Goal: Task Accomplishment & Management: Complete application form

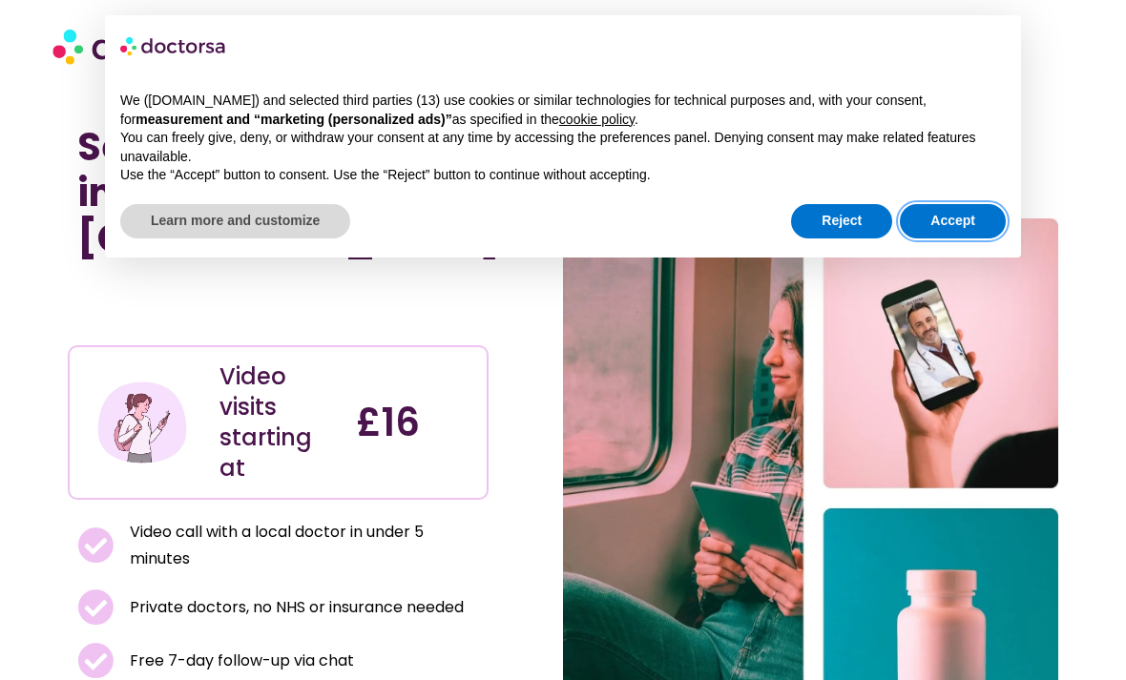
click at [981, 204] on button "Accept" at bounding box center [953, 221] width 106 height 34
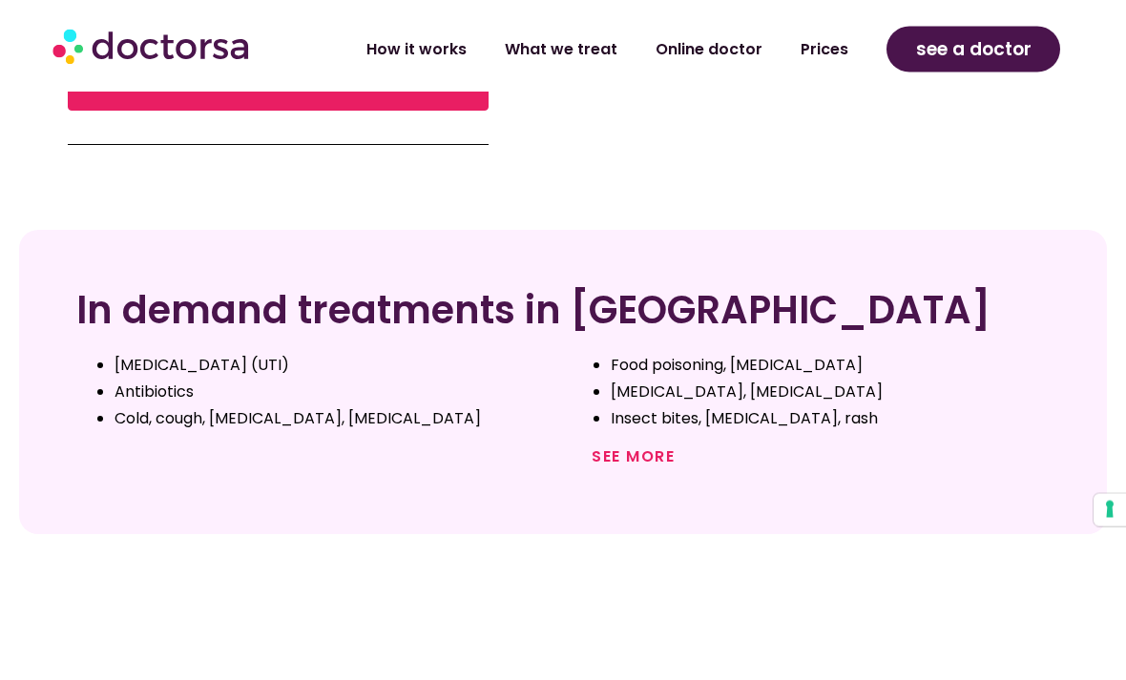
scroll to position [723, 0]
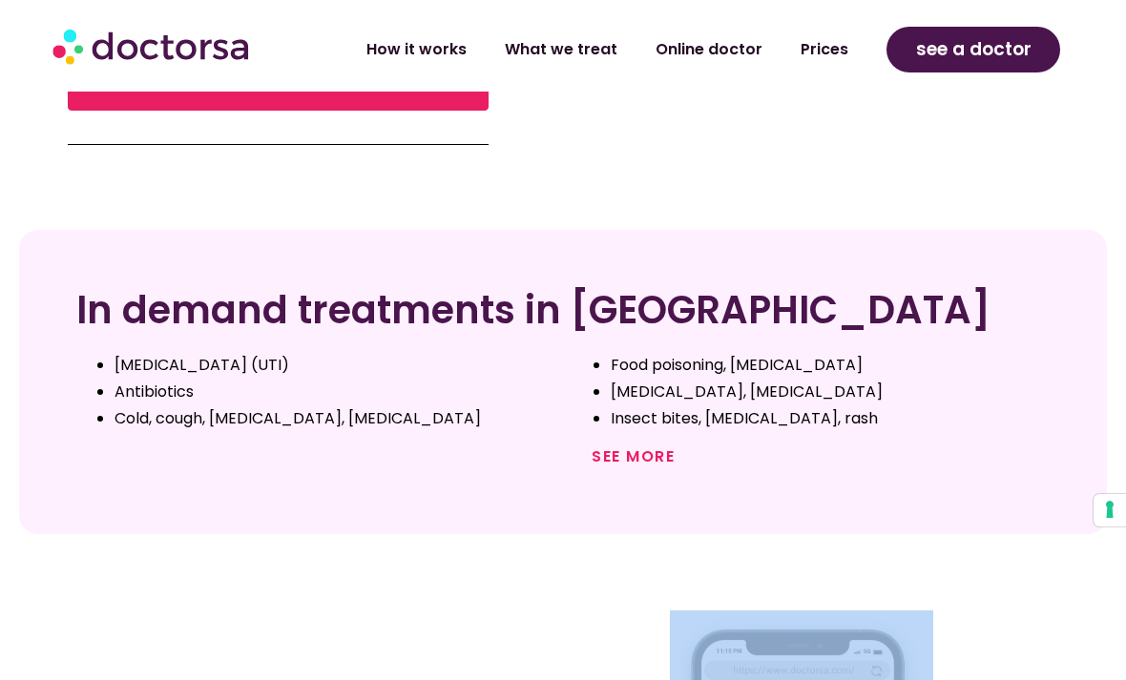
click at [655, 446] on link "See more" at bounding box center [633, 457] width 83 height 22
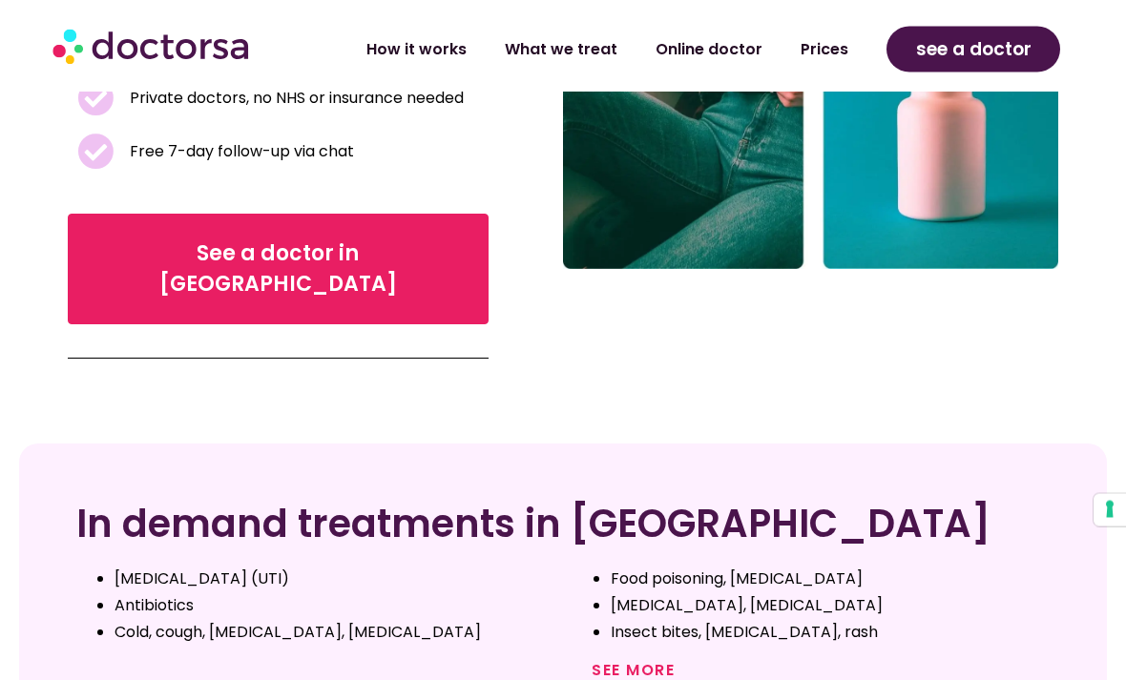
scroll to position [511, 0]
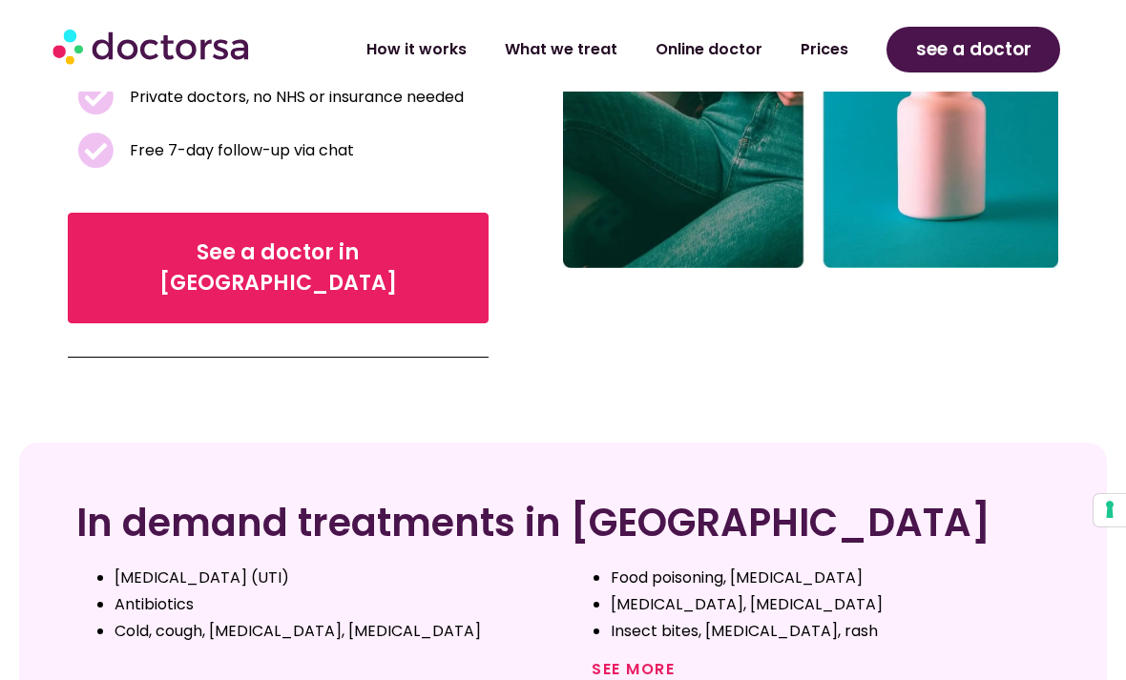
click at [648, 658] on link "See more" at bounding box center [633, 669] width 83 height 22
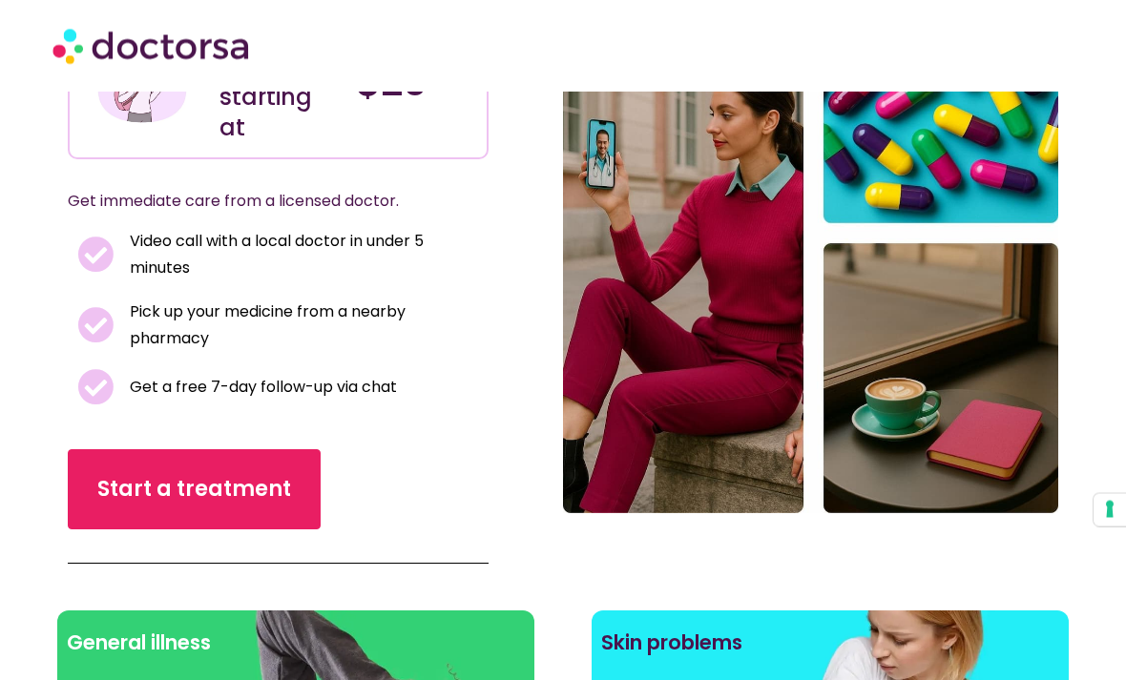
scroll to position [226, 0]
click at [263, 492] on span "Start a treatment" at bounding box center [194, 489] width 194 height 31
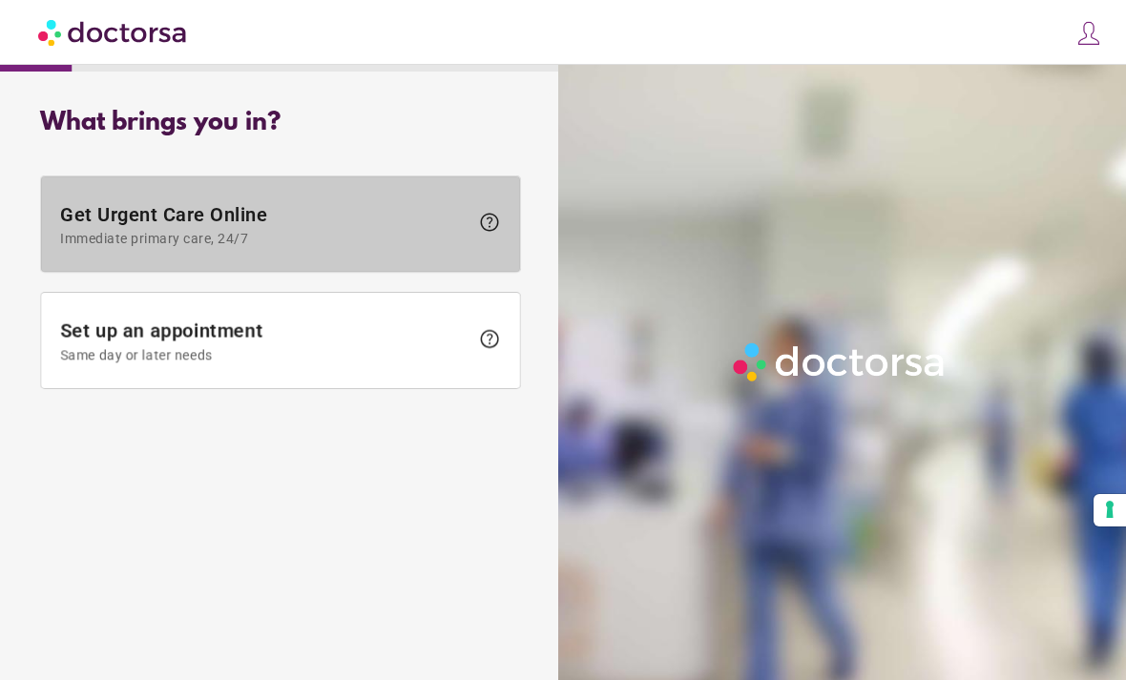
click at [491, 226] on span "help" at bounding box center [489, 222] width 23 height 23
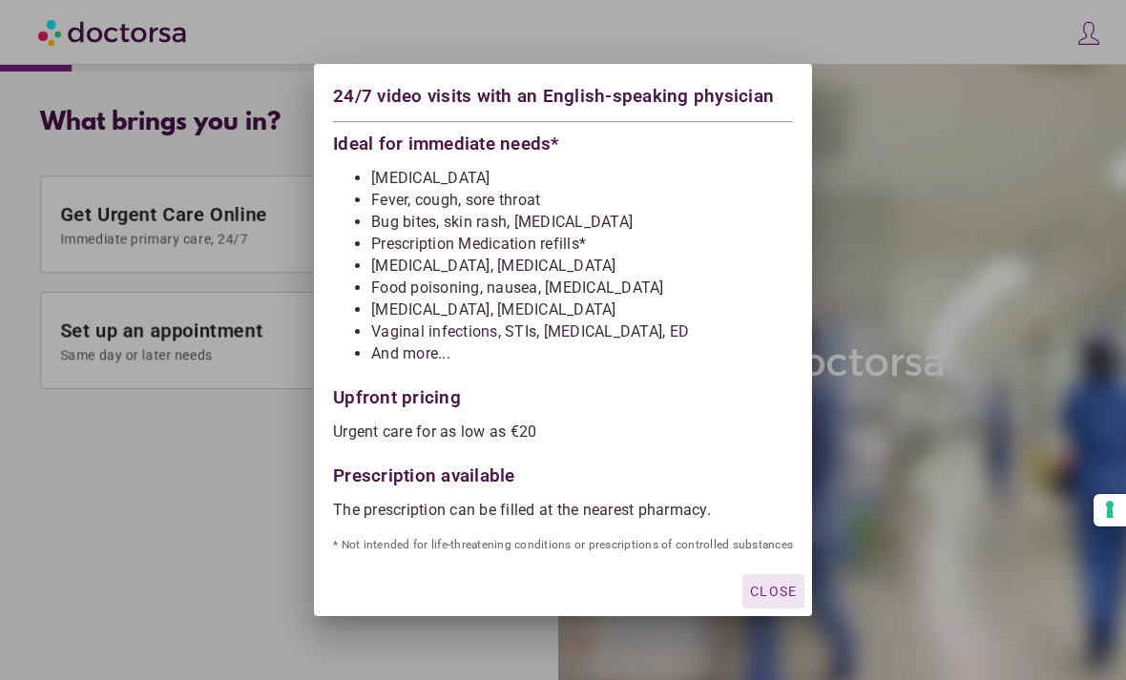
click at [1108, 182] on div at bounding box center [563, 340] width 1126 height 680
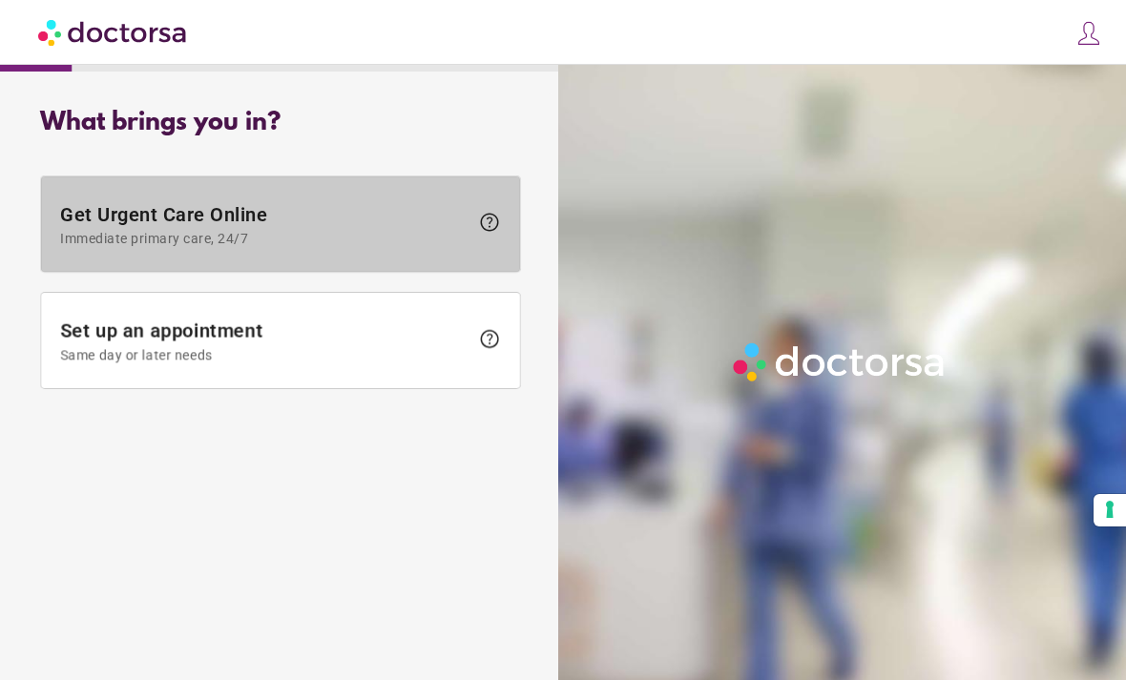
click at [264, 218] on span "Get Urgent Care Online Immediate primary care, 24/7" at bounding box center [264, 224] width 408 height 43
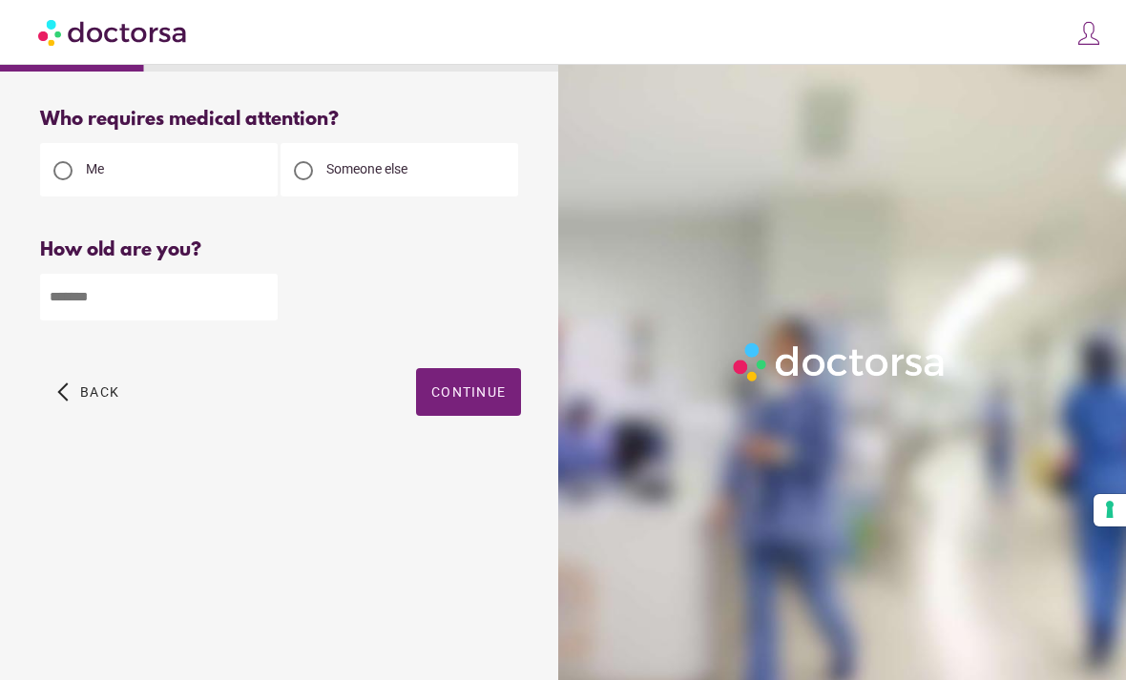
click at [157, 303] on input "number" at bounding box center [159, 297] width 238 height 47
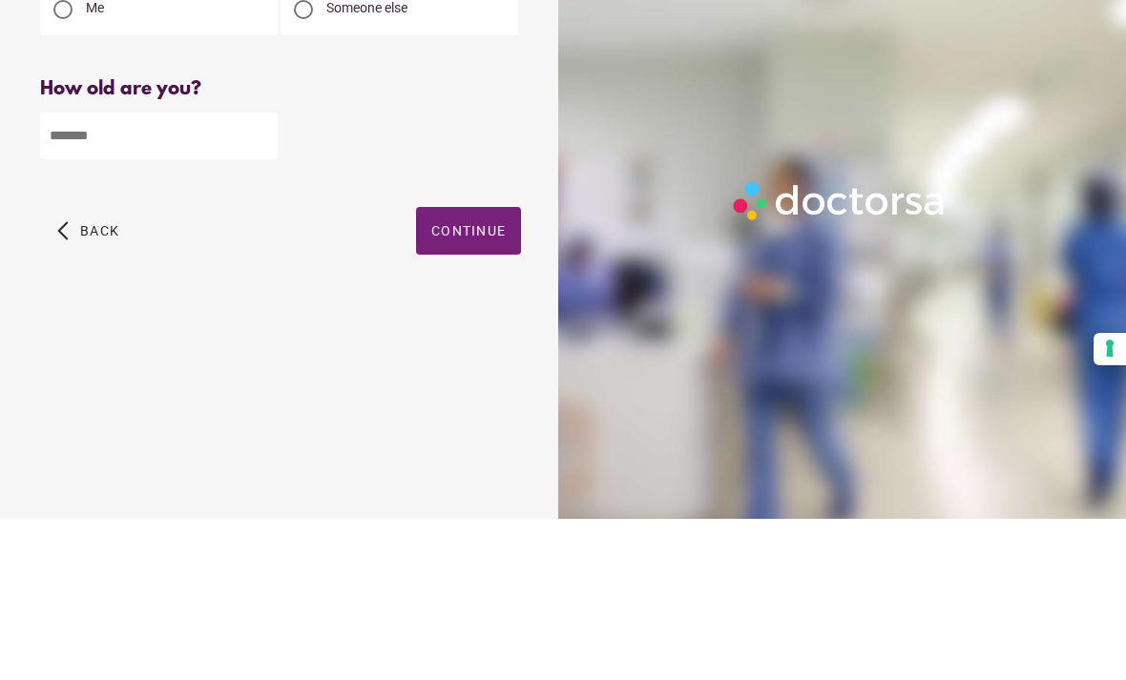
type input "**"
click at [476, 385] on span "Continue" at bounding box center [468, 392] width 74 height 15
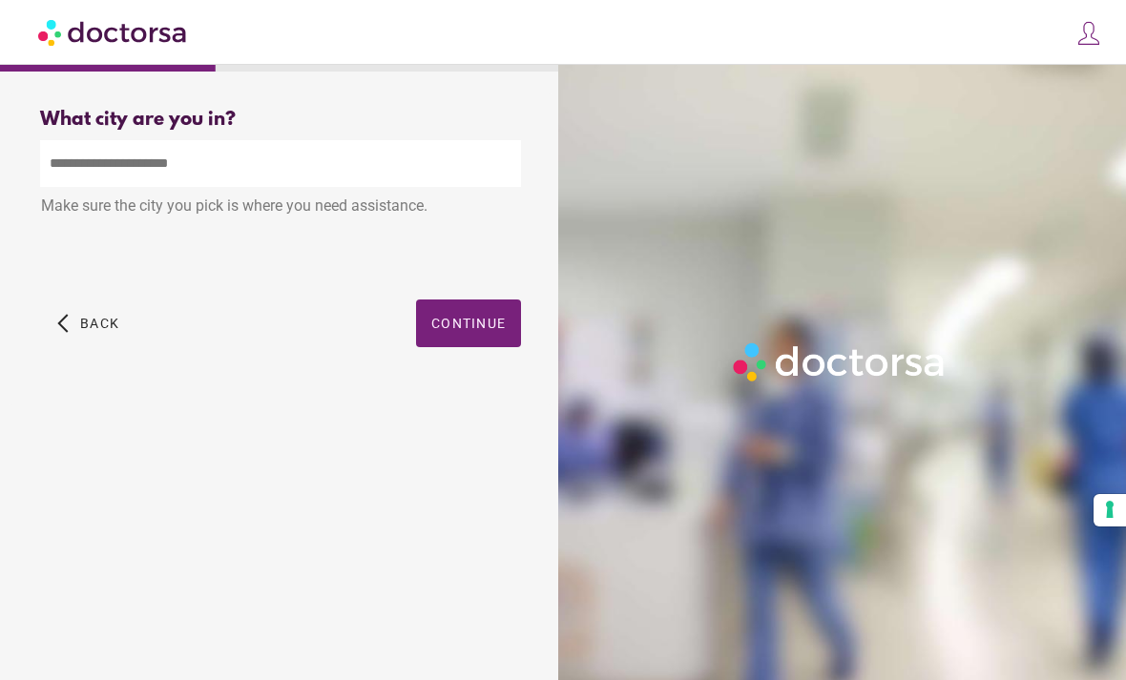
click at [273, 140] on input "text" at bounding box center [280, 163] width 481 height 47
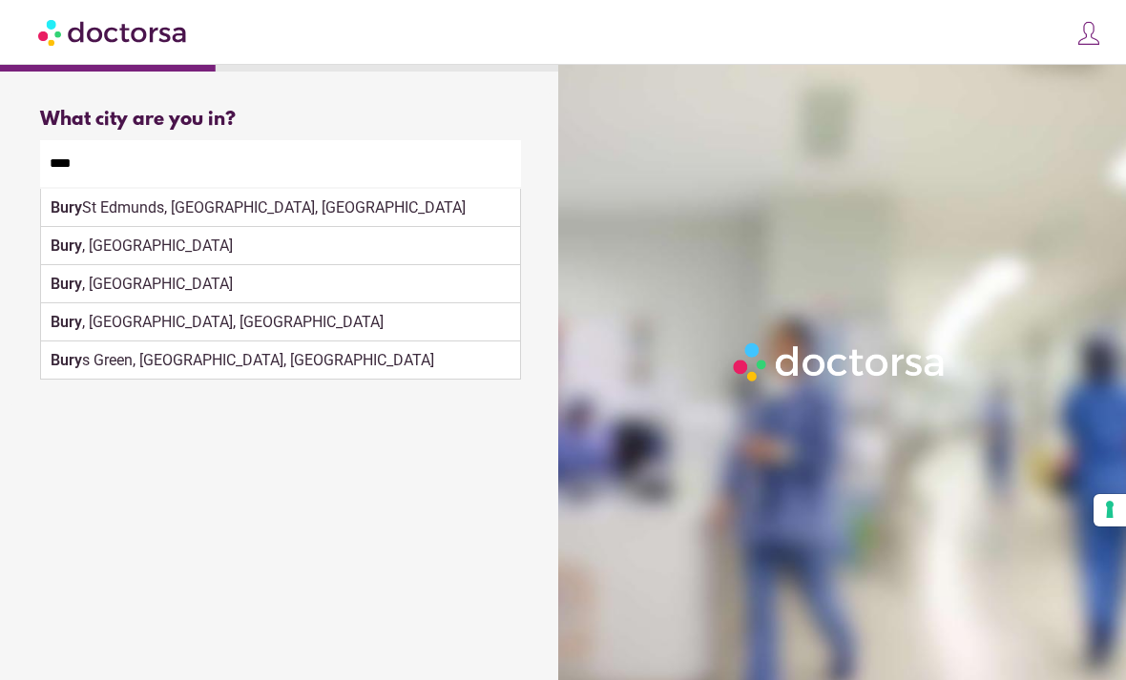
click at [131, 227] on div "Bury , UK" at bounding box center [280, 246] width 479 height 38
type input "********"
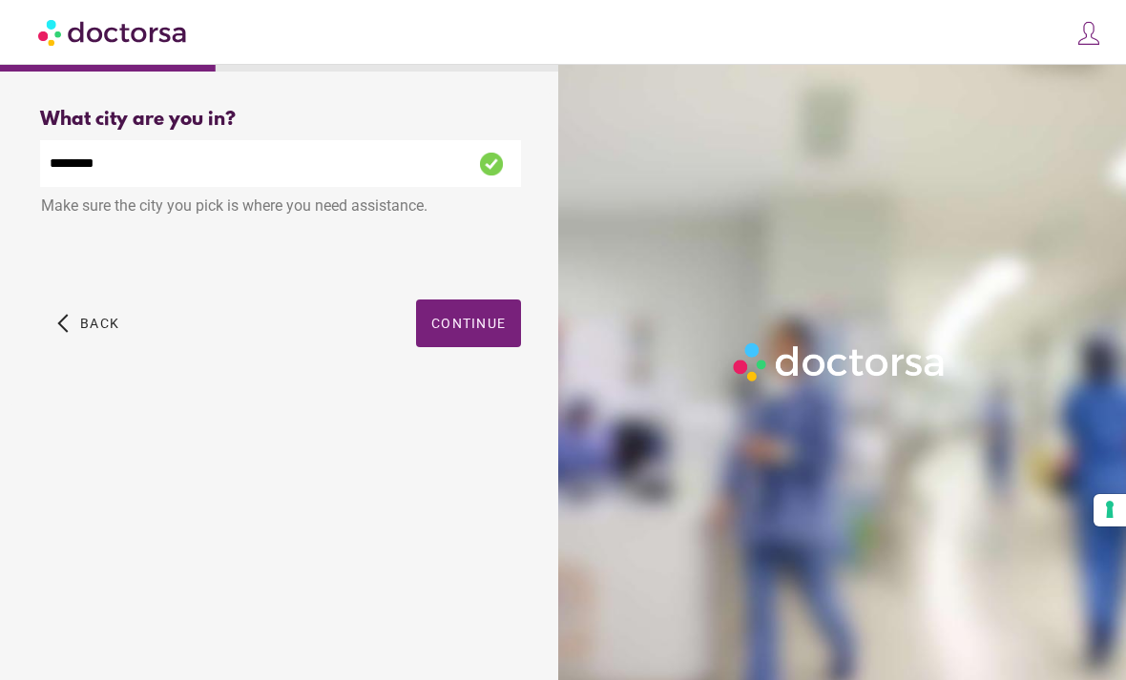
click at [449, 316] on span "Continue" at bounding box center [468, 323] width 74 height 15
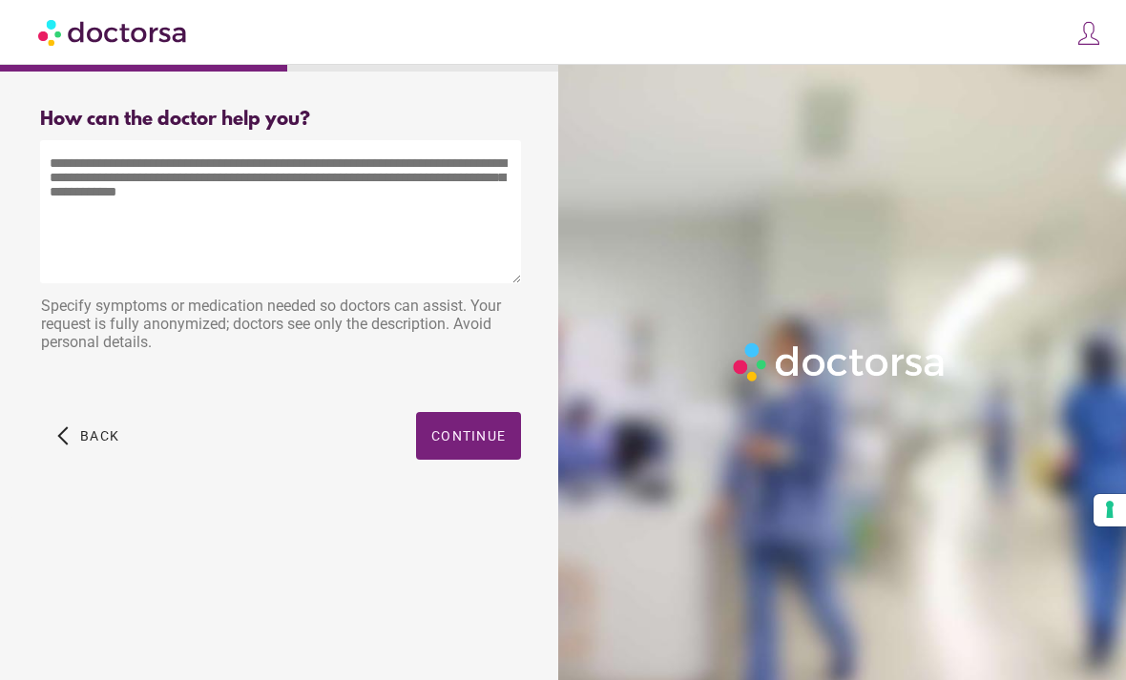
click at [184, 181] on textarea at bounding box center [280, 211] width 481 height 143
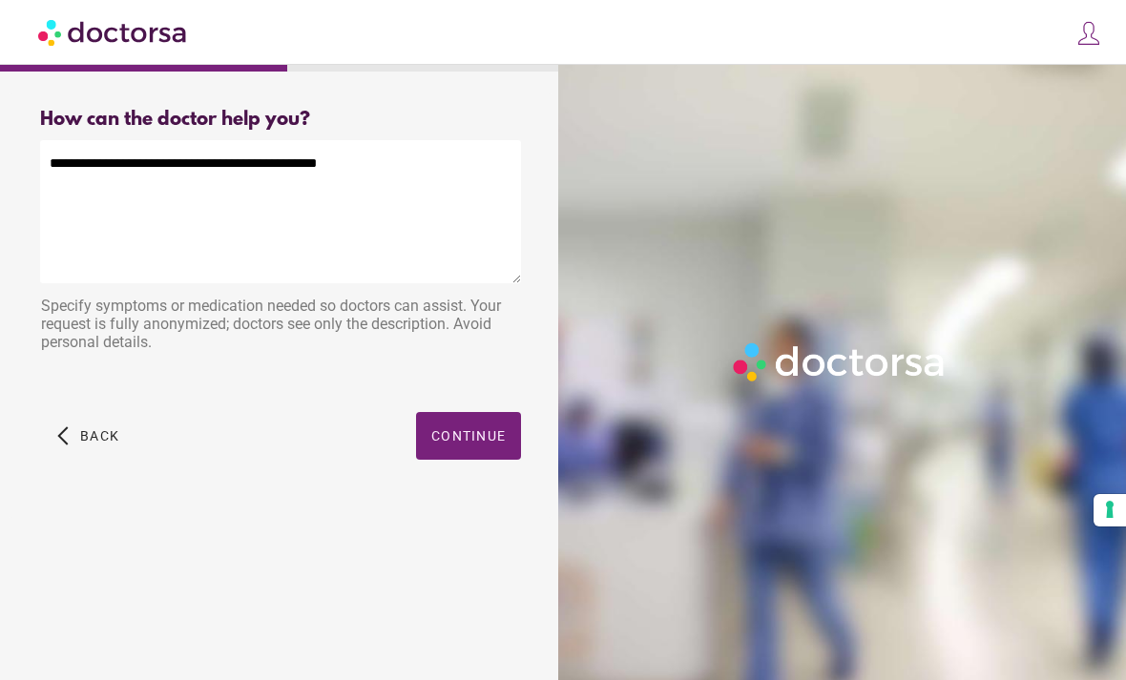
click at [46, 140] on textarea "**********" at bounding box center [280, 211] width 481 height 143
click at [402, 140] on textarea "**********" at bounding box center [280, 211] width 481 height 143
type textarea "**********"
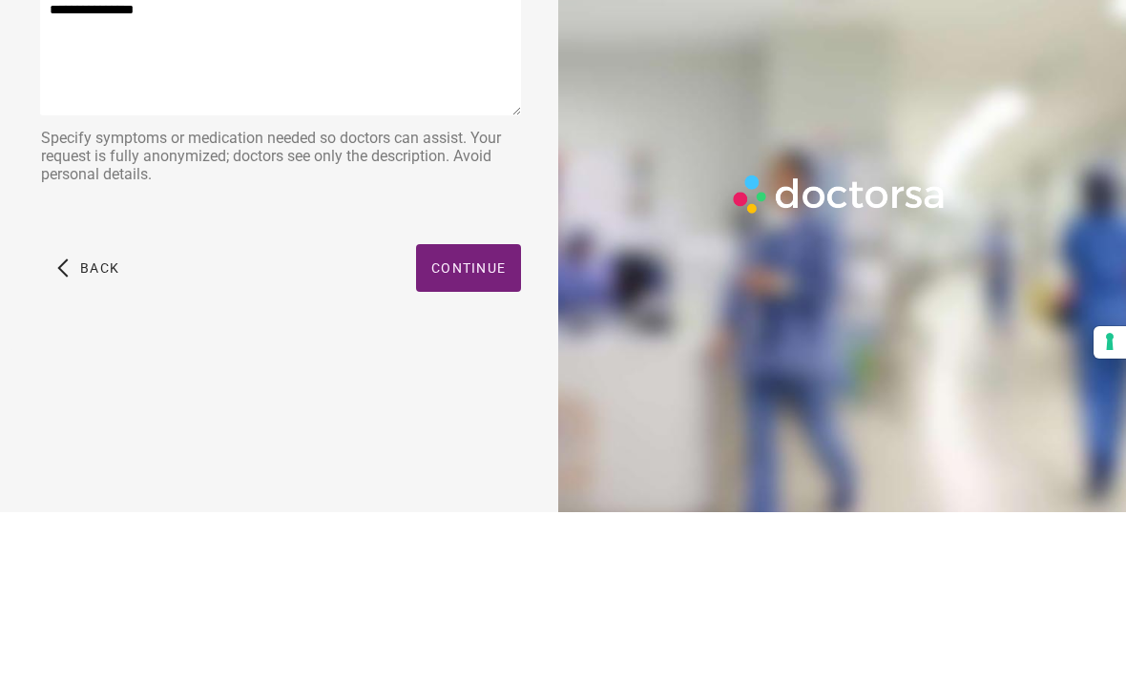
click at [478, 428] on span "Continue" at bounding box center [468, 435] width 74 height 15
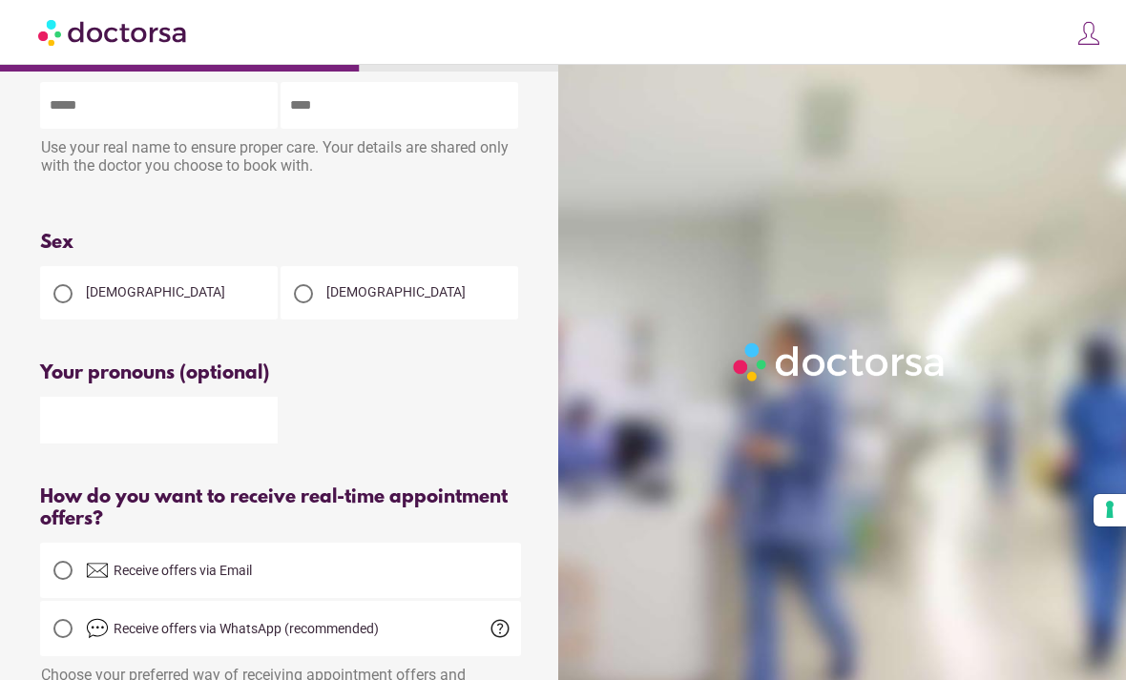
click at [65, 276] on div at bounding box center [63, 294] width 46 height 46
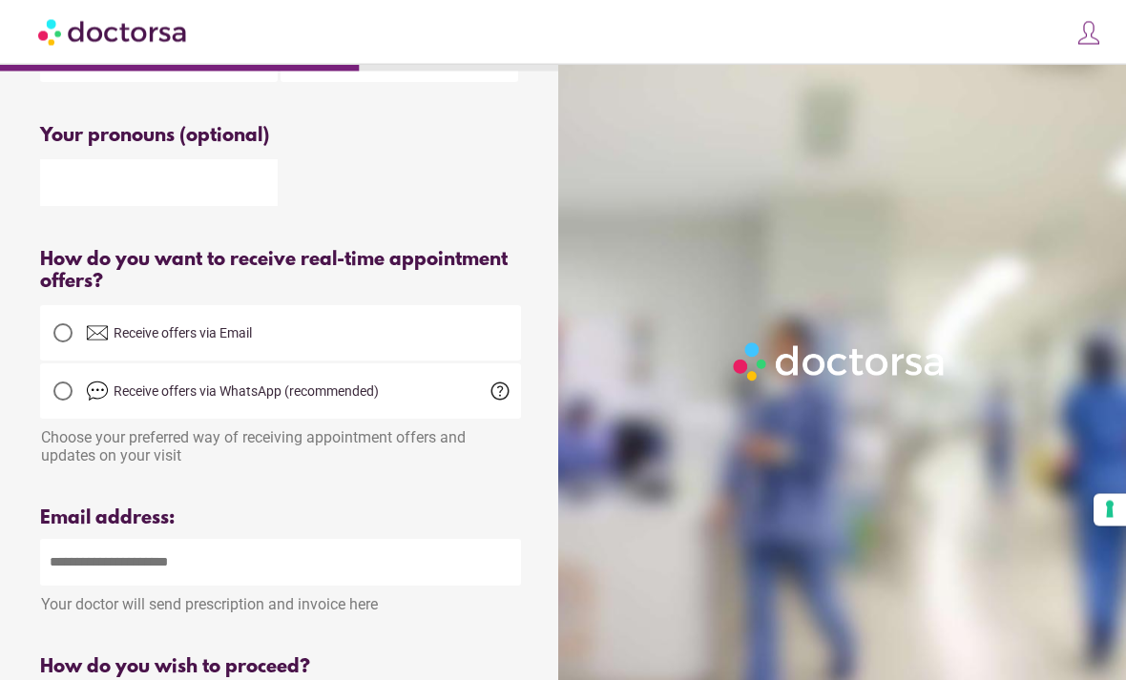
scroll to position [300, 0]
click at [76, 571] on input "email" at bounding box center [280, 561] width 481 height 47
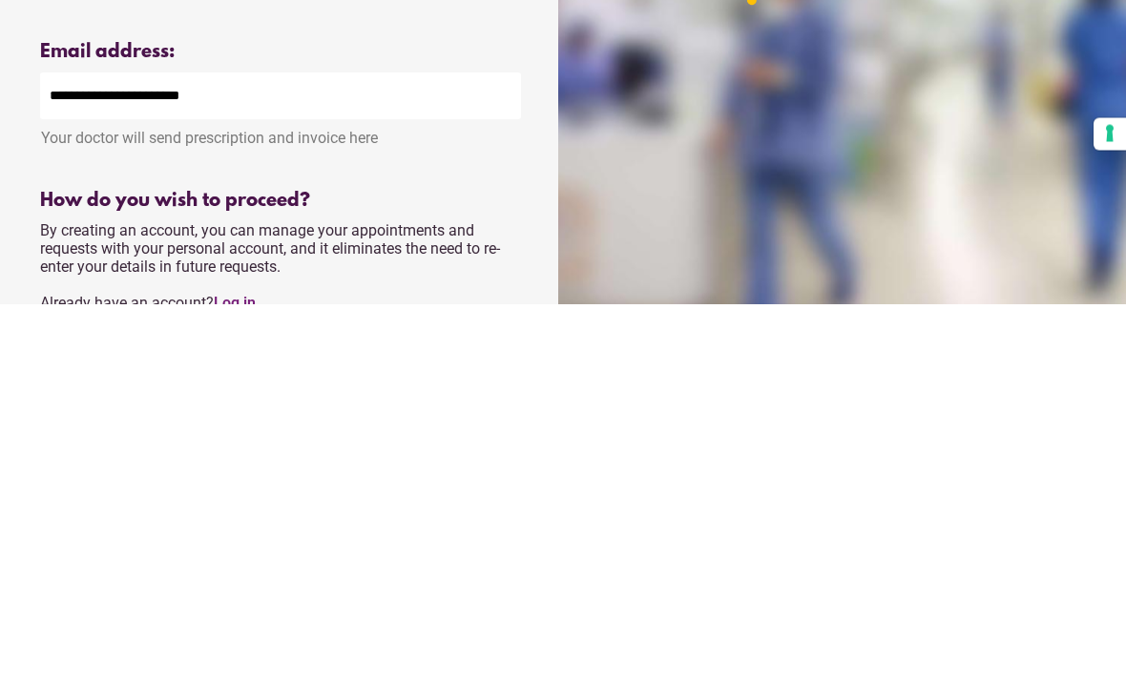
scroll to position [389, 0]
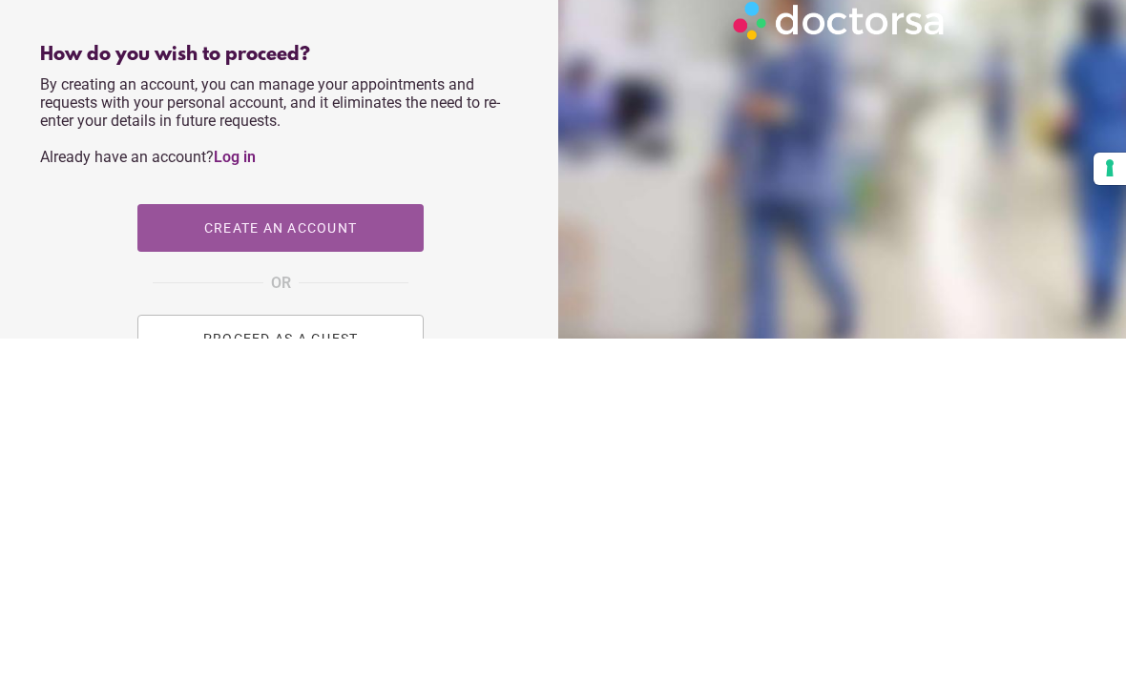
type input "**********"
click at [378, 546] on span "button" at bounding box center [280, 570] width 286 height 48
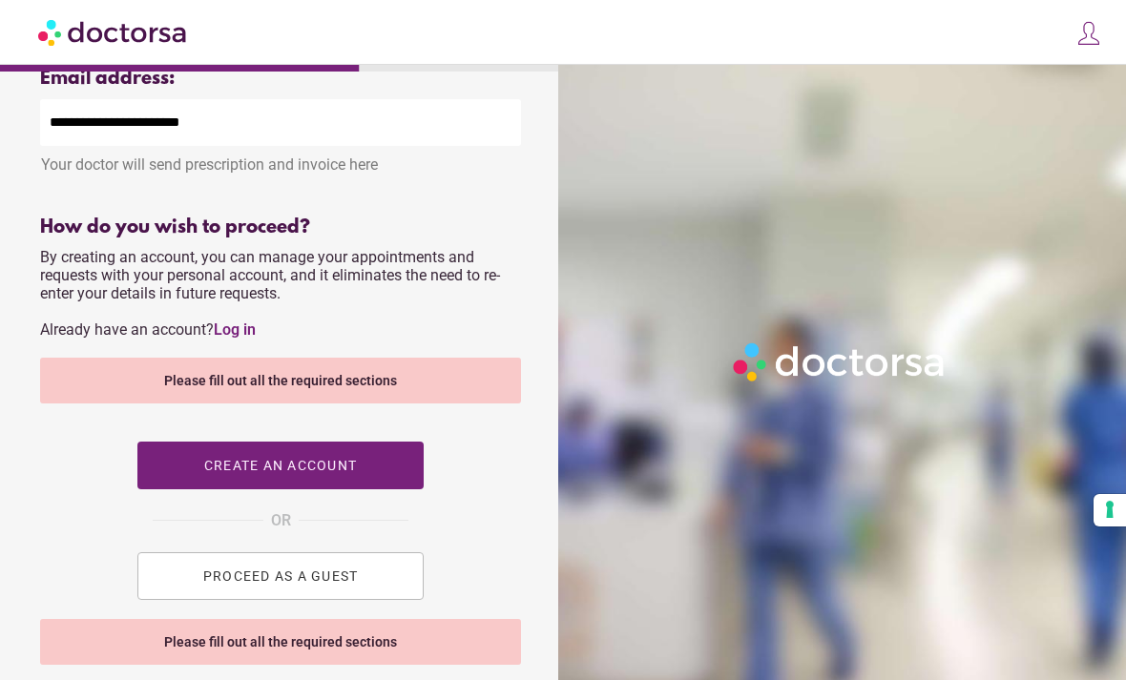
click at [198, 575] on button "PROCEED AS A GUEST" at bounding box center [280, 577] width 286 height 48
click at [198, 595] on button "PROCEED AS A GUEST" at bounding box center [280, 577] width 286 height 48
click at [150, 660] on div "Please fill out all the required sections" at bounding box center [280, 642] width 481 height 46
click at [192, 452] on div "How do you wish to proceed? By creating an account, you can manage your appoint…" at bounding box center [280, 418] width 481 height 403
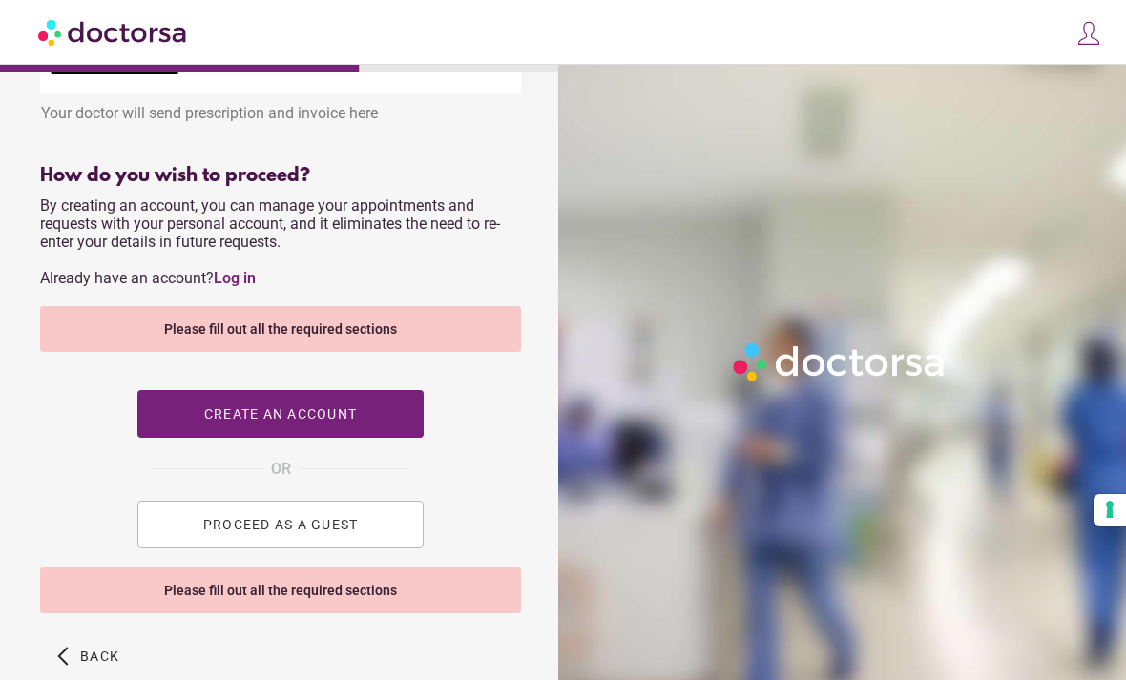
scroll to position [849, 0]
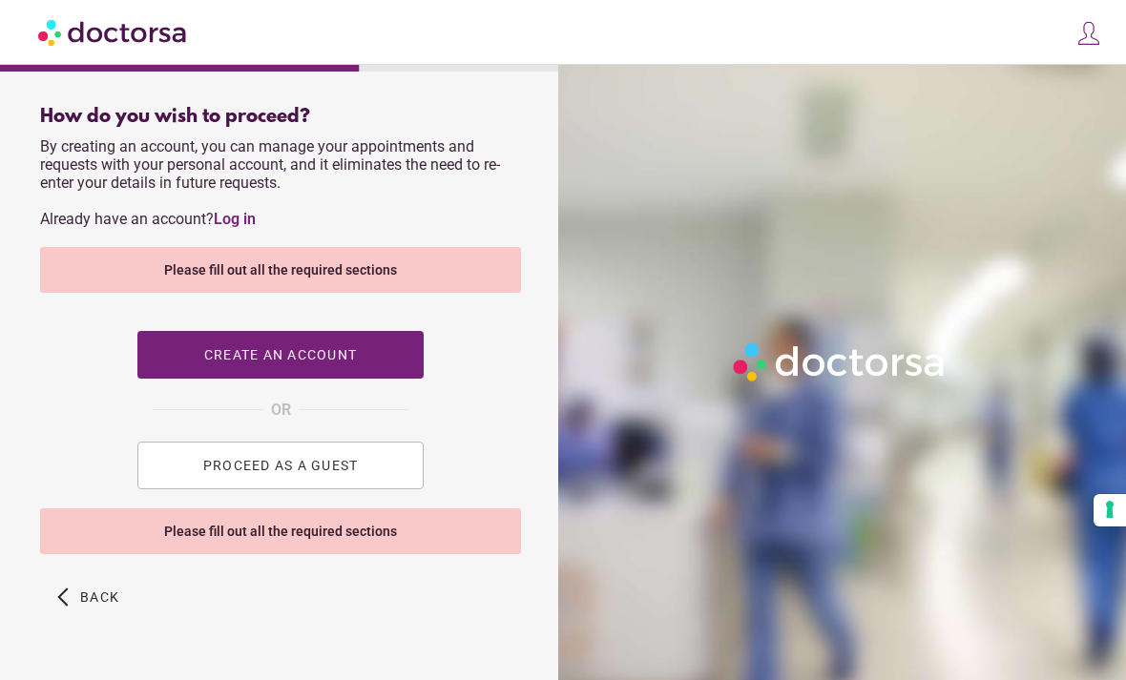
click at [398, 551] on div "Please fill out all the required sections" at bounding box center [280, 532] width 481 height 46
click at [389, 489] on button "PROCEED AS A GUEST" at bounding box center [280, 466] width 286 height 48
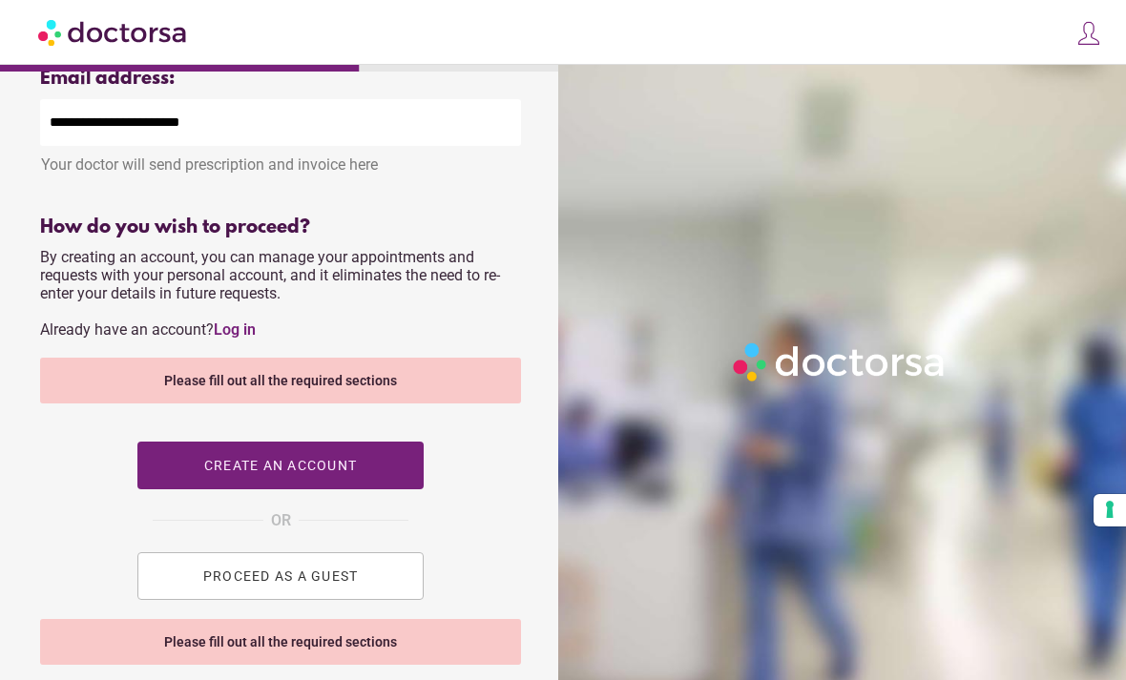
click at [380, 479] on span "button" at bounding box center [280, 466] width 286 height 48
click at [427, 395] on div "Please fill out all the required sections" at bounding box center [280, 381] width 481 height 46
click at [397, 401] on div "Please fill out all the required sections" at bounding box center [280, 381] width 481 height 46
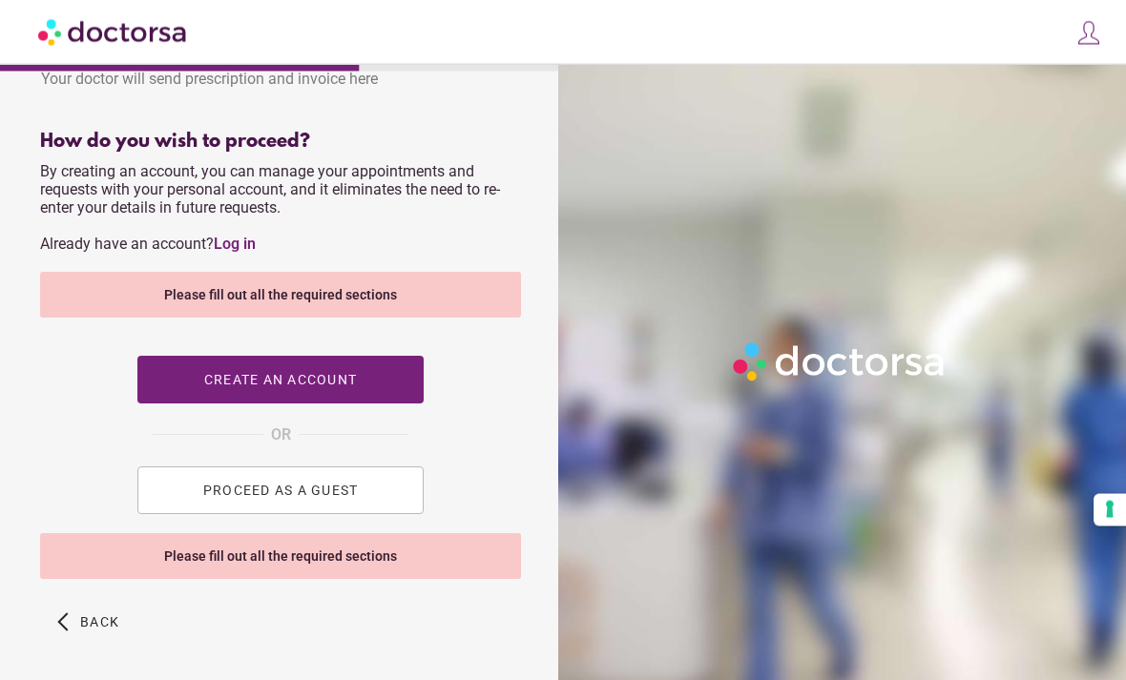
scroll to position [825, 0]
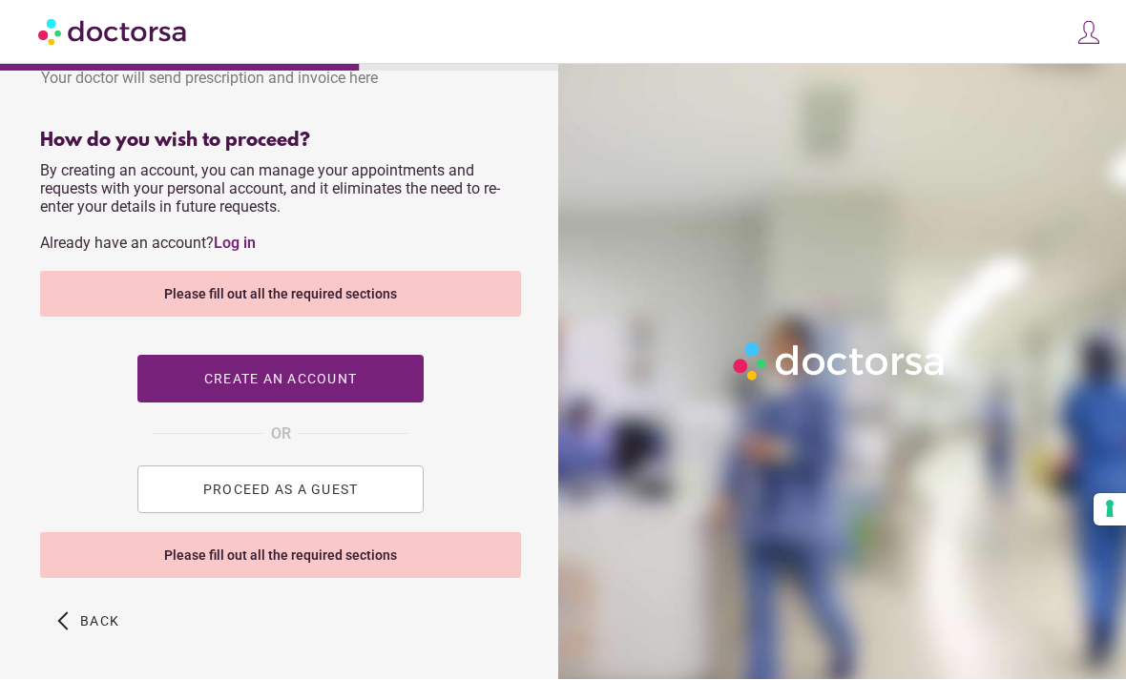
click at [386, 304] on div "Please fill out all the required sections" at bounding box center [280, 295] width 481 height 46
click at [351, 387] on span "Create an account" at bounding box center [280, 379] width 153 height 15
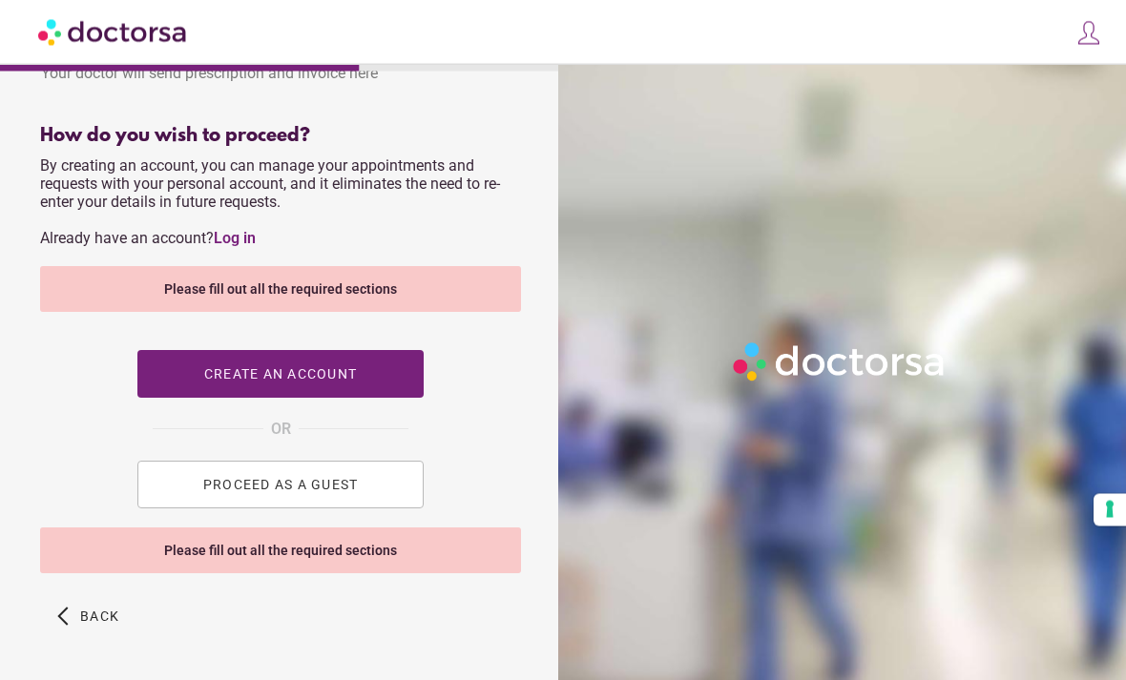
scroll to position [849, 0]
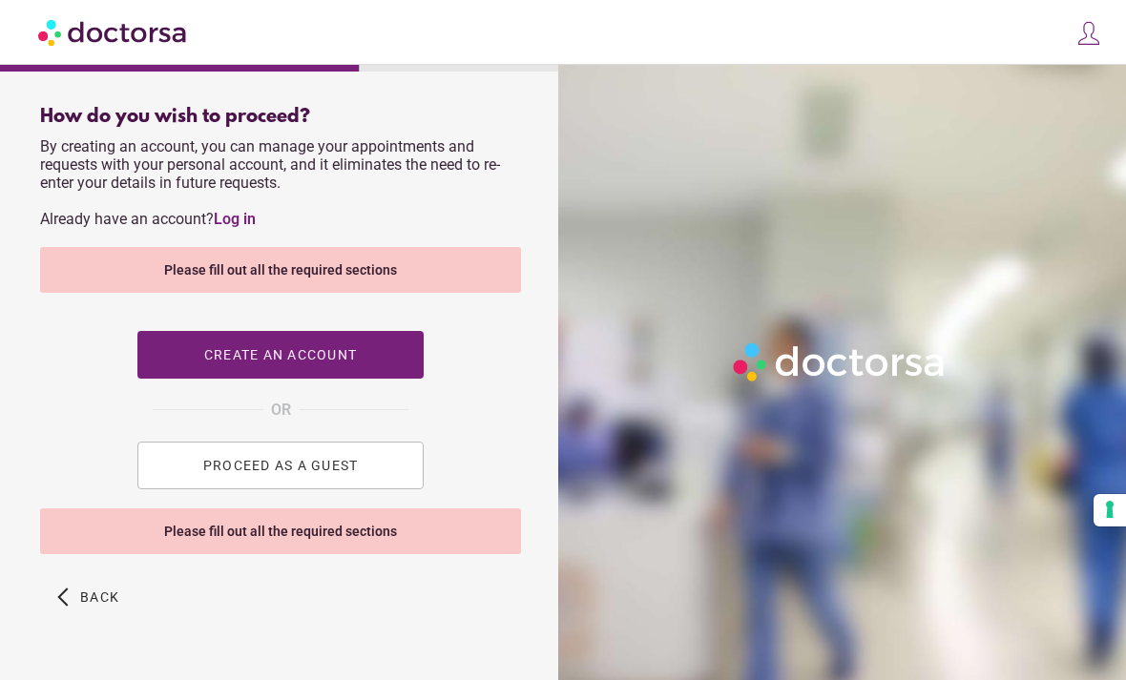
click at [398, 364] on span "button" at bounding box center [280, 355] width 286 height 48
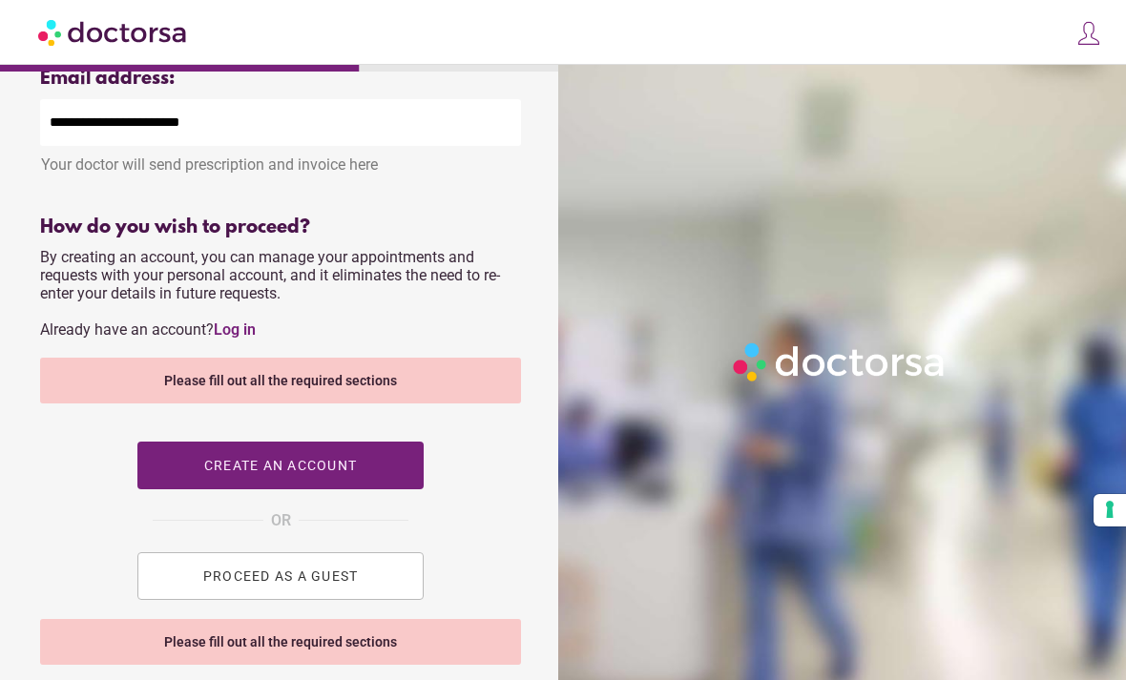
click at [441, 389] on div "Please fill out all the required sections" at bounding box center [280, 381] width 481 height 46
click at [418, 388] on div "Please fill out all the required sections" at bounding box center [280, 381] width 481 height 46
click at [314, 374] on div "Please fill out all the required sections" at bounding box center [280, 381] width 481 height 46
click at [334, 239] on div "How do you wish to proceed?" at bounding box center [280, 228] width 481 height 22
click at [378, 401] on div "Please fill out all the required sections" at bounding box center [280, 381] width 481 height 46
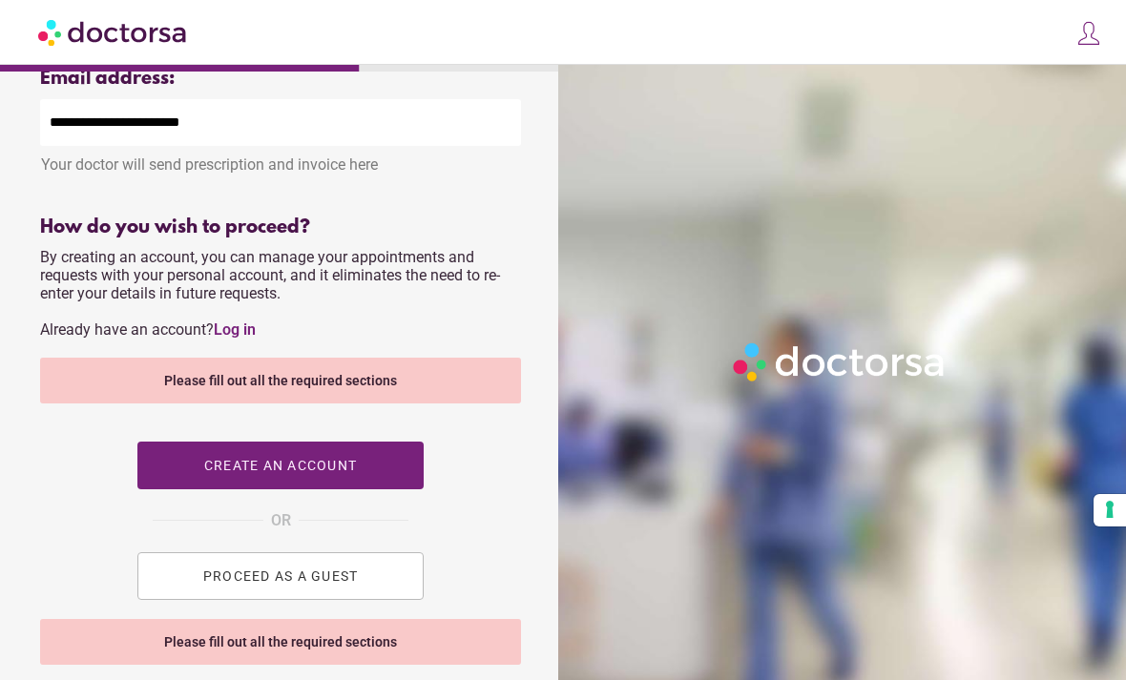
click at [382, 389] on div "Please fill out all the required sections" at bounding box center [280, 381] width 481 height 46
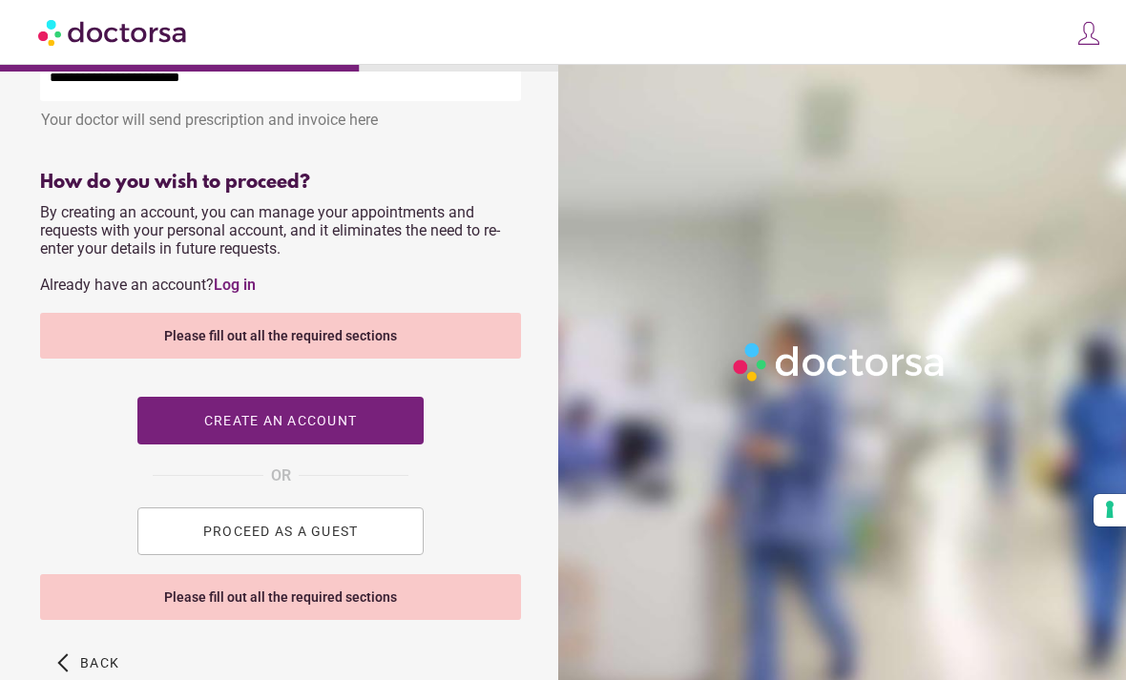
scroll to position [849, 0]
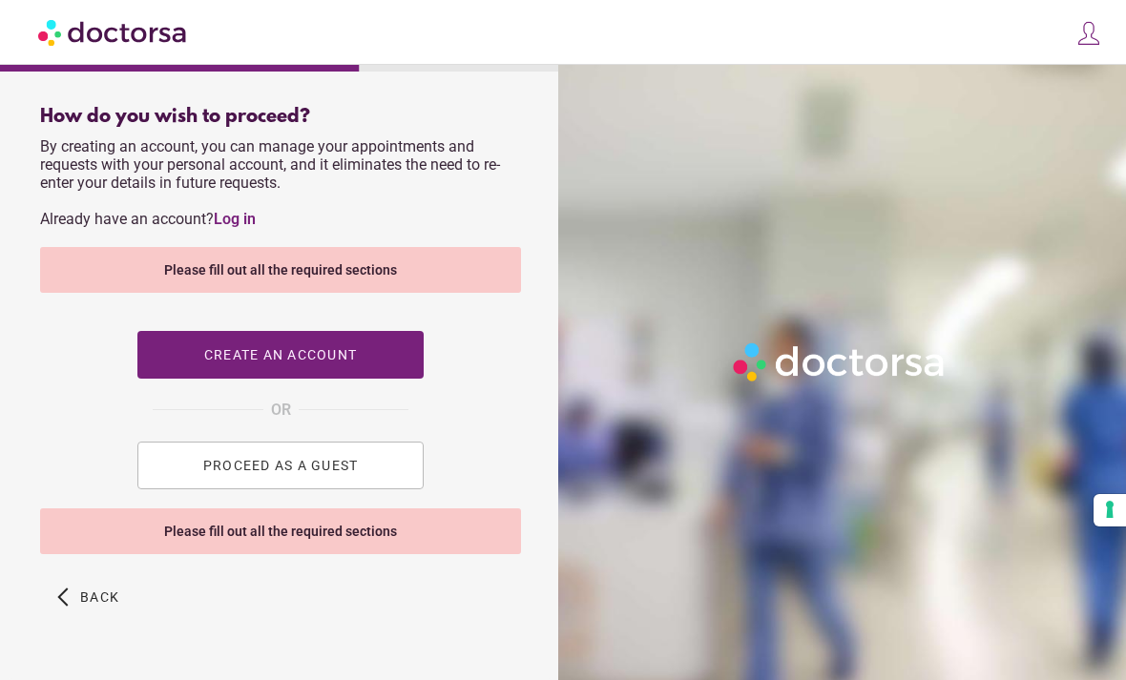
click at [394, 554] on div "Please fill out all the required sections" at bounding box center [280, 532] width 481 height 46
click at [354, 547] on div "Please fill out all the required sections" at bounding box center [280, 532] width 481 height 46
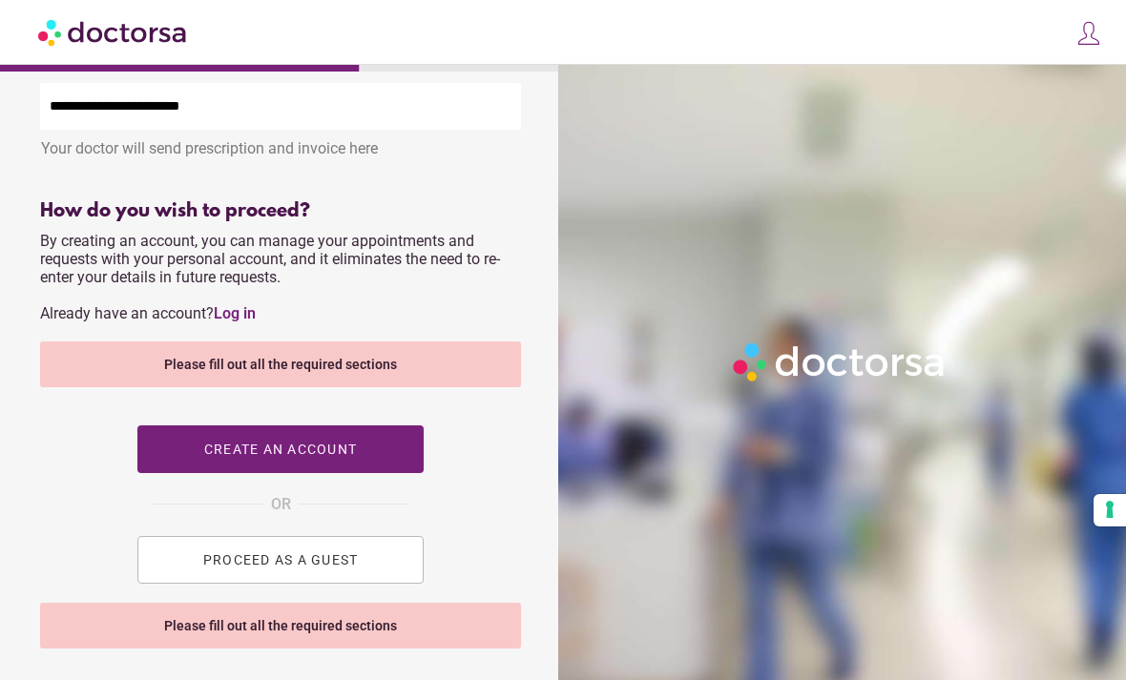
scroll to position [747, 0]
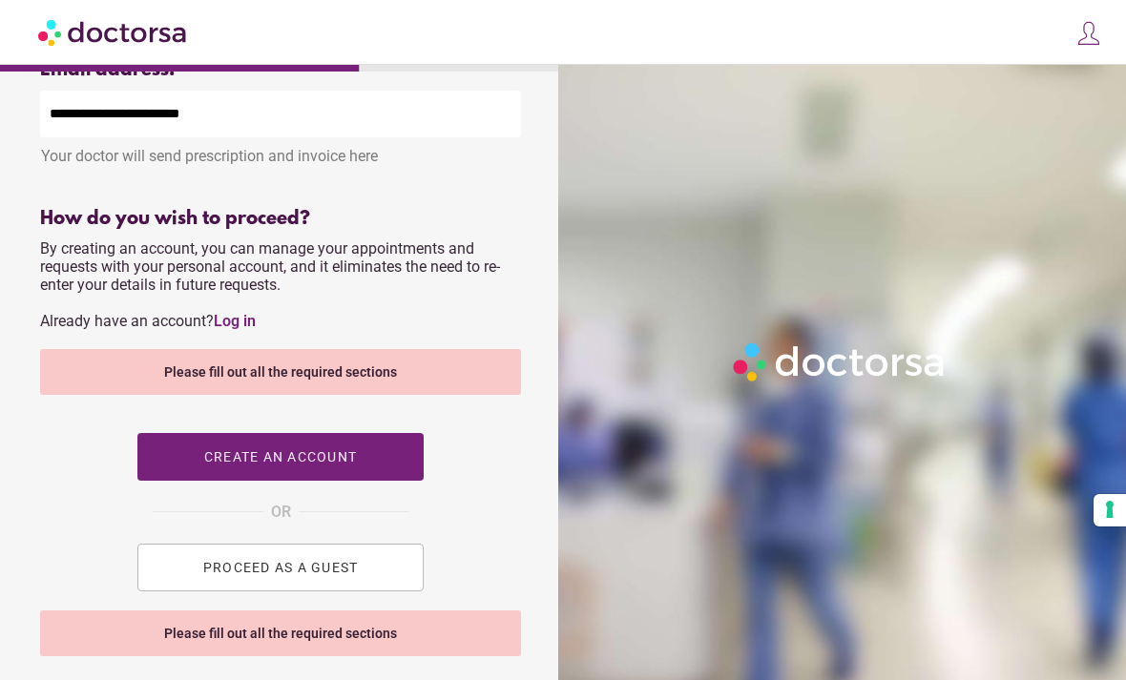
click at [433, 383] on div "Please fill out all the required sections" at bounding box center [280, 372] width 481 height 46
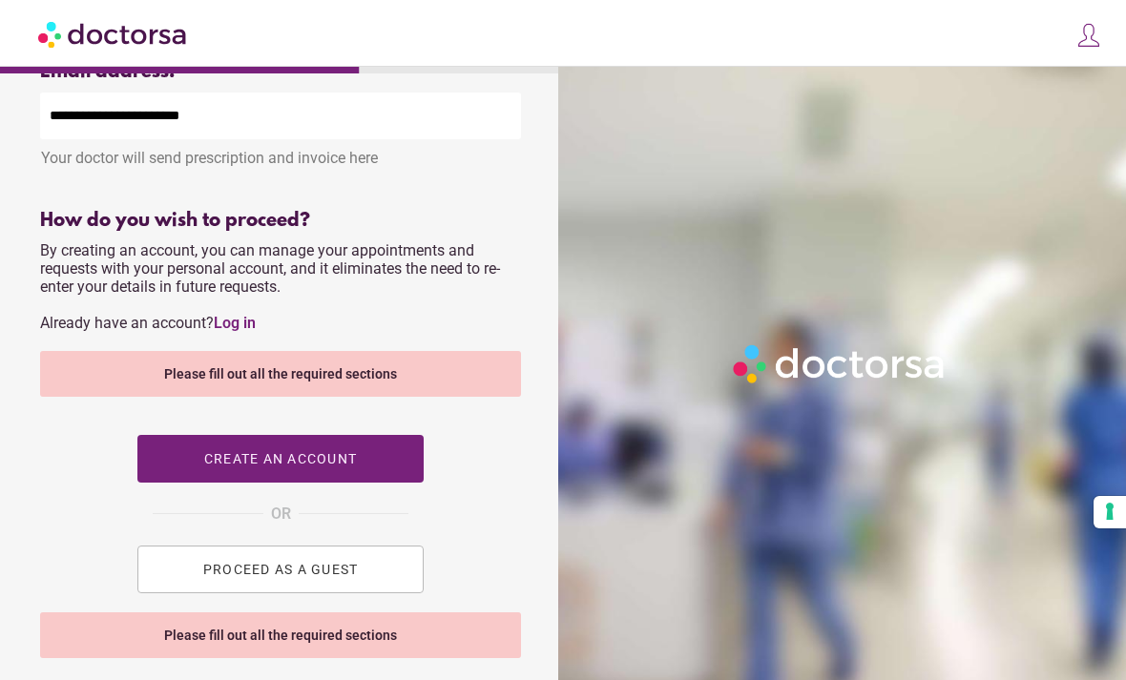
click at [227, 383] on div "Please fill out all the required sections" at bounding box center [280, 372] width 481 height 46
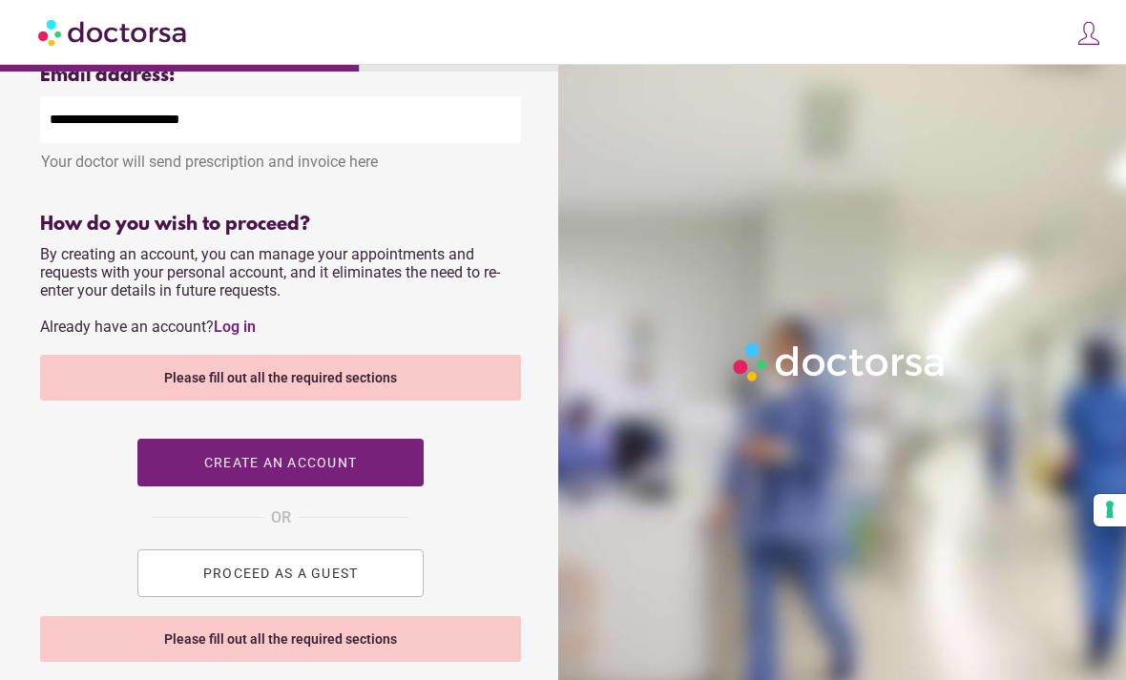
click at [298, 463] on span "button" at bounding box center [280, 463] width 286 height 48
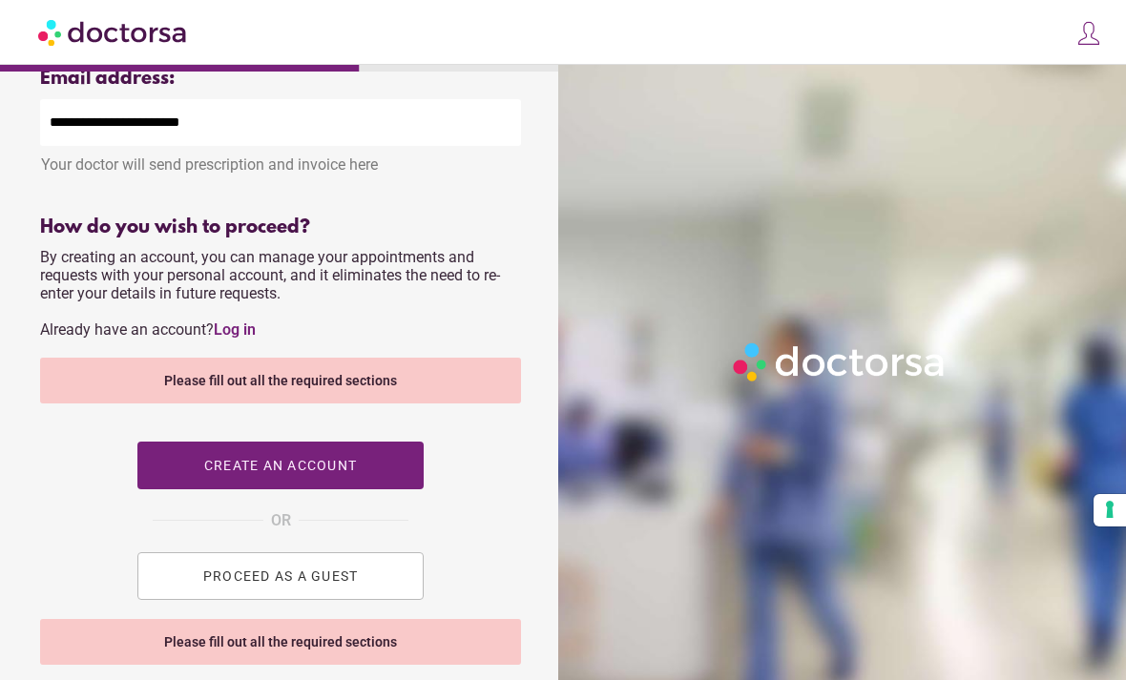
click at [401, 399] on div "Please fill out all the required sections" at bounding box center [280, 381] width 481 height 46
click at [299, 584] on span "PROCEED AS A GUEST" at bounding box center [281, 576] width 156 height 15
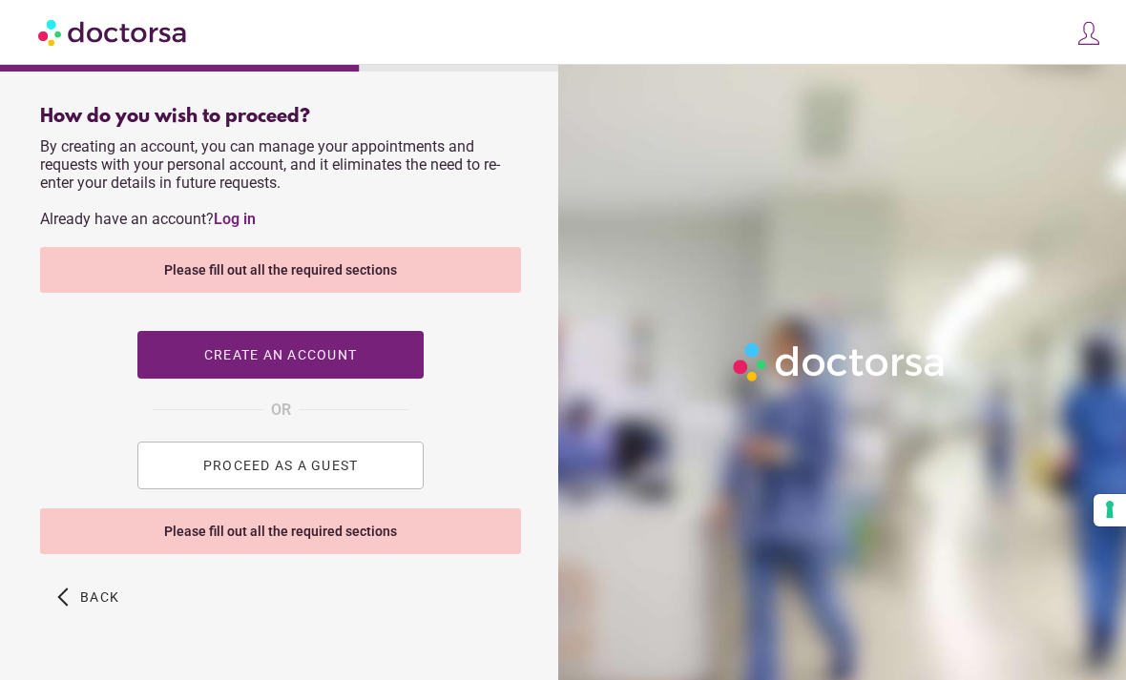
click at [345, 473] on span "PROCEED AS A GUEST" at bounding box center [281, 465] width 156 height 15
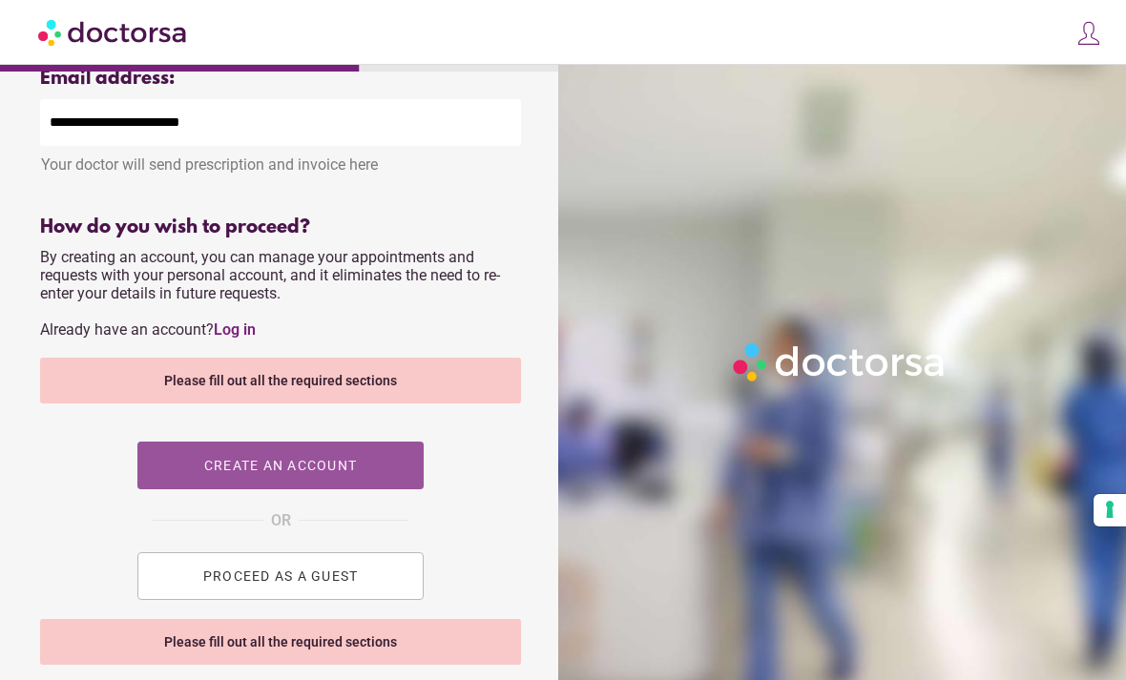
click at [369, 490] on span "button" at bounding box center [280, 466] width 286 height 48
click at [384, 483] on span "button" at bounding box center [280, 466] width 286 height 48
click at [379, 478] on span "button" at bounding box center [280, 466] width 286 height 48
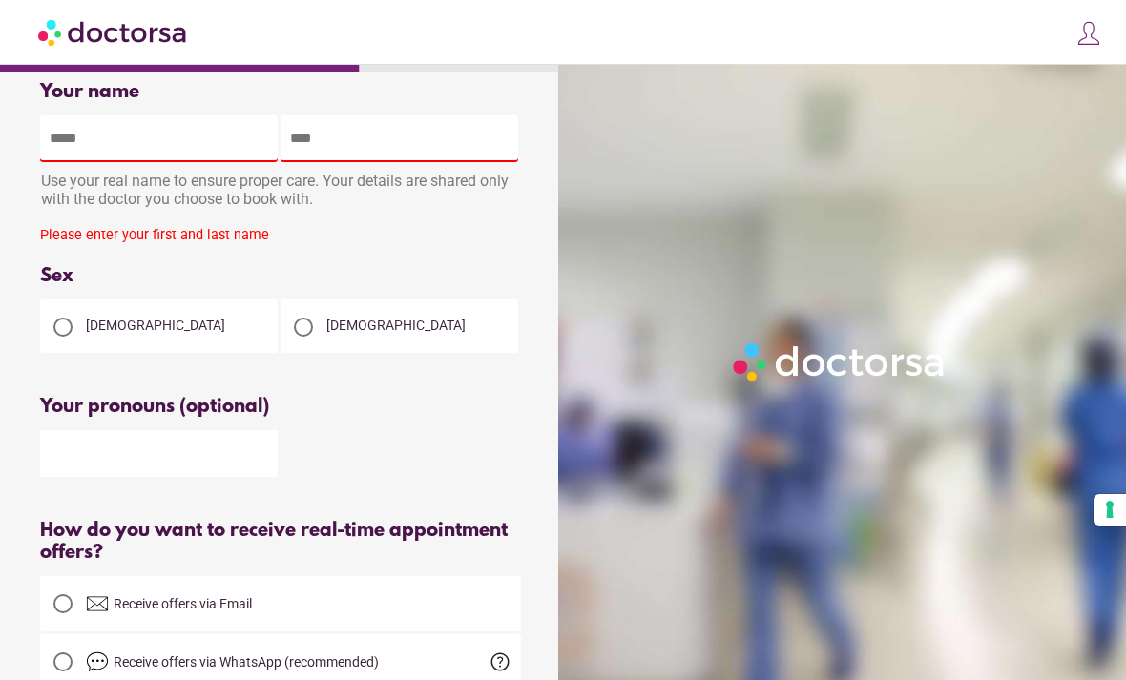
scroll to position [24, 0]
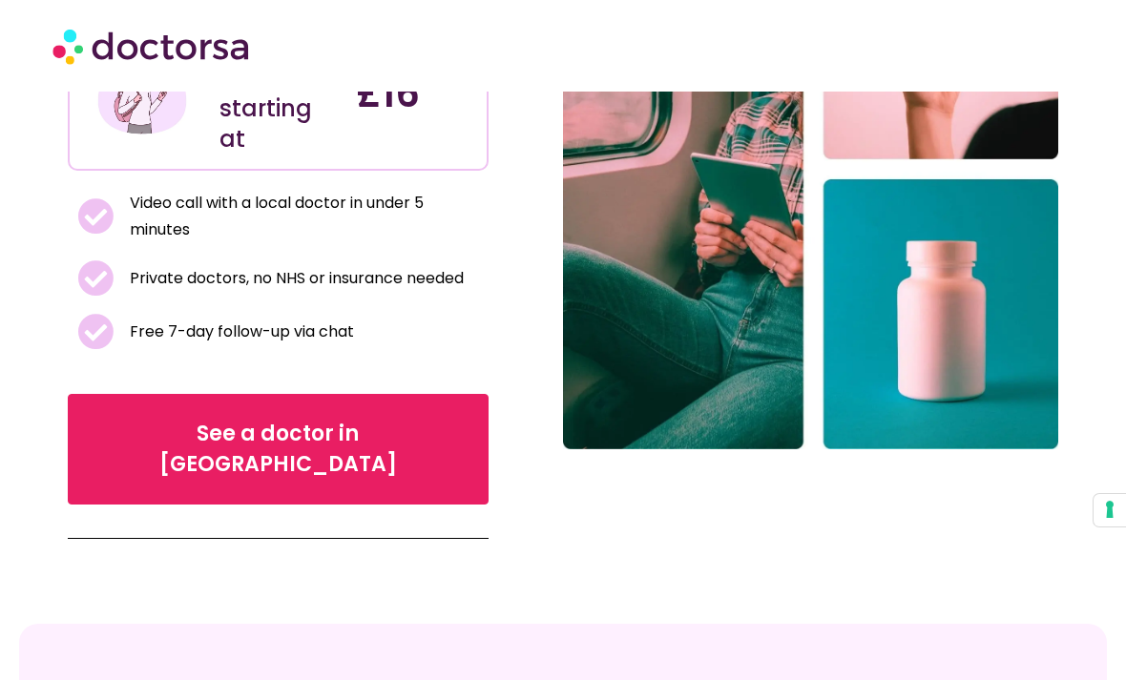
scroll to position [341, 0]
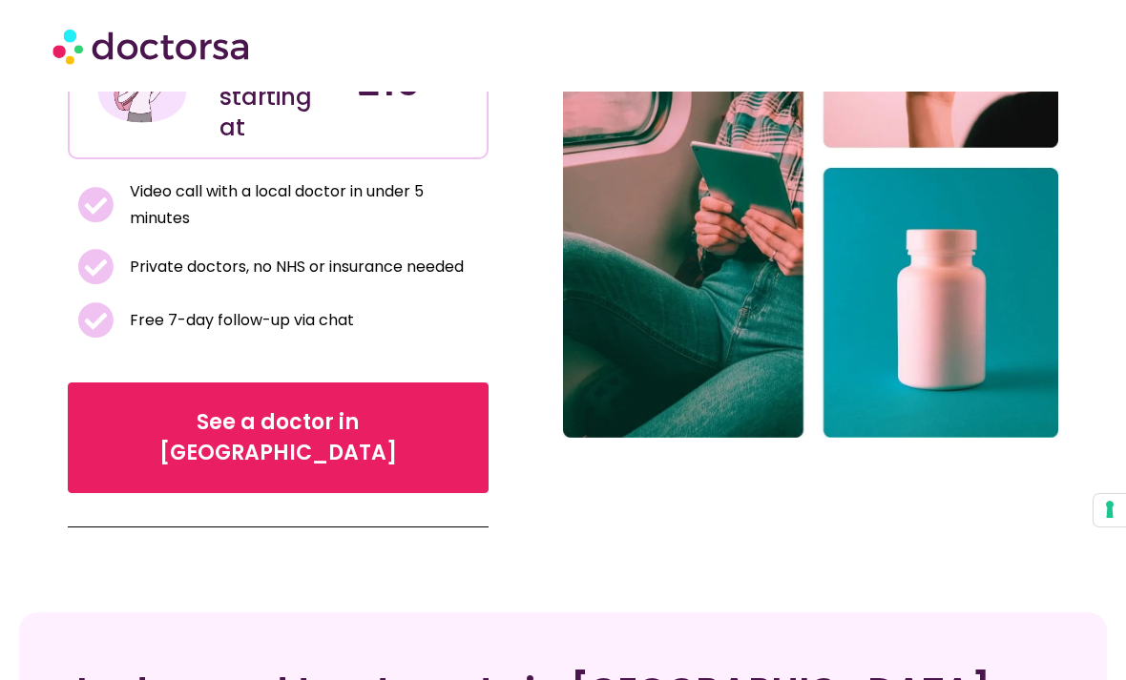
click at [252, 407] on span "See a doctor in [GEOGRAPHIC_DATA]" at bounding box center [278, 437] width 362 height 61
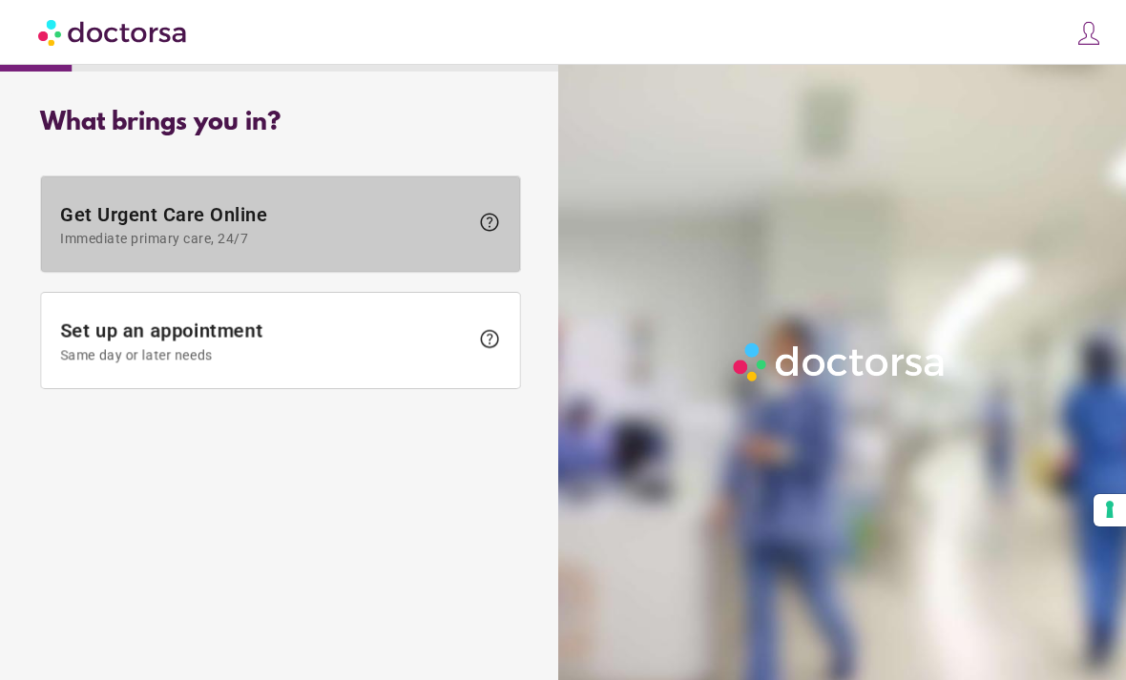
click at [470, 219] on span "help" at bounding box center [485, 225] width 32 height 28
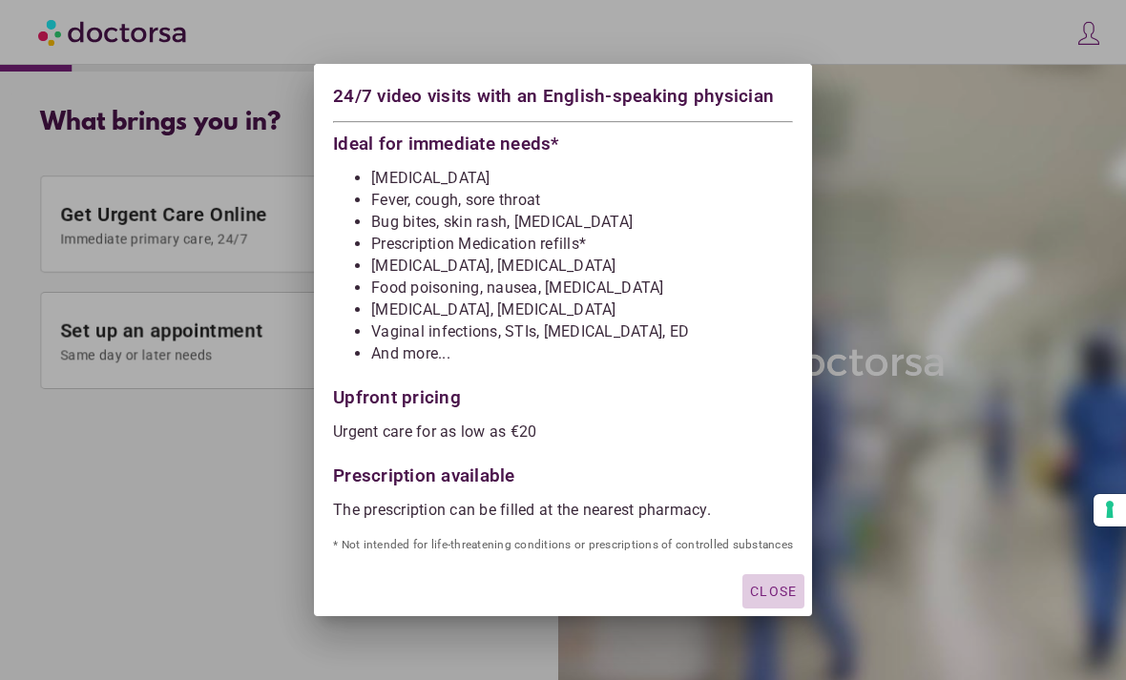
click at [790, 595] on span "Close" at bounding box center [773, 591] width 47 height 15
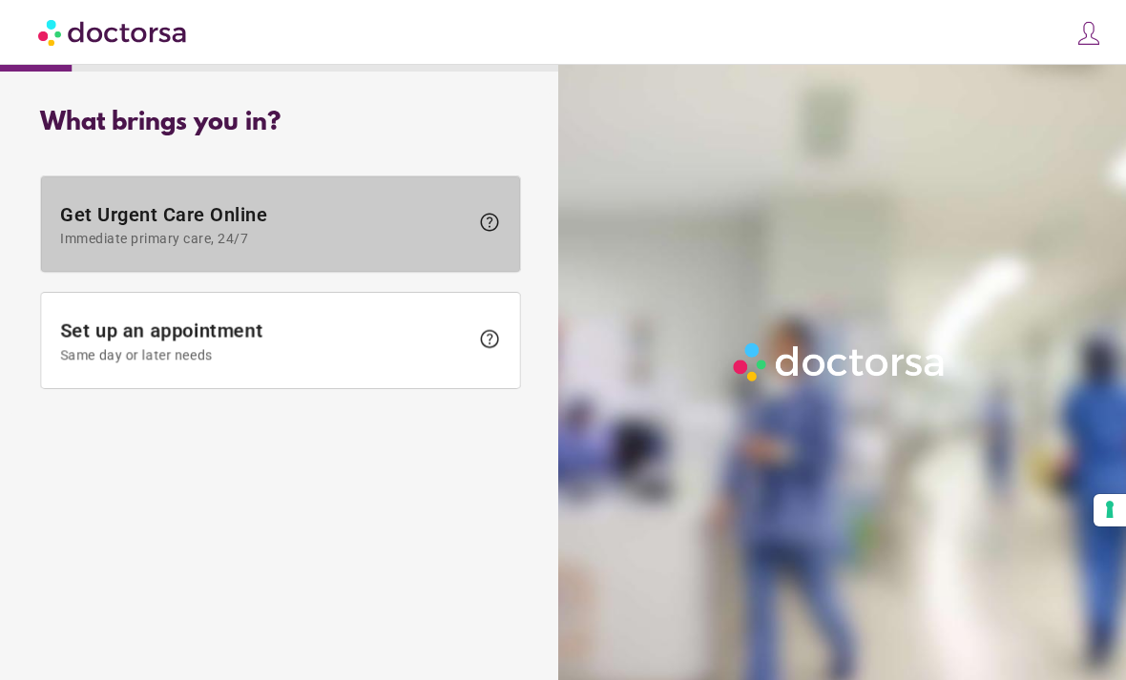
click at [427, 238] on span "Immediate primary care, 24/7" at bounding box center [264, 238] width 408 height 15
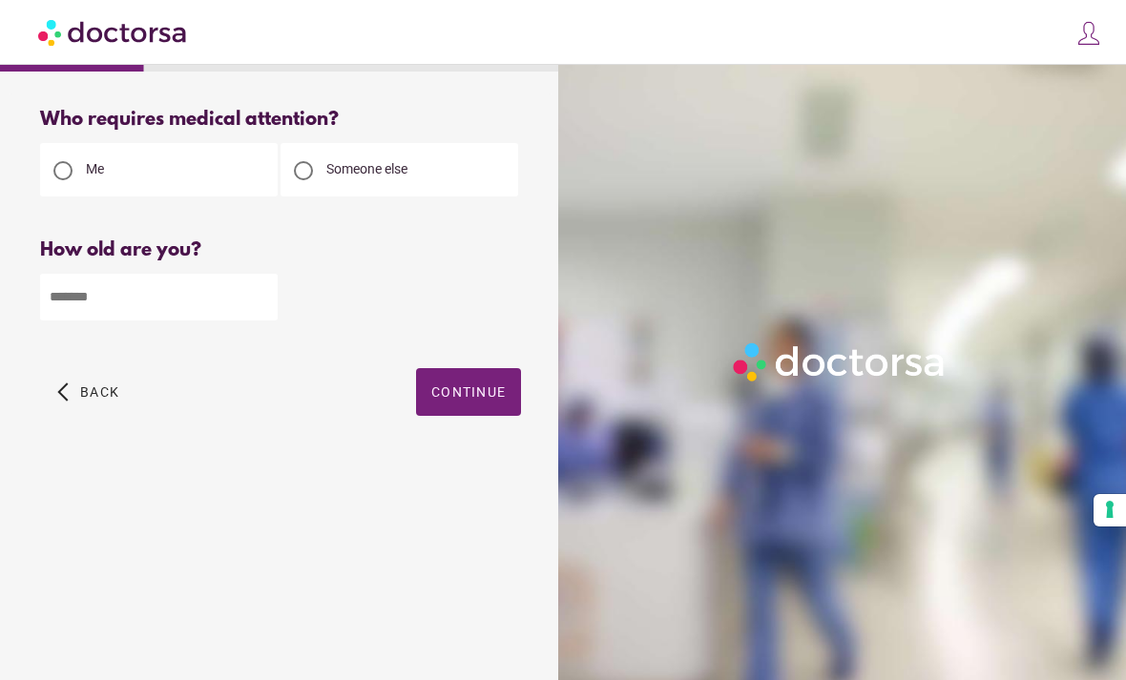
click at [173, 300] on input "number" at bounding box center [159, 297] width 238 height 47
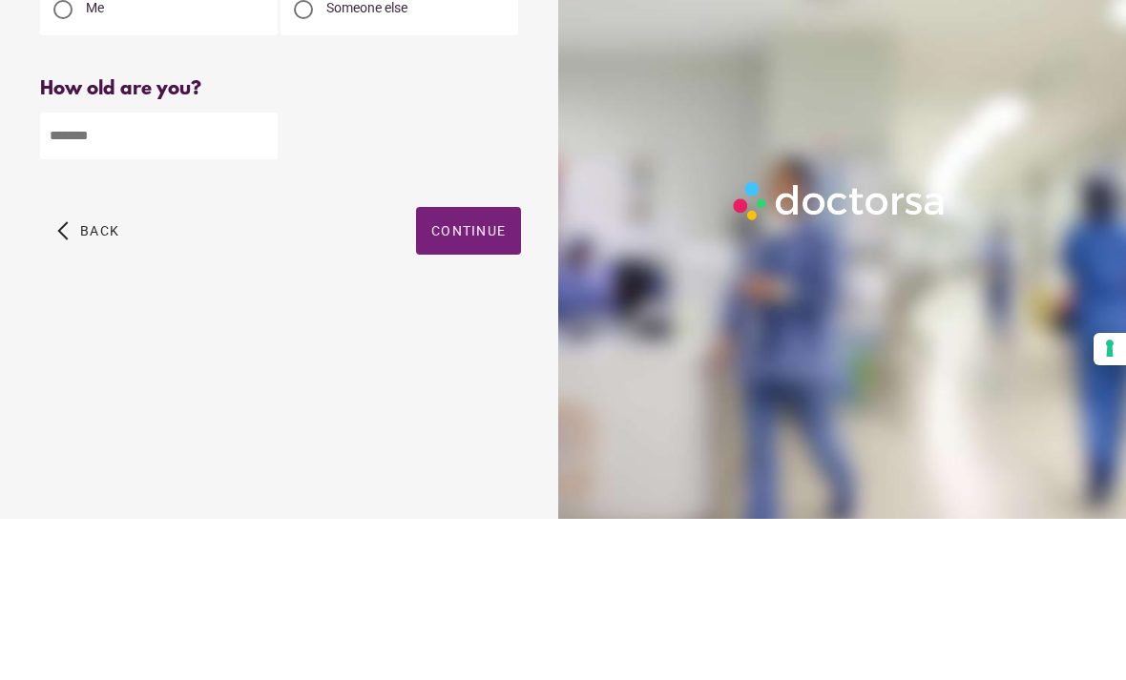
type input "**"
click at [483, 385] on span "Continue" at bounding box center [468, 392] width 74 height 15
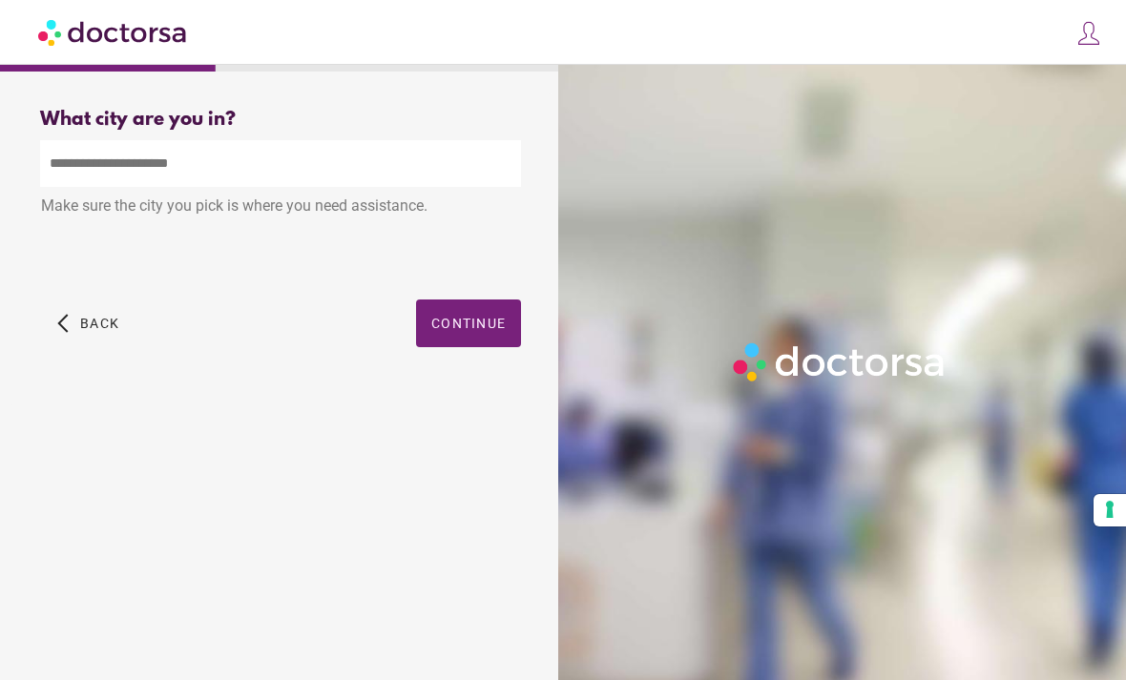
click at [263, 140] on input "text" at bounding box center [280, 163] width 481 height 47
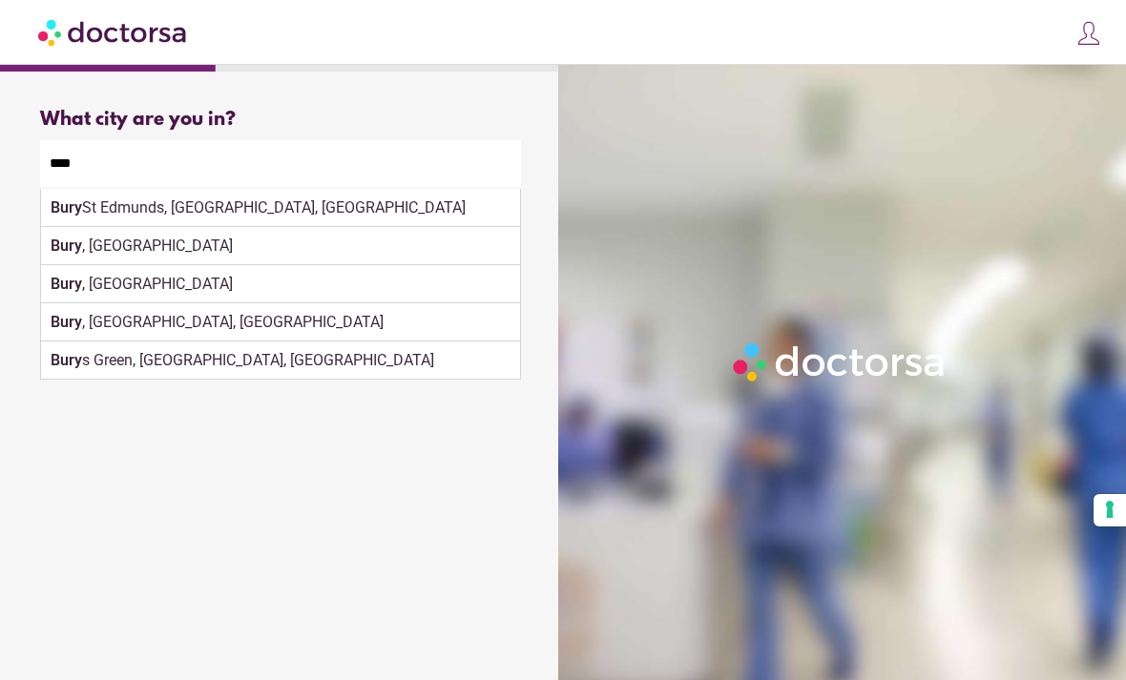
click at [80, 237] on strong "Bury" at bounding box center [66, 246] width 31 height 18
type input "********"
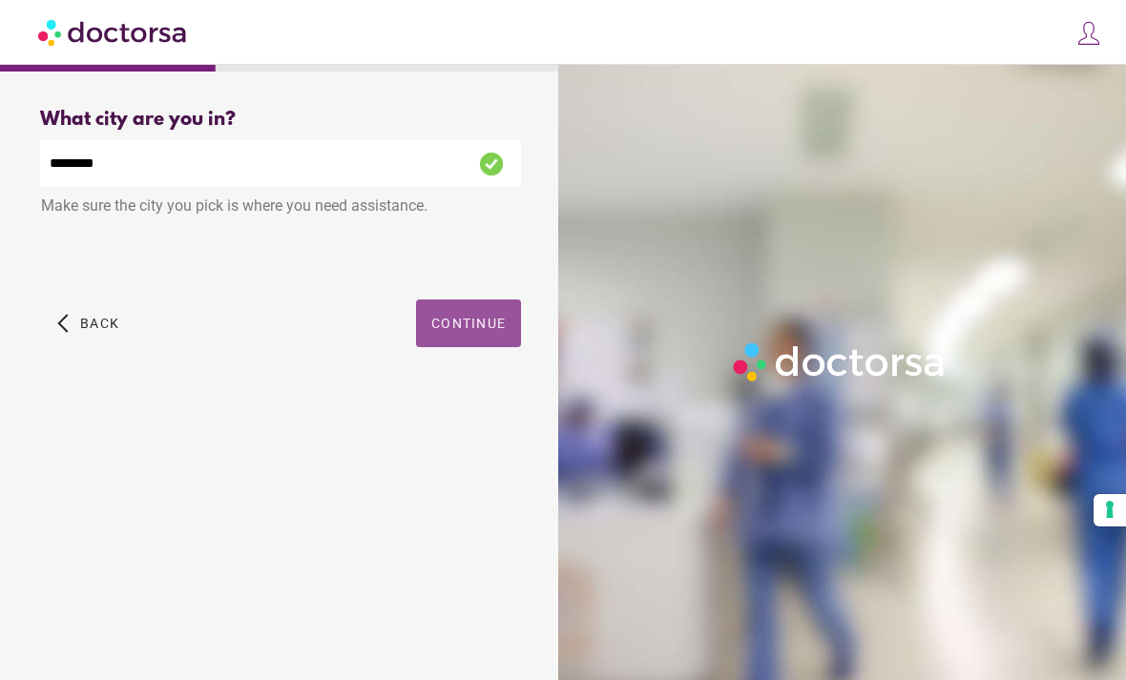
click at [472, 300] on span "button" at bounding box center [468, 324] width 105 height 48
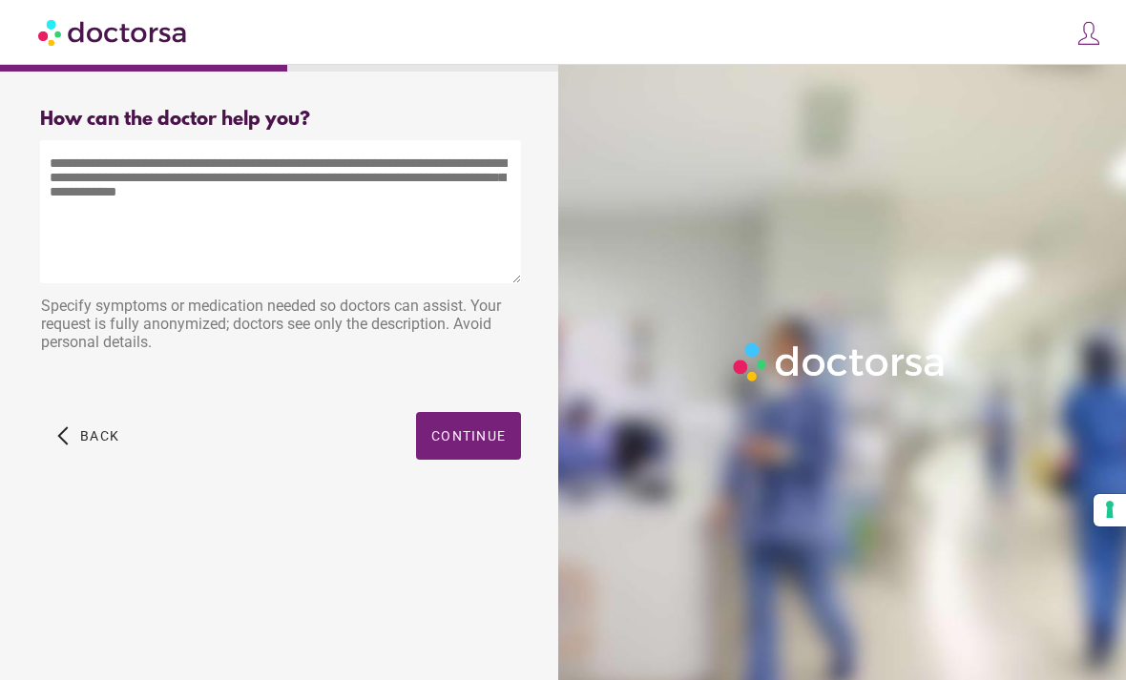
click at [67, 172] on textarea at bounding box center [280, 211] width 481 height 143
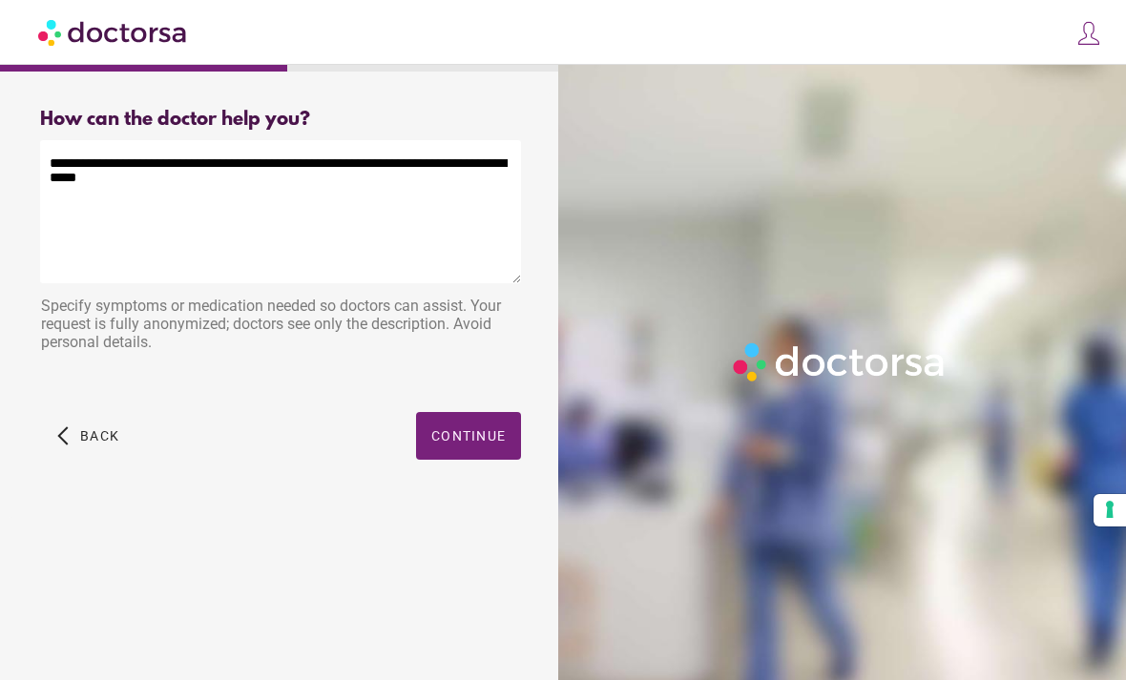
type textarea "**********"
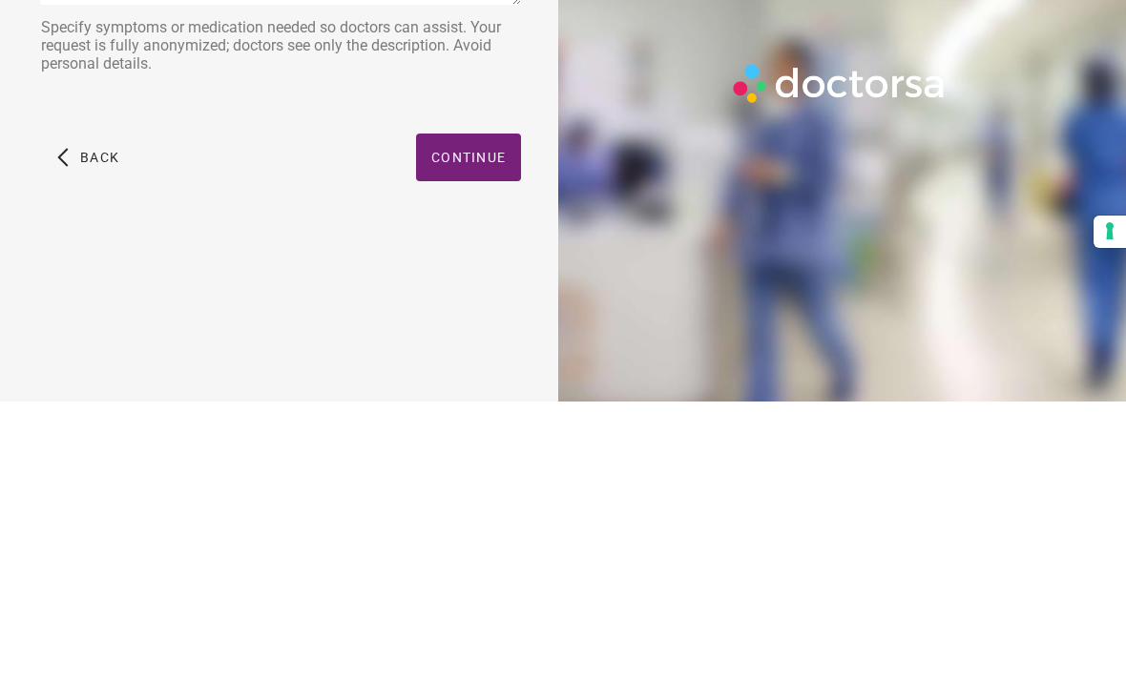
click at [492, 428] on span "Continue" at bounding box center [468, 435] width 74 height 15
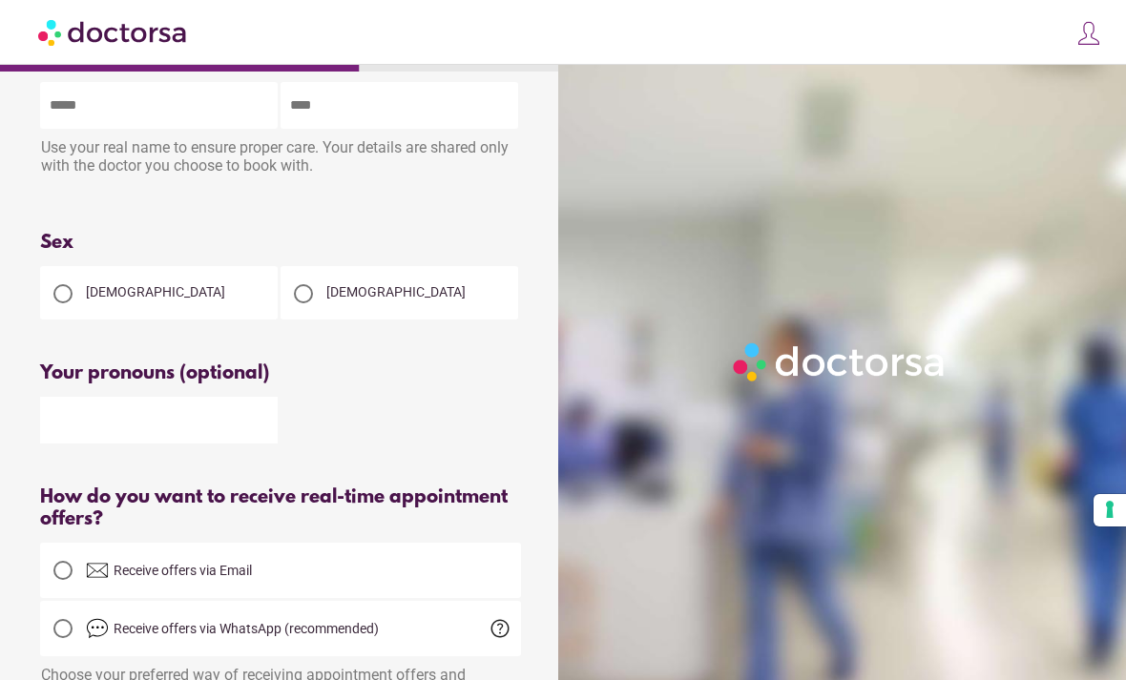
click at [61, 296] on div at bounding box center [62, 293] width 19 height 19
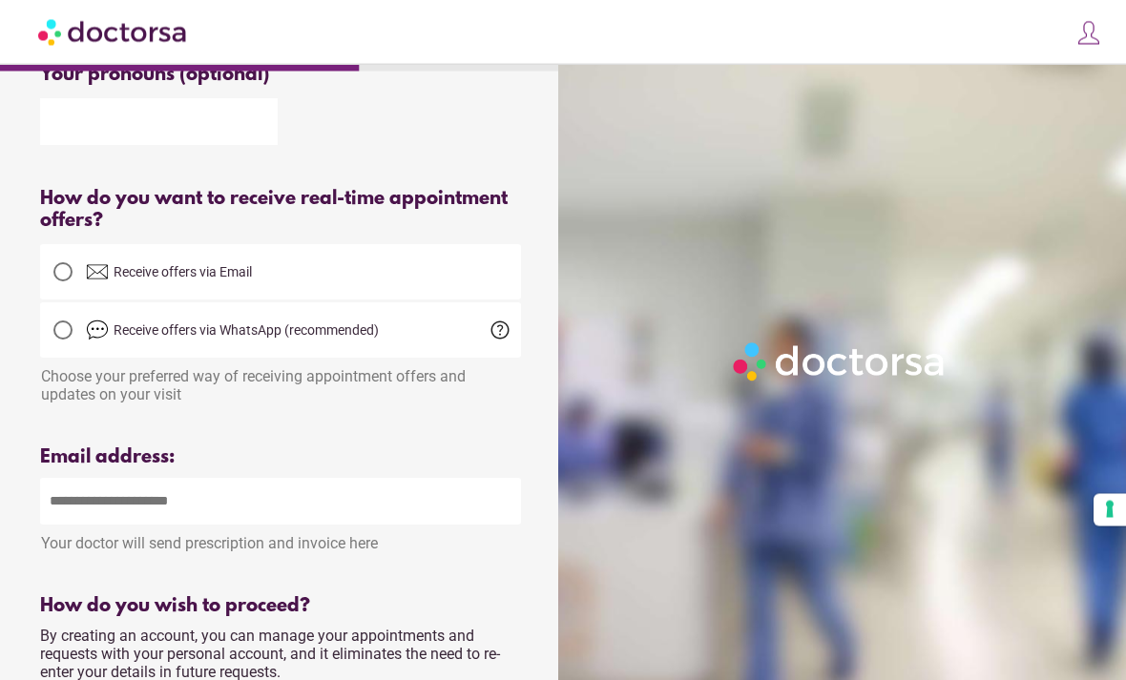
scroll to position [361, 0]
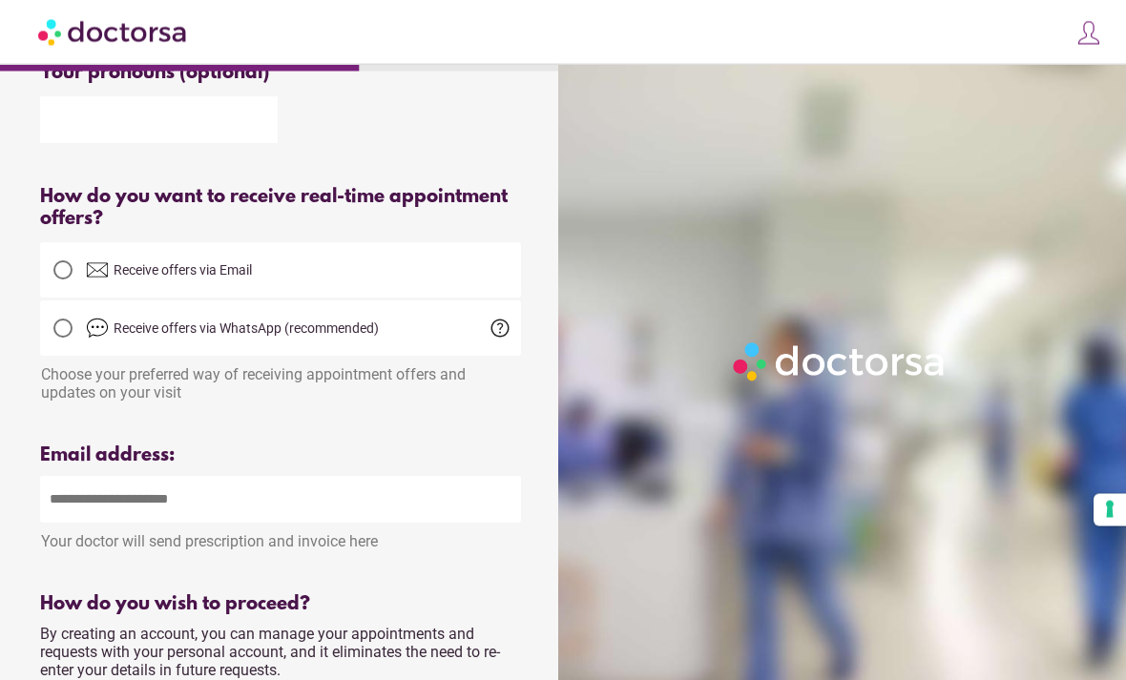
click at [448, 431] on div at bounding box center [280, 419] width 481 height 24
click at [254, 480] on div "Email address: Your doctor will send prescription and invoice here Please enter…" at bounding box center [280, 513] width 481 height 135
click at [224, 520] on input "email" at bounding box center [280, 500] width 481 height 47
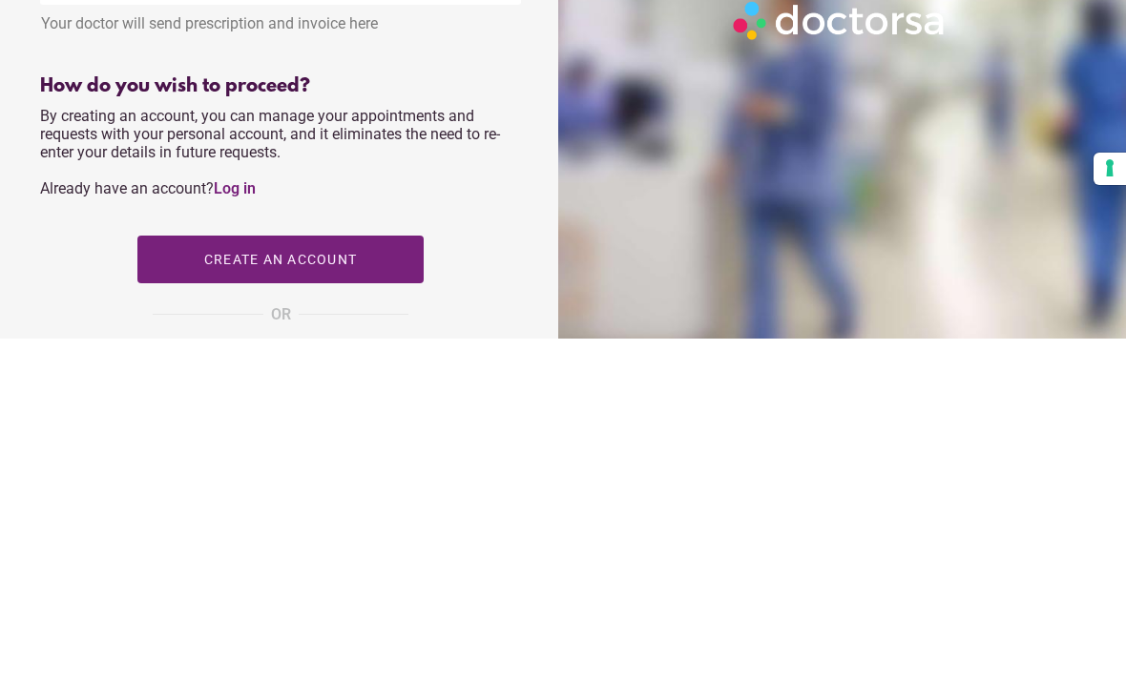
scroll to position [553, 0]
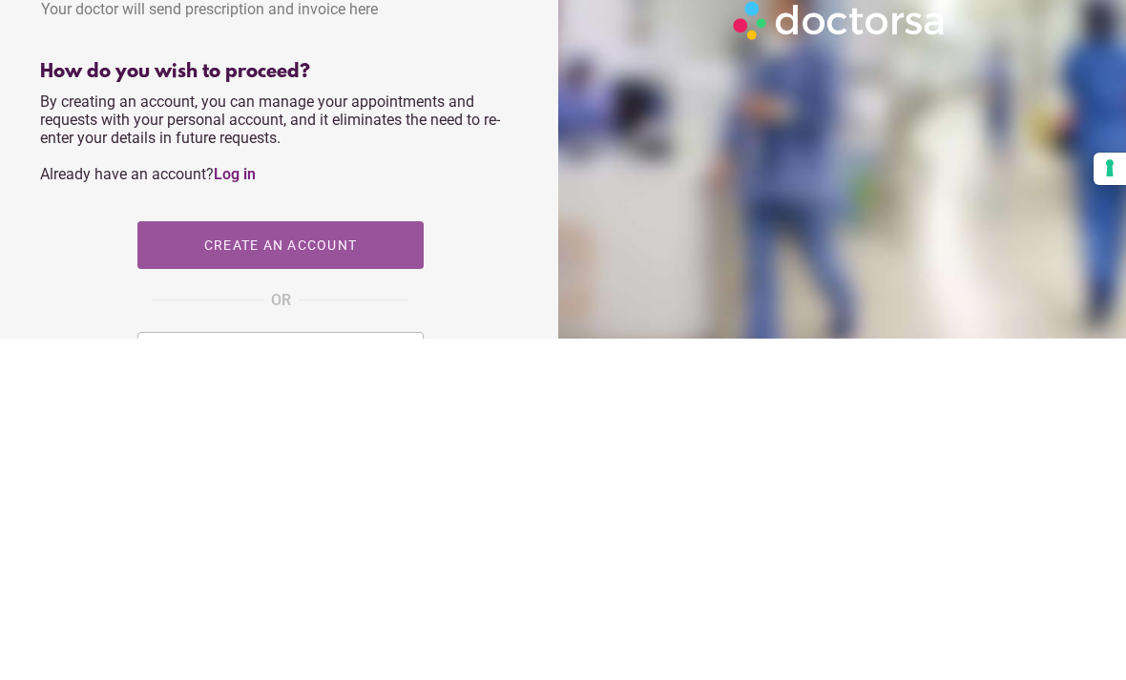
click at [174, 563] on span "button" at bounding box center [280, 587] width 286 height 48
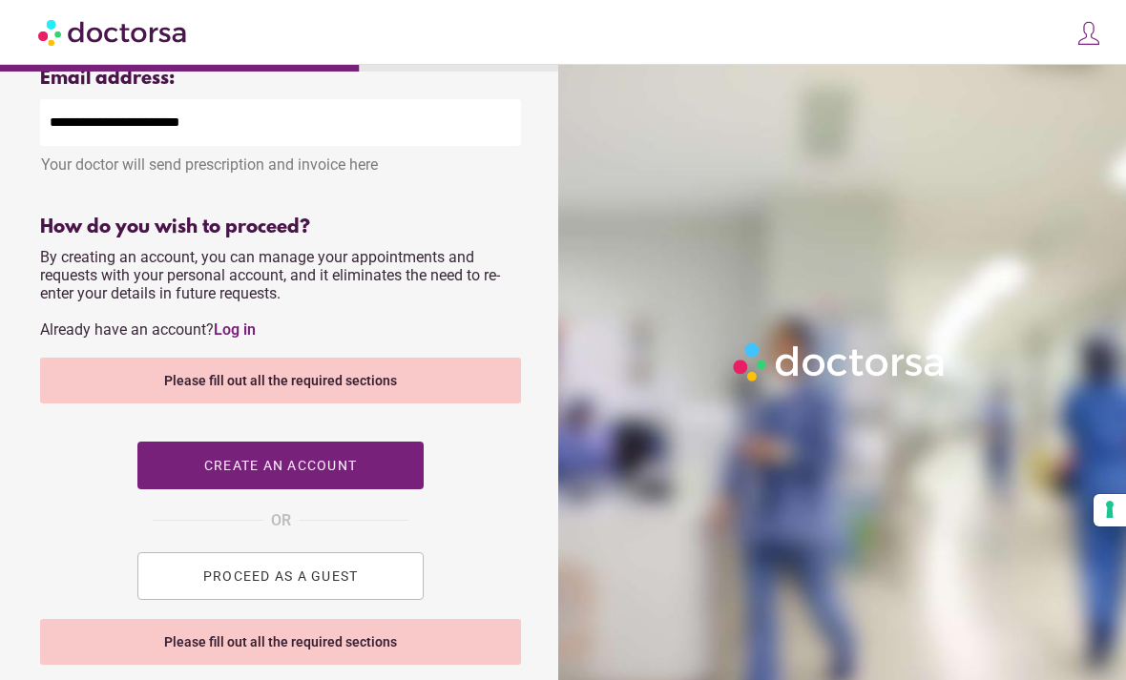
click at [54, 190] on div "**********" at bounding box center [280, 135] width 481 height 135
click at [52, 173] on div "Your doctor will send prescription and invoice here" at bounding box center [280, 160] width 481 height 28
click at [396, 657] on div "Please fill out all the required sections" at bounding box center [280, 642] width 481 height 46
click at [402, 659] on div "Please fill out all the required sections" at bounding box center [280, 642] width 481 height 46
click at [373, 656] on div "Please fill out all the required sections" at bounding box center [280, 642] width 481 height 46
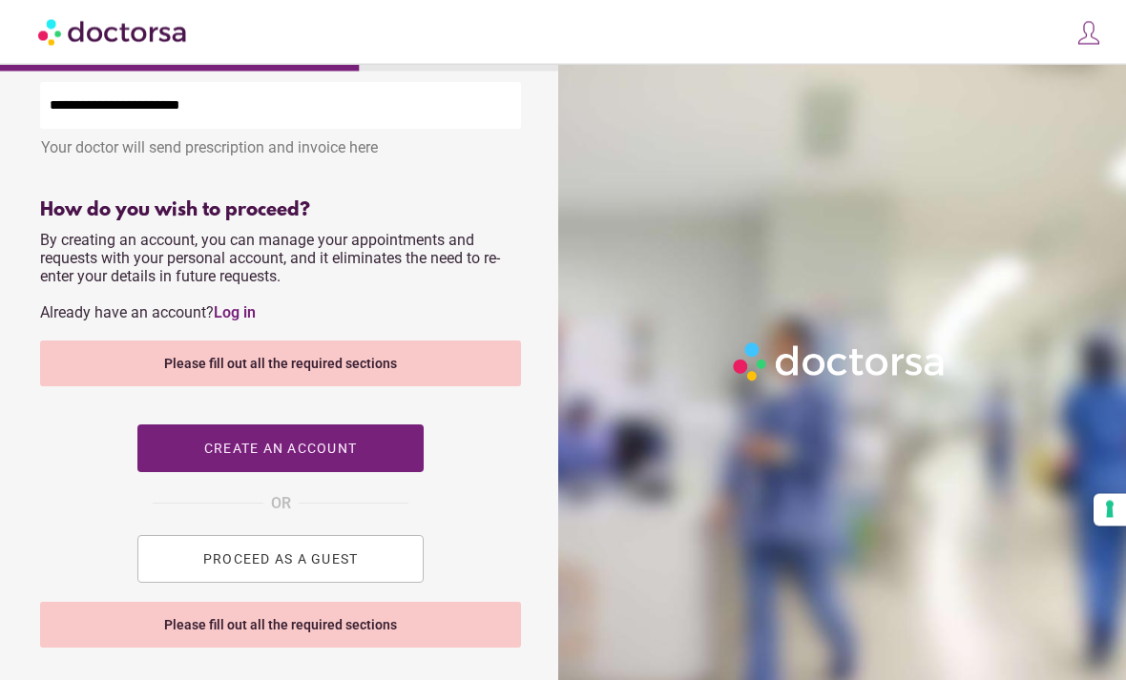
scroll to position [849, 0]
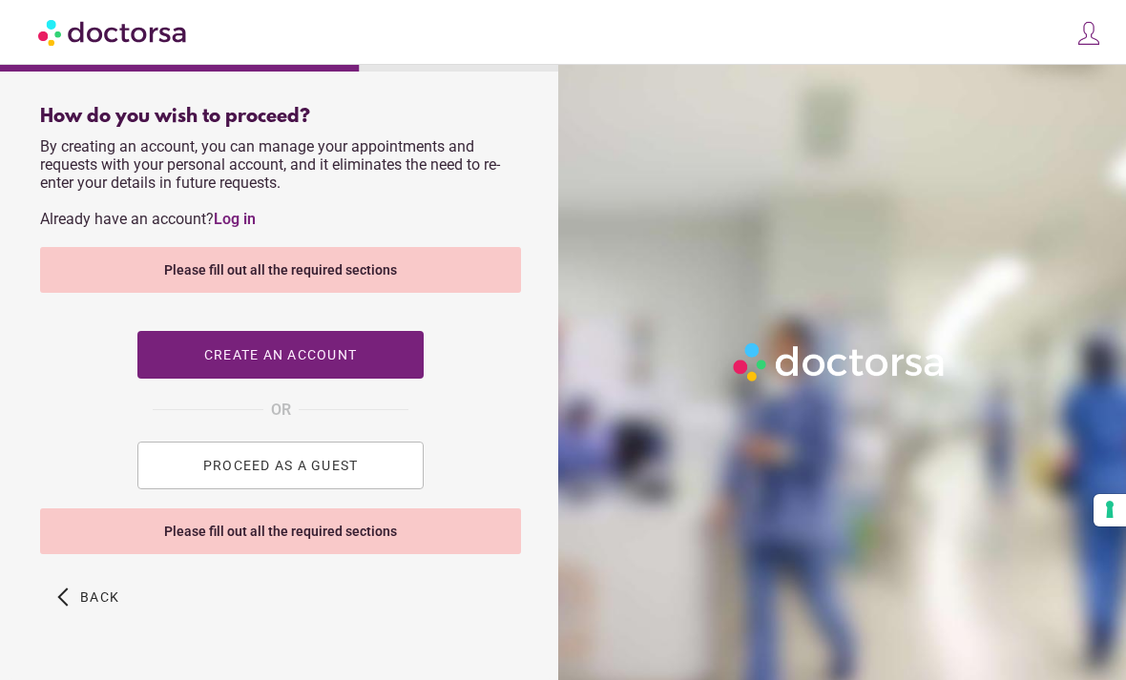
click at [342, 552] on div "Please fill out all the required sections" at bounding box center [280, 532] width 481 height 46
click at [358, 473] on span "PROCEED AS A GUEST" at bounding box center [281, 465] width 156 height 15
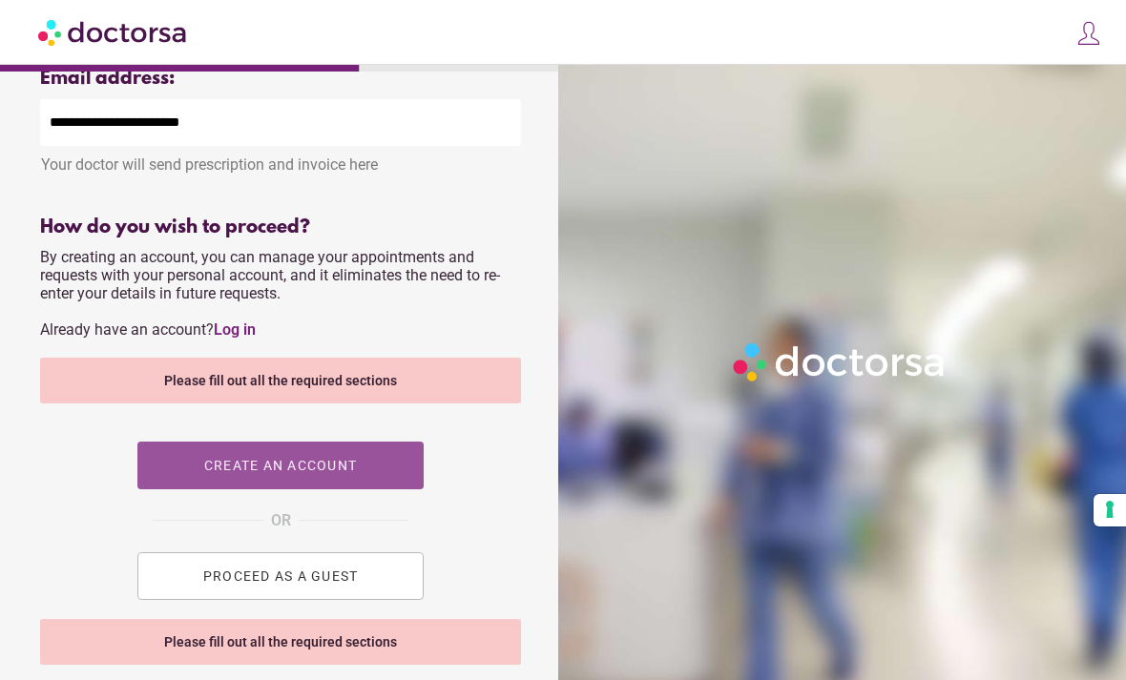
click at [365, 470] on span "button" at bounding box center [280, 466] width 286 height 48
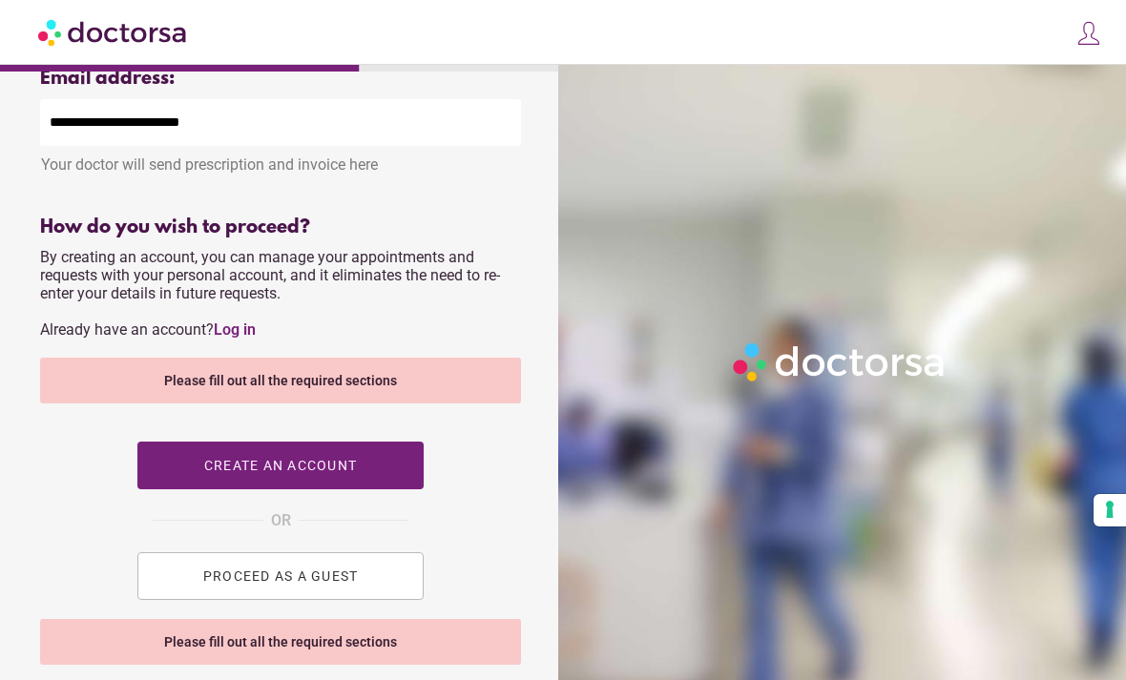
click at [366, 479] on span "button" at bounding box center [280, 466] width 286 height 48
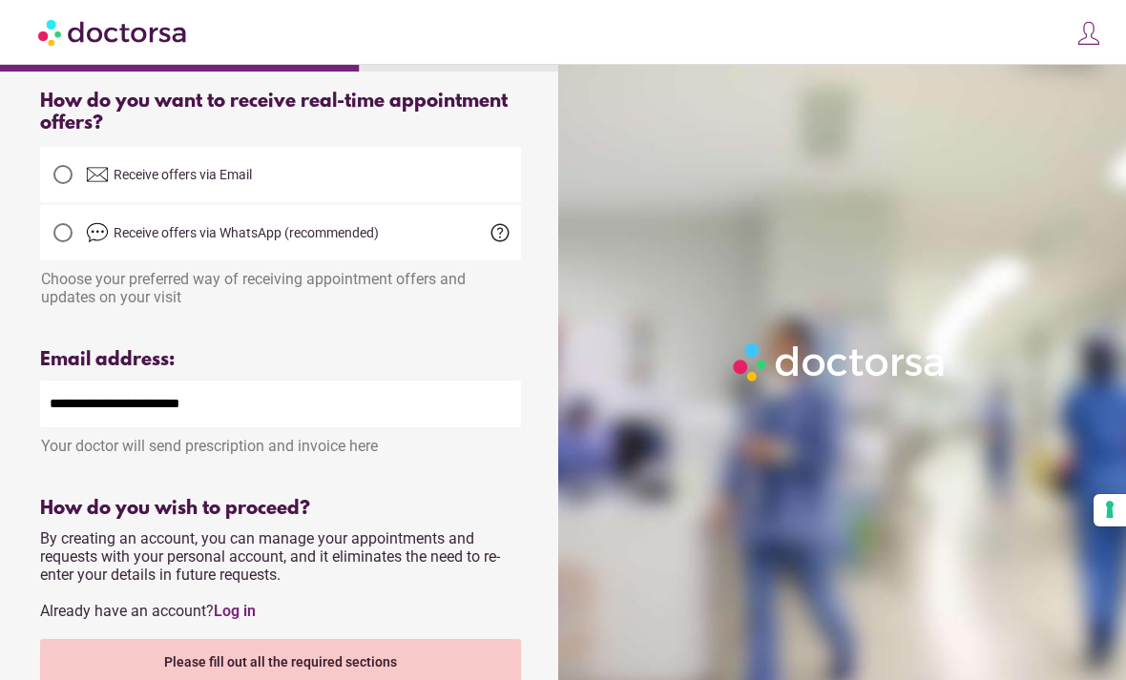
scroll to position [456, 0]
click at [274, 417] on input "**********" at bounding box center [280, 405] width 481 height 47
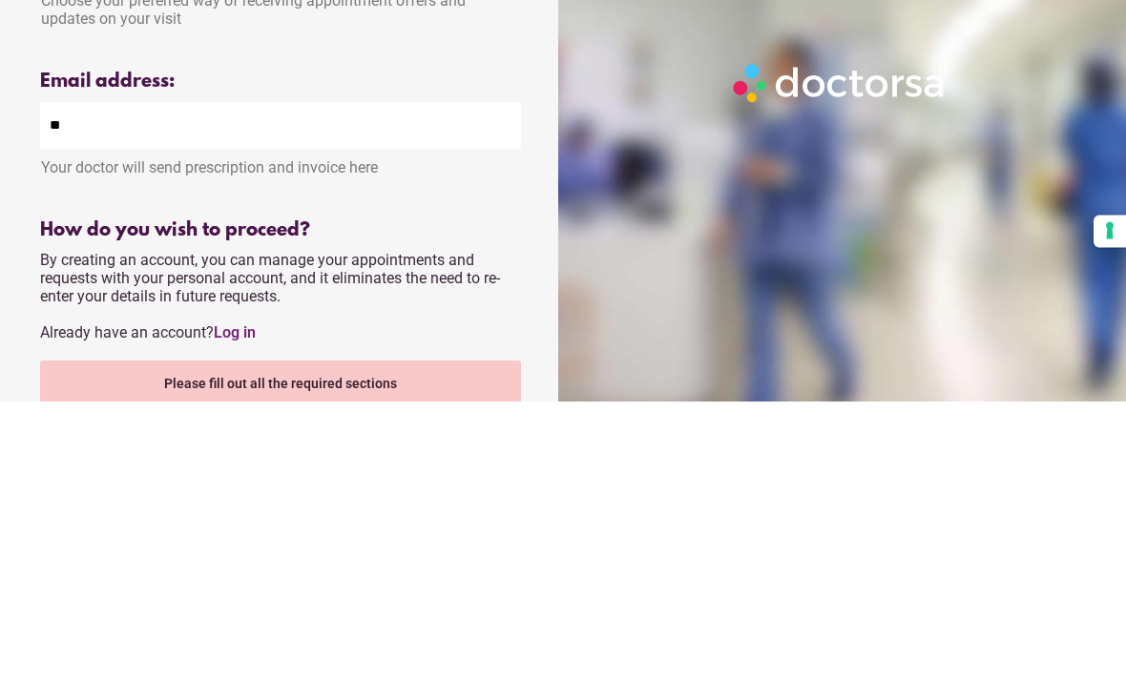
type input "*"
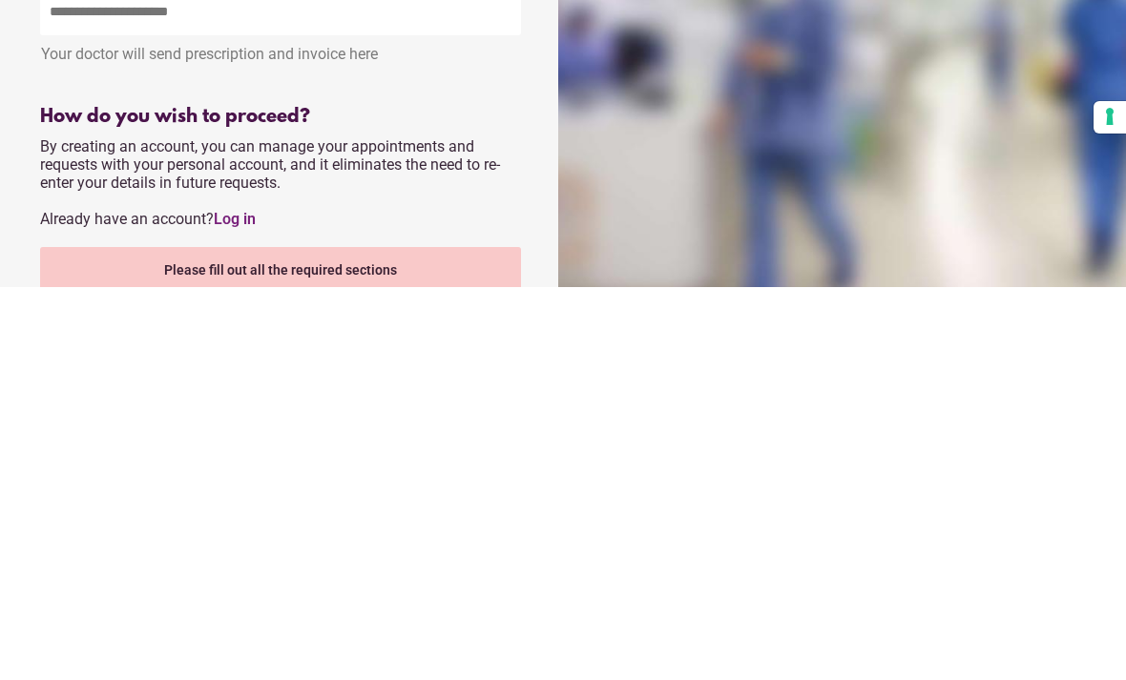
click at [411, 640] on div "Please fill out all the required sections" at bounding box center [280, 663] width 481 height 46
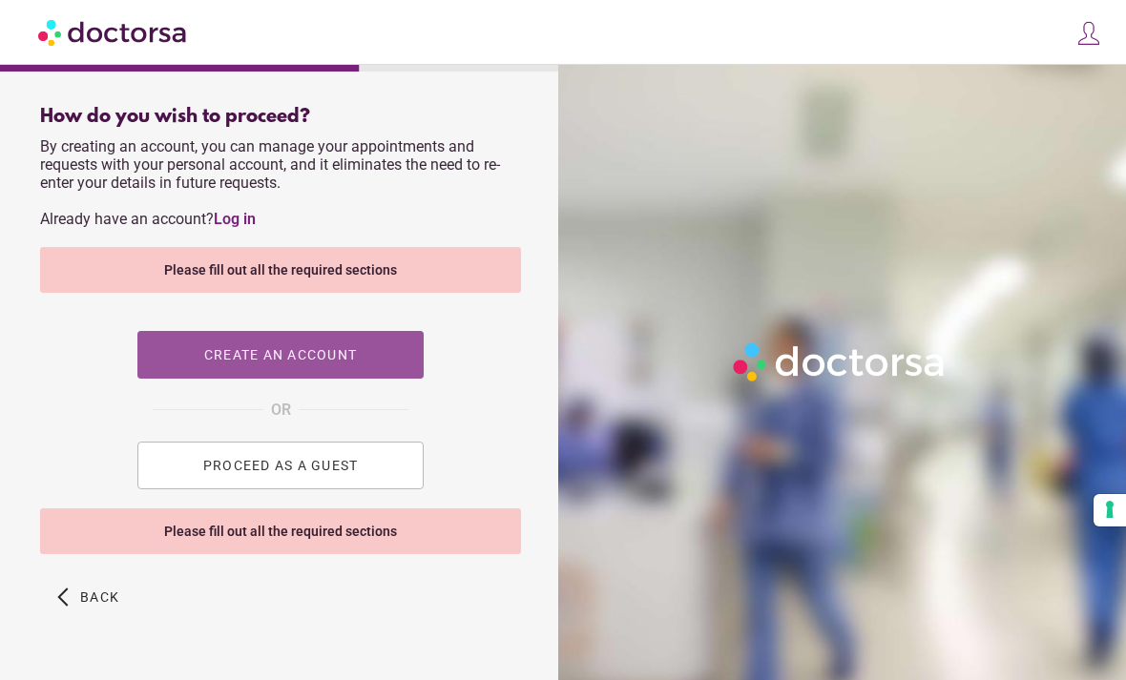
click at [383, 360] on span "button" at bounding box center [280, 355] width 286 height 48
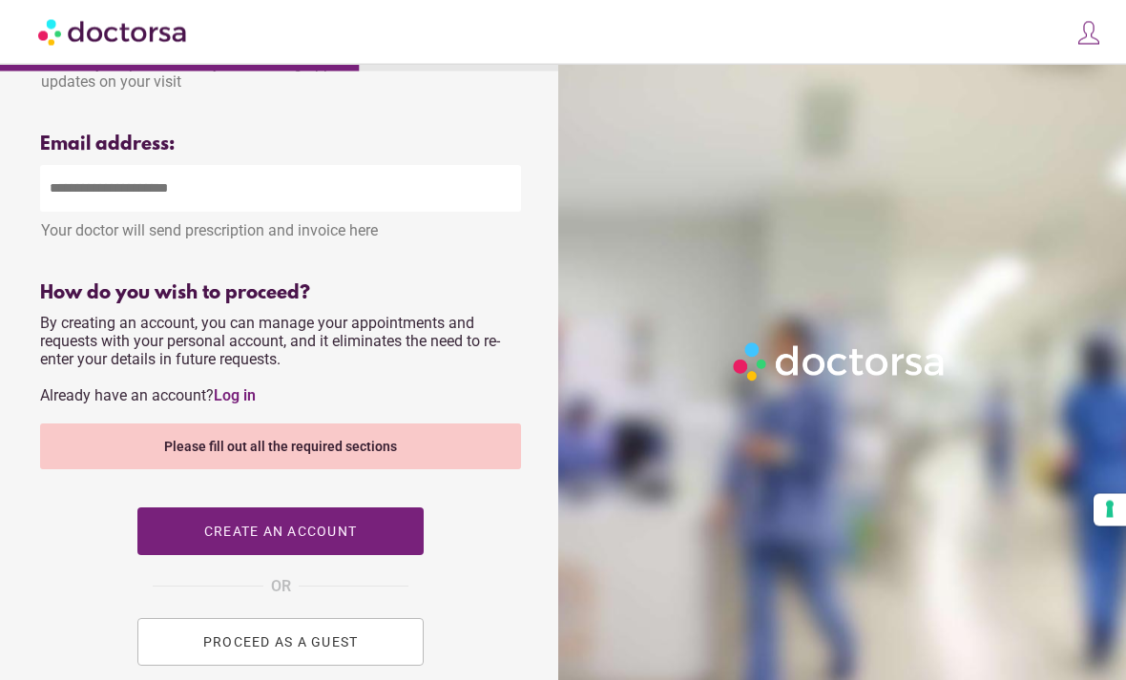
scroll to position [674, 0]
click at [293, 211] on input "email" at bounding box center [280, 187] width 481 height 47
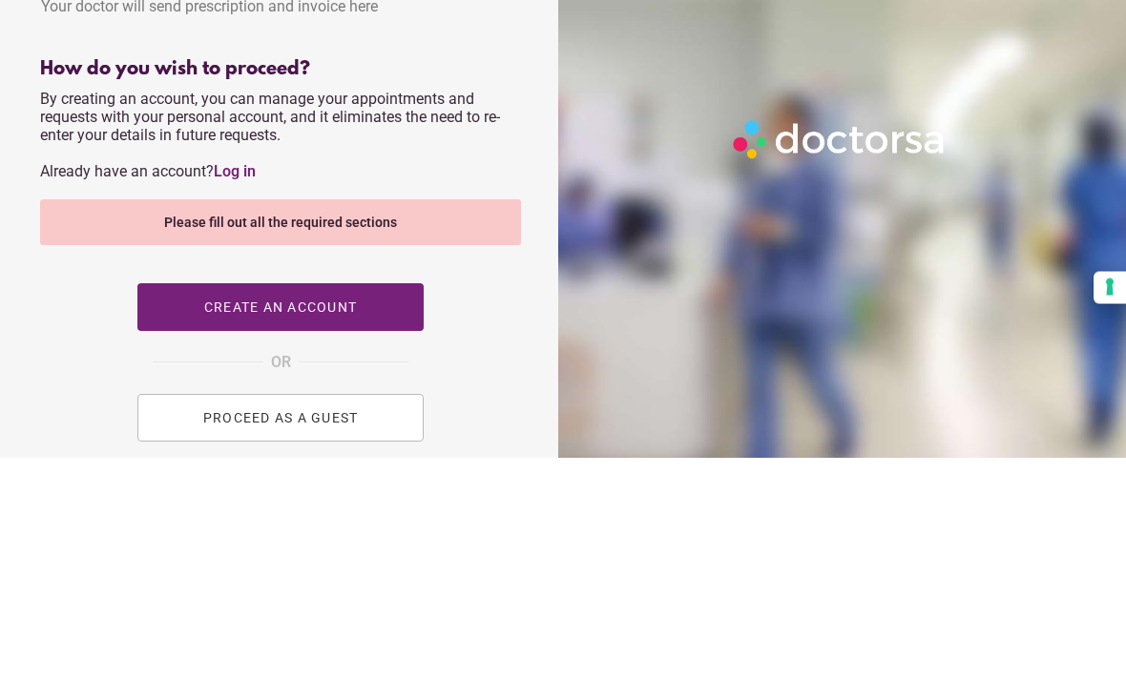
type input "**********"
click at [386, 423] on div "Please fill out all the required sections" at bounding box center [280, 446] width 481 height 46
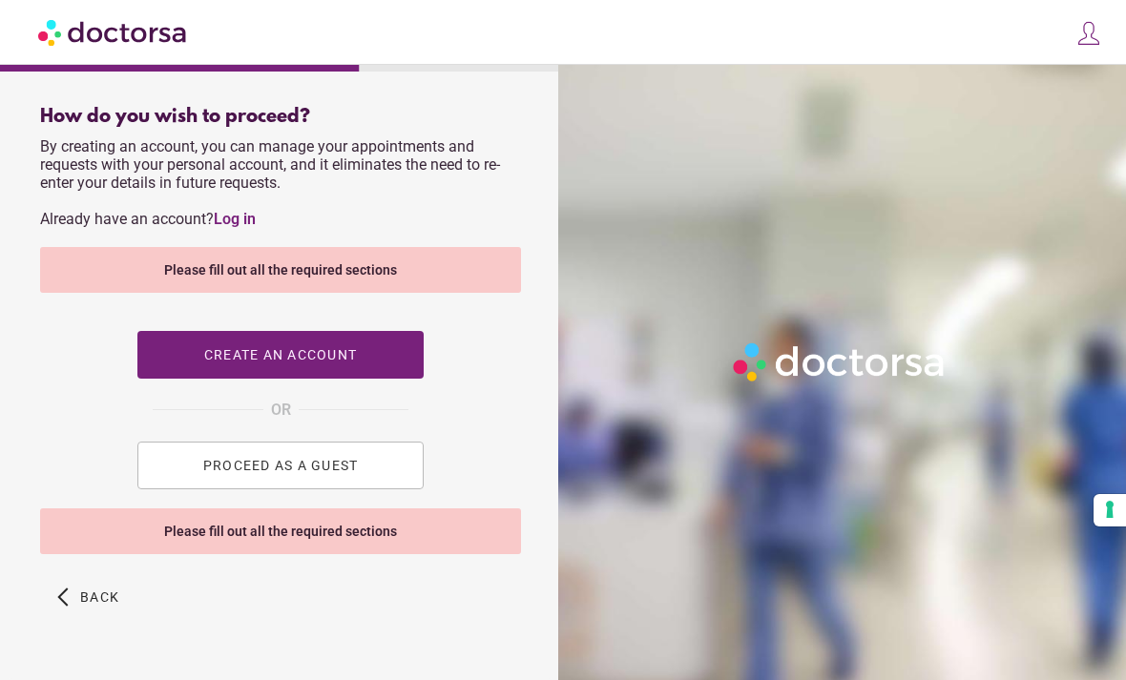
click at [429, 548] on div "Please fill out all the required sections" at bounding box center [280, 532] width 481 height 46
click at [459, 551] on div "Please fill out all the required sections" at bounding box center [280, 532] width 481 height 46
click at [450, 554] on div "Please fill out all the required sections" at bounding box center [280, 532] width 481 height 46
click at [452, 554] on div "Please fill out all the required sections" at bounding box center [280, 532] width 481 height 46
click at [456, 552] on div "Please fill out all the required sections" at bounding box center [280, 532] width 481 height 46
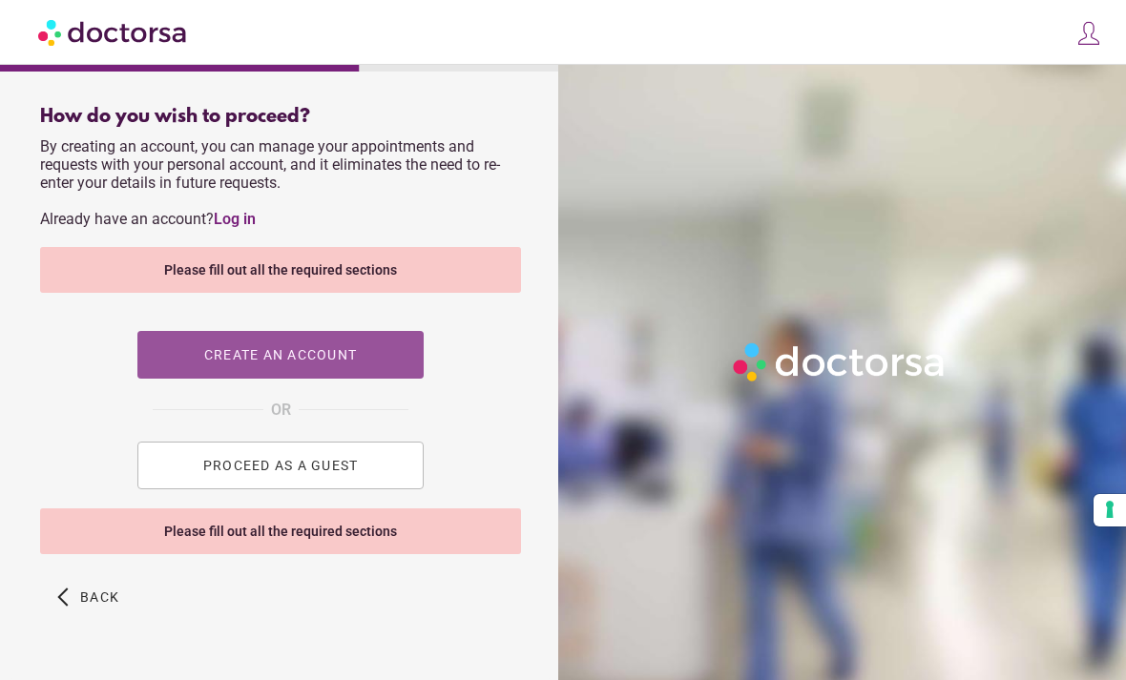
click at [392, 367] on span "button" at bounding box center [280, 355] width 286 height 48
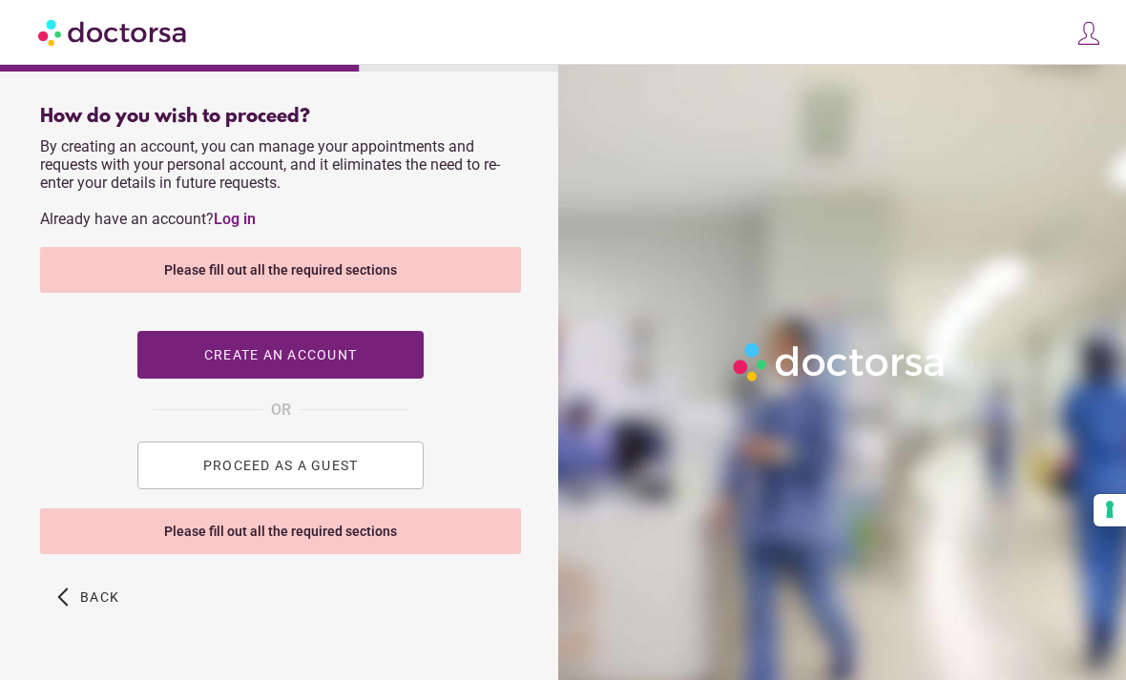
click at [356, 473] on span "PROCEED AS A GUEST" at bounding box center [281, 465] width 156 height 15
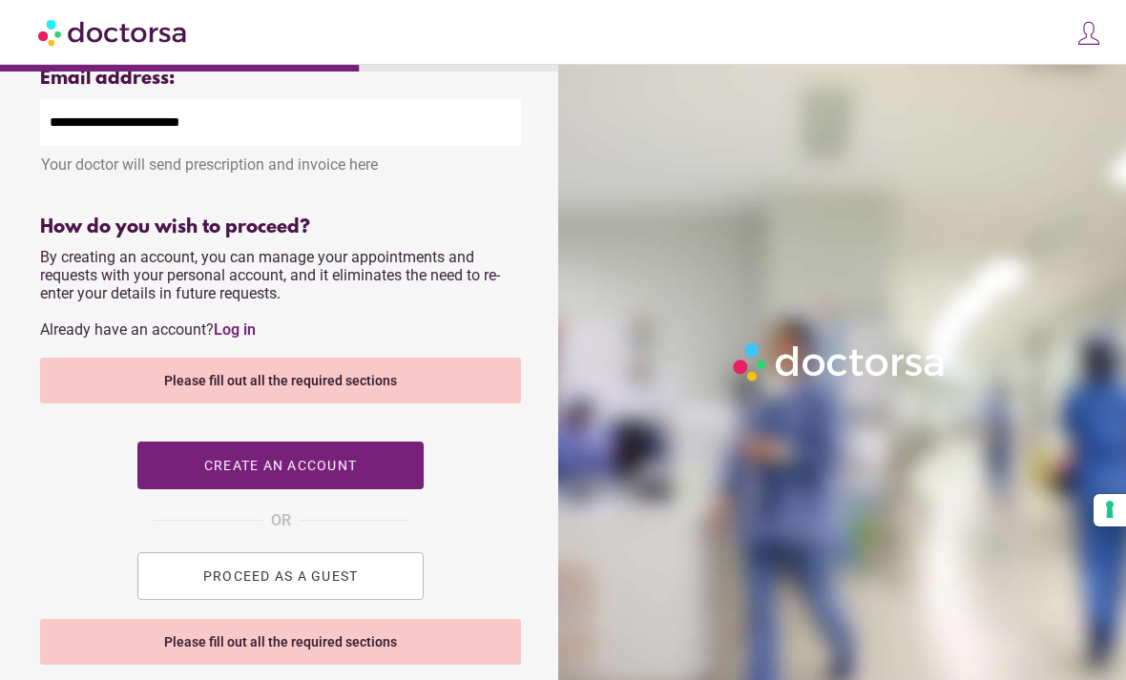
click at [413, 402] on div "Please fill out all the required sections" at bounding box center [280, 381] width 481 height 46
click at [425, 388] on div "Please fill out all the required sections" at bounding box center [280, 381] width 481 height 46
click at [413, 387] on div "Please fill out all the required sections" at bounding box center [280, 381] width 481 height 46
click at [260, 335] on div "How do you wish to proceed? By creating an account, you can manage your appoint…" at bounding box center [280, 418] width 481 height 403
click at [256, 339] on link "Log in" at bounding box center [235, 330] width 42 height 18
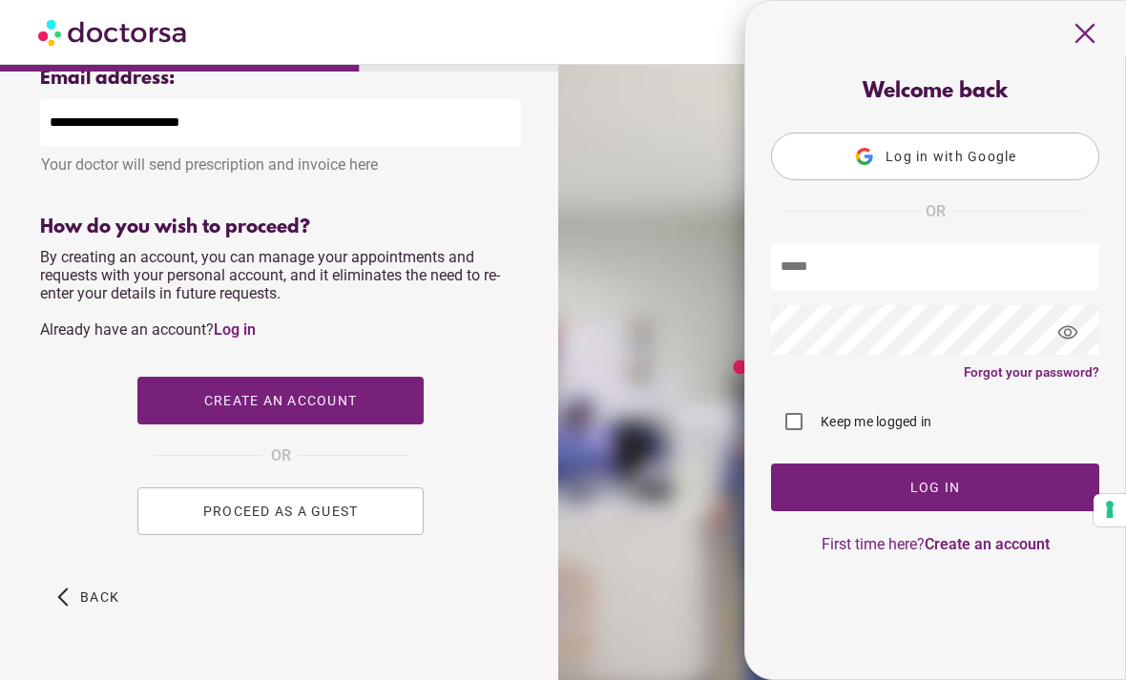
click at [1097, 19] on span "close" at bounding box center [1085, 33] width 36 height 36
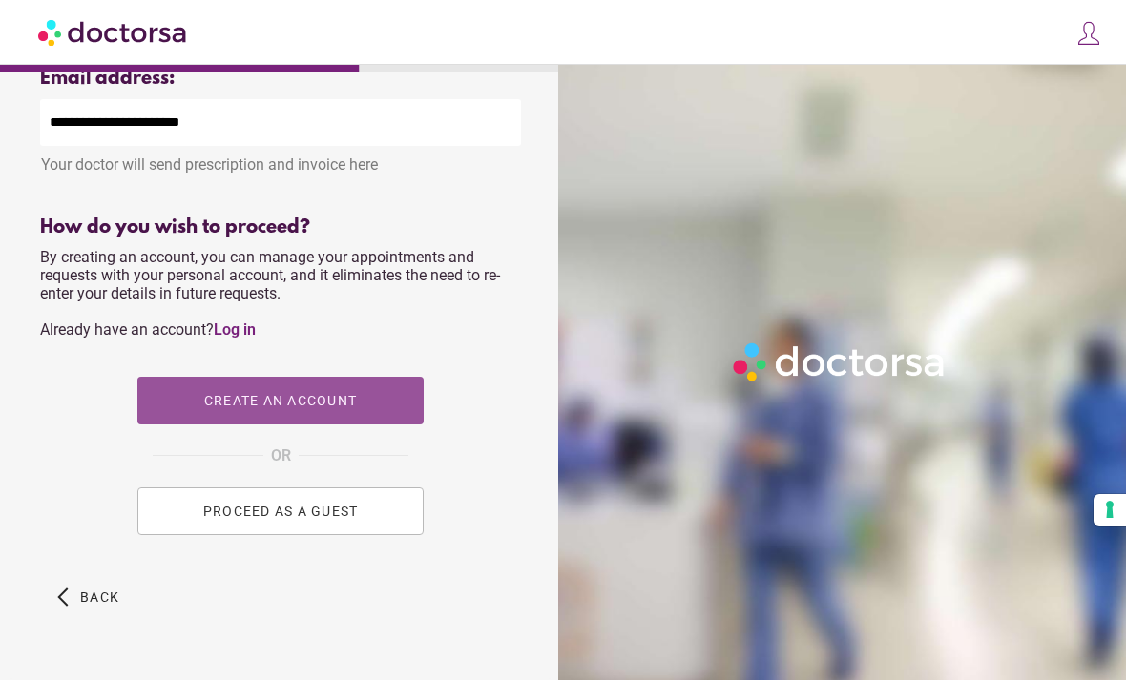
click at [365, 408] on span "button" at bounding box center [280, 401] width 286 height 48
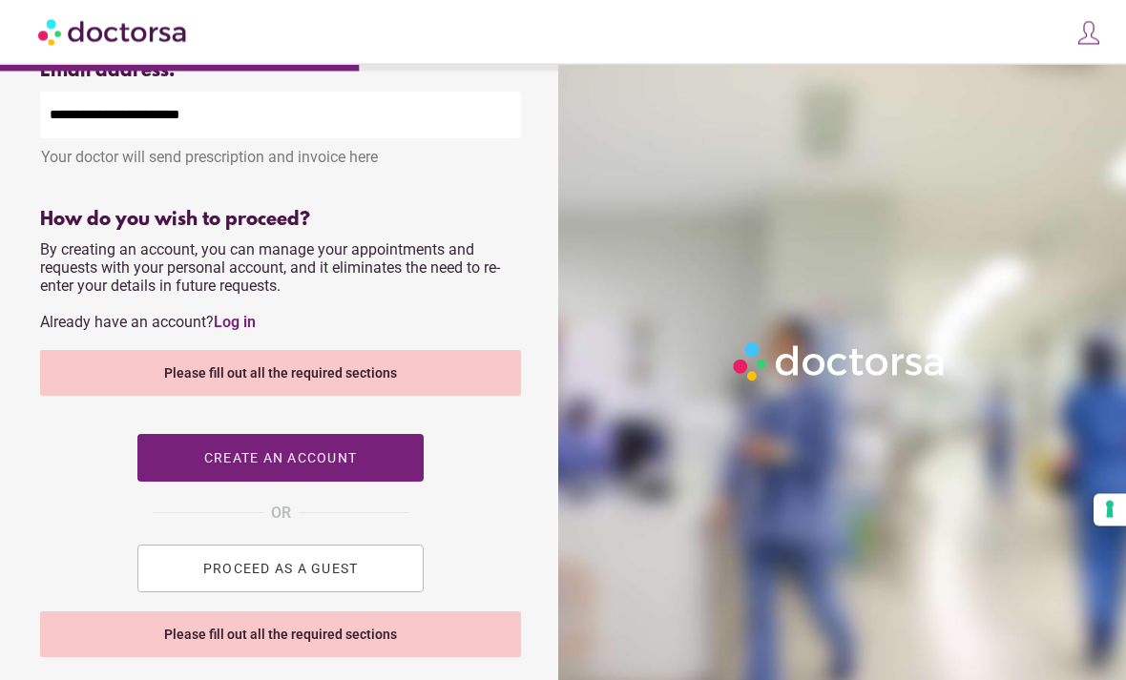
scroll to position [768, 0]
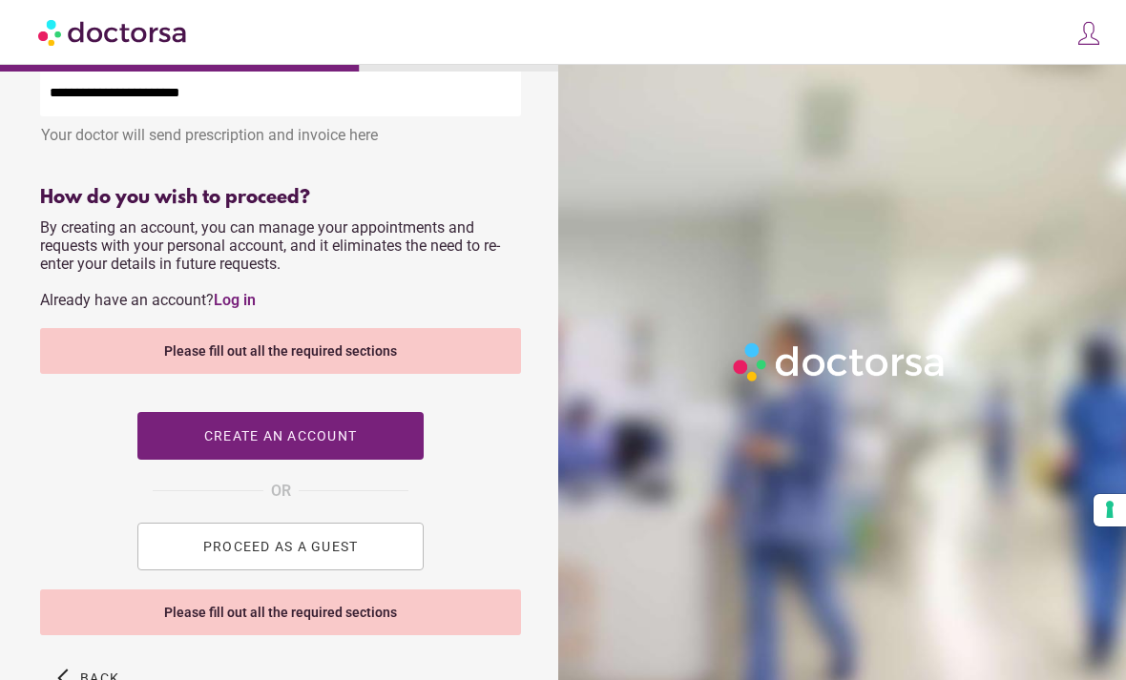
click at [445, 624] on div "Please fill out all the required sections" at bounding box center [280, 613] width 481 height 46
click at [293, 619] on div "Please fill out all the required sections" at bounding box center [280, 613] width 481 height 46
click at [302, 636] on div "Please fill out all the required sections" at bounding box center [280, 613] width 481 height 46
click at [347, 626] on div "Please fill out all the required sections" at bounding box center [280, 613] width 481 height 46
click at [425, 348] on div "Please fill out all the required sections" at bounding box center [280, 351] width 481 height 46
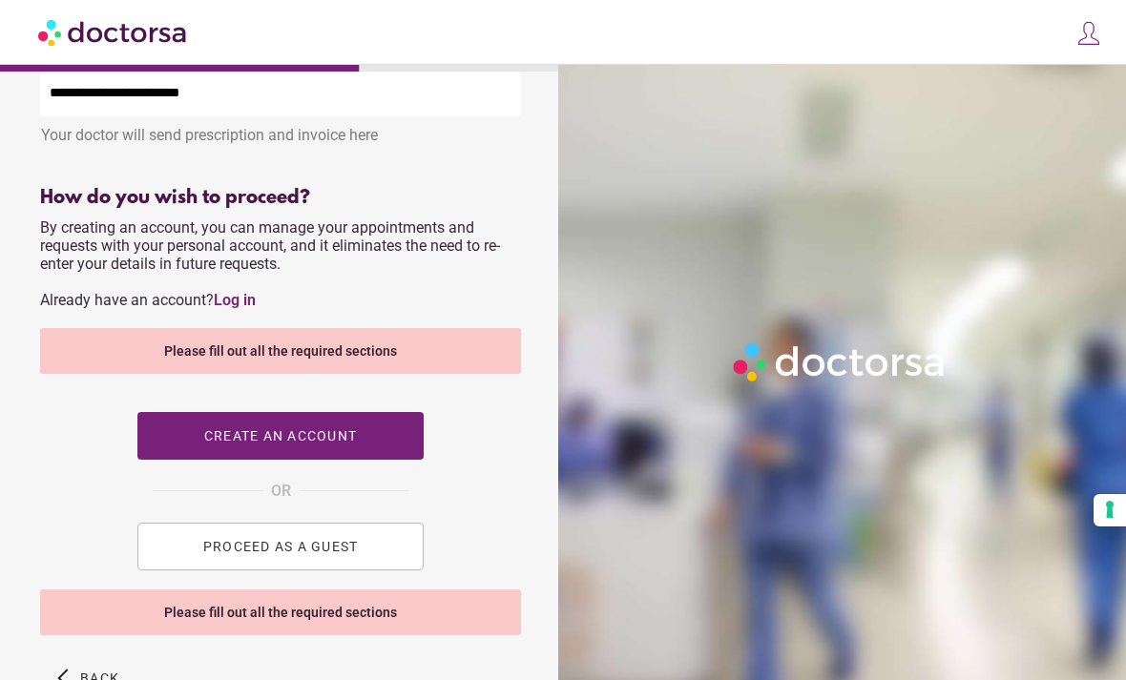
click at [405, 365] on div "Please fill out all the required sections" at bounding box center [280, 351] width 481 height 46
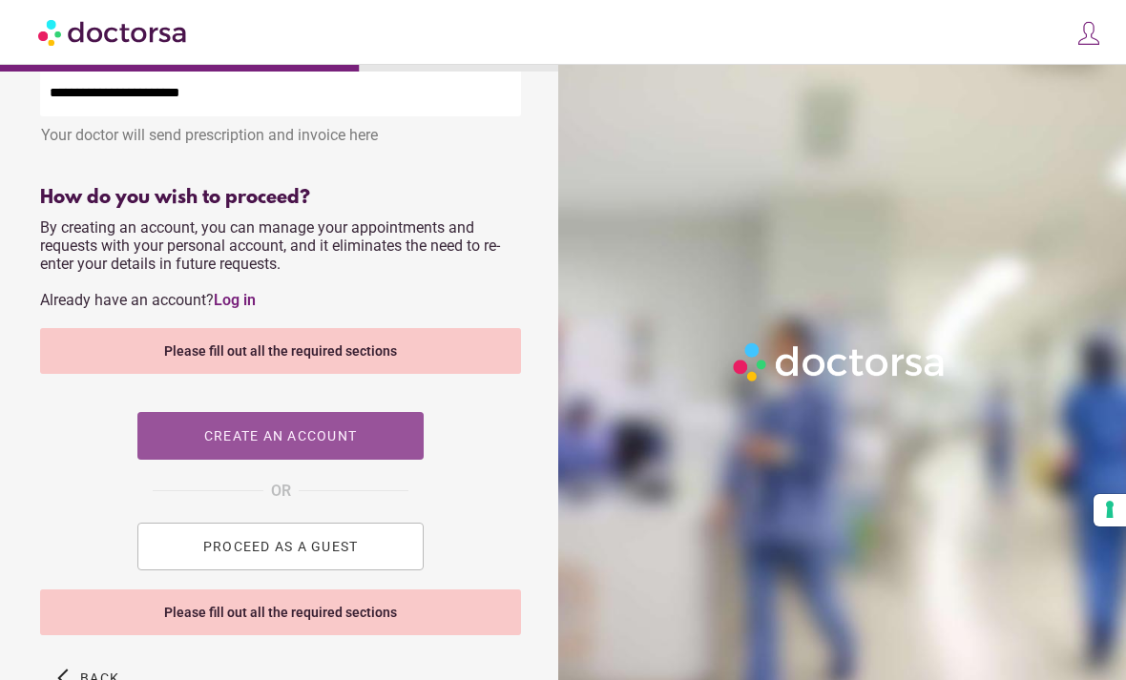
click at [353, 444] on span "Create an account" at bounding box center [280, 435] width 153 height 15
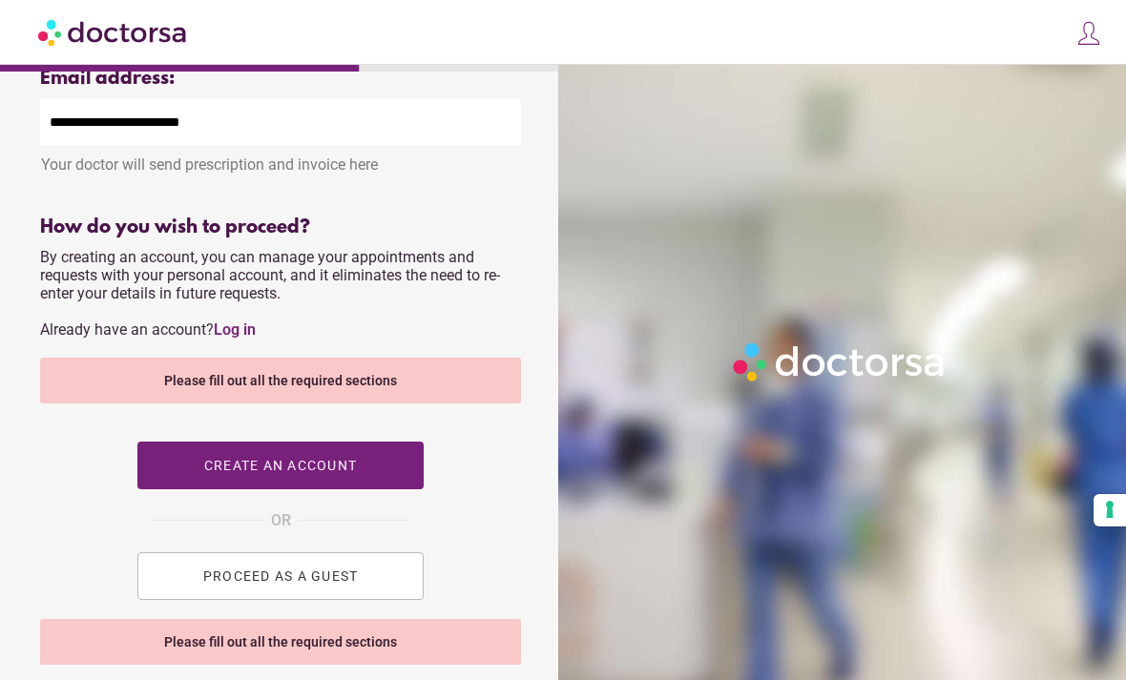
click at [420, 404] on div "Please fill out all the required sections" at bounding box center [280, 381] width 481 height 46
click at [416, 388] on div "Please fill out all the required sections" at bounding box center [280, 381] width 481 height 46
click at [413, 387] on div "Please fill out all the required sections" at bounding box center [280, 381] width 481 height 46
click at [407, 389] on div "Please fill out all the required sections" at bounding box center [280, 381] width 481 height 46
click at [359, 600] on button "PROCEED AS A GUEST" at bounding box center [280, 577] width 286 height 48
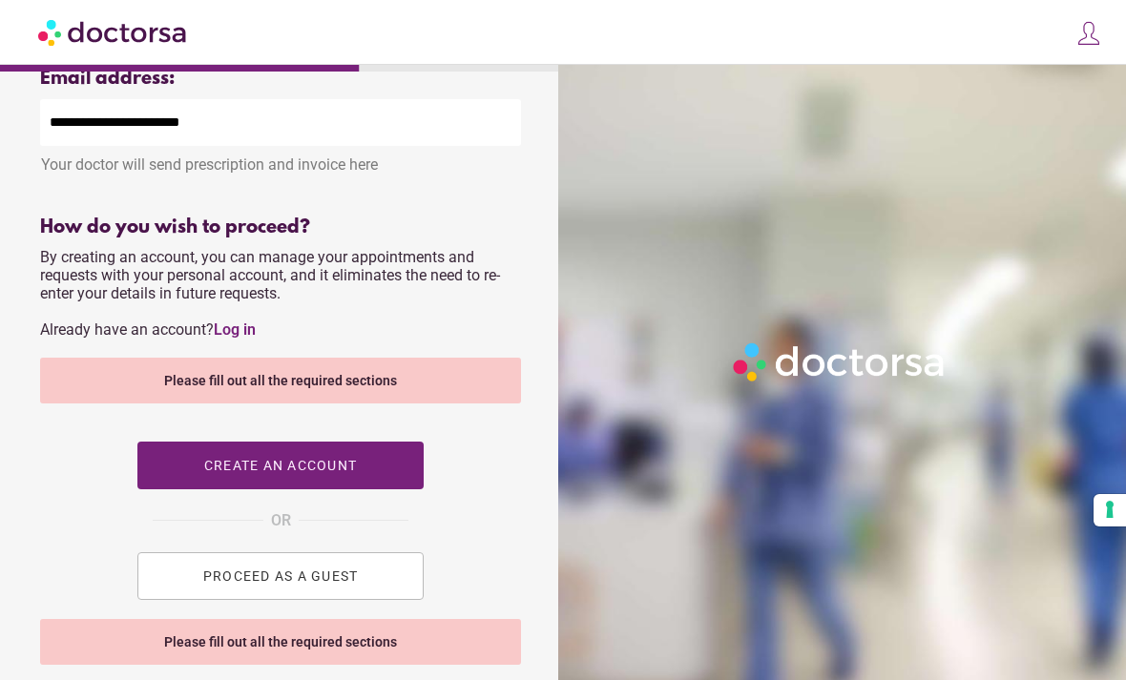
click at [352, 584] on span "PROCEED AS A GUEST" at bounding box center [281, 576] width 156 height 15
click at [348, 584] on span "PROCEED AS A GUEST" at bounding box center [281, 576] width 156 height 15
click at [342, 658] on div "Please fill out all the required sections" at bounding box center [280, 642] width 481 height 46
click at [338, 656] on div "Please fill out all the required sections" at bounding box center [280, 642] width 481 height 46
click at [331, 655] on div "Please fill out all the required sections" at bounding box center [280, 642] width 481 height 46
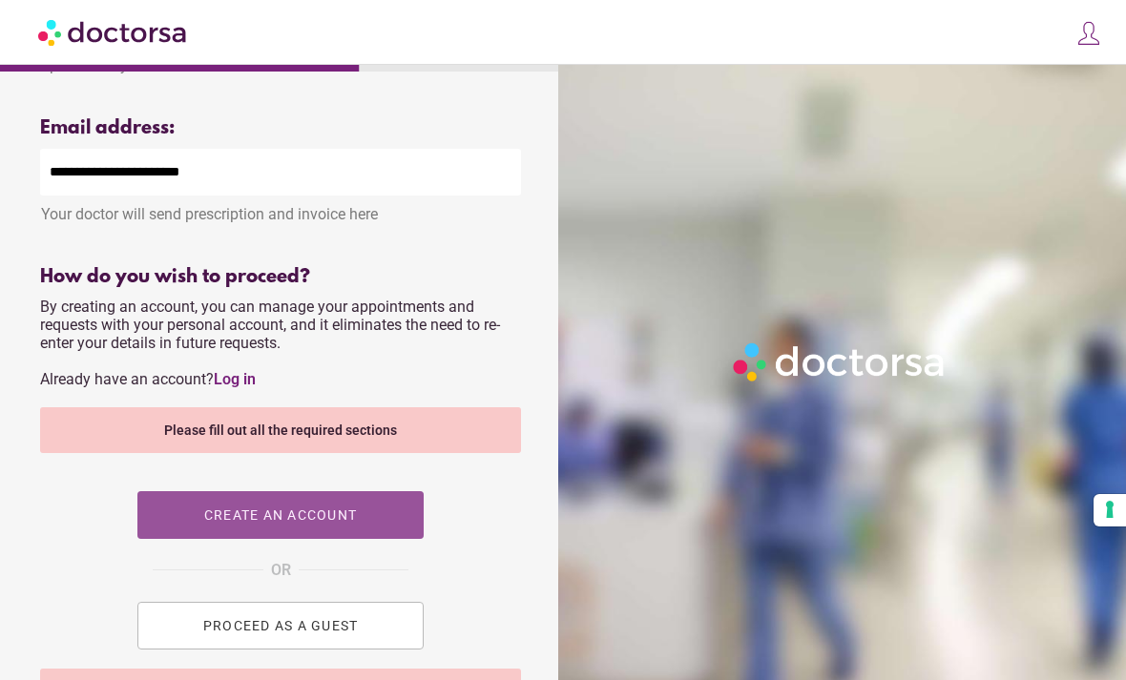
scroll to position [651, 0]
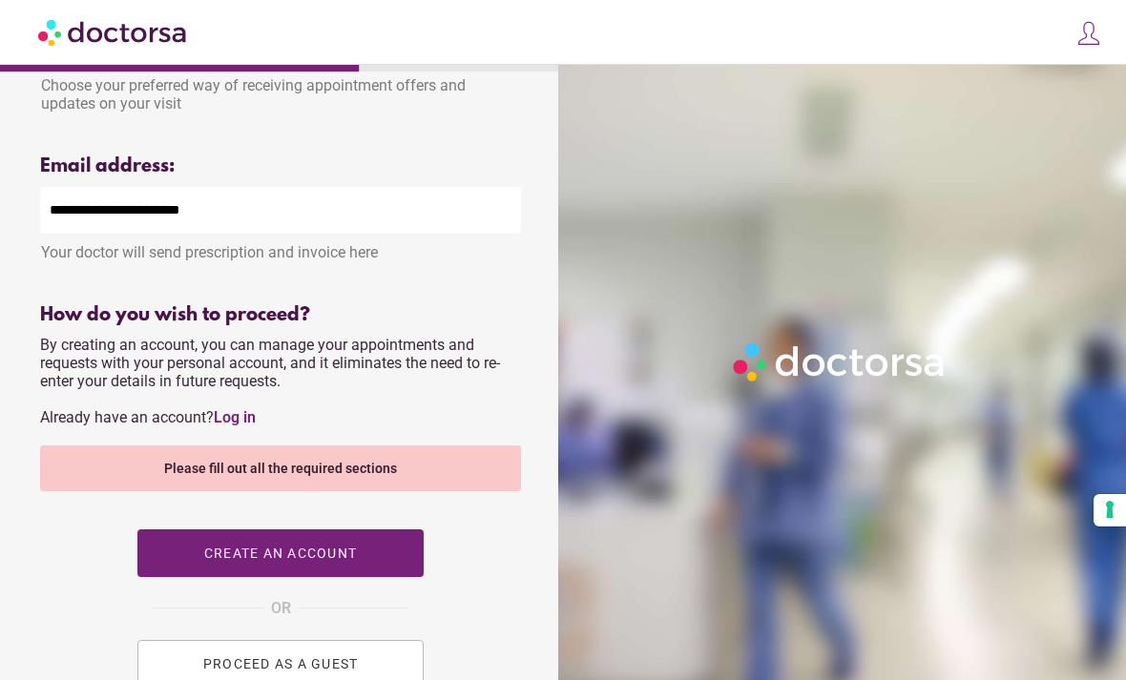
click at [400, 389] on div "How do you wish to proceed? By creating an account, you can manage your appoint…" at bounding box center [280, 505] width 481 height 403
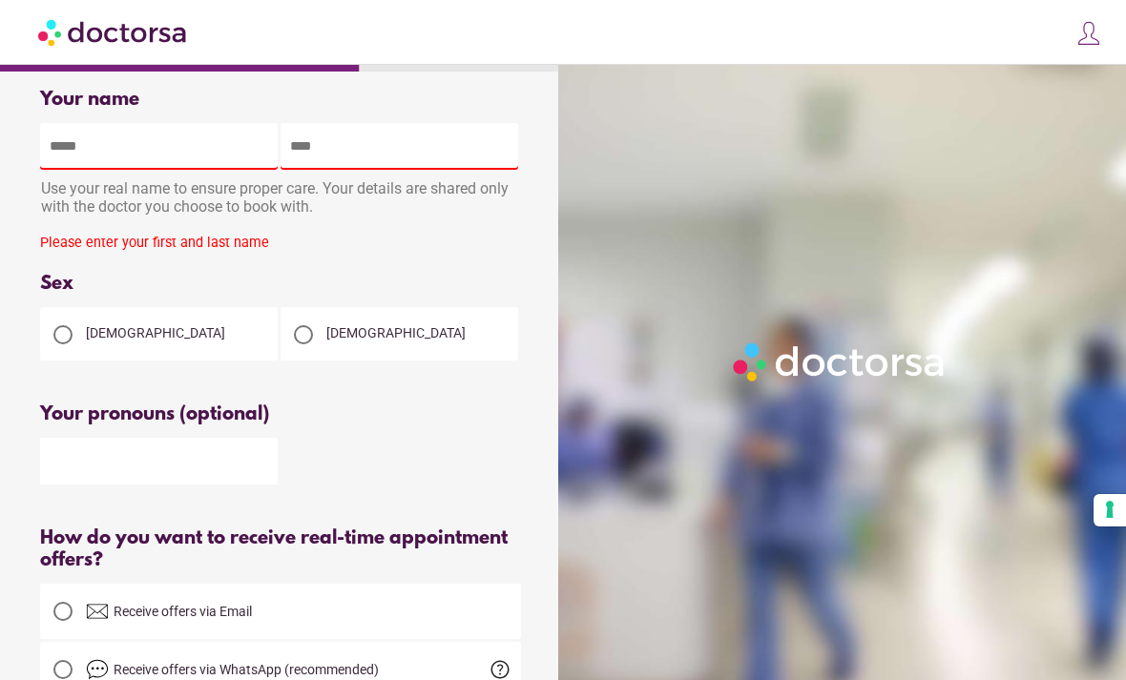
scroll to position [18, 0]
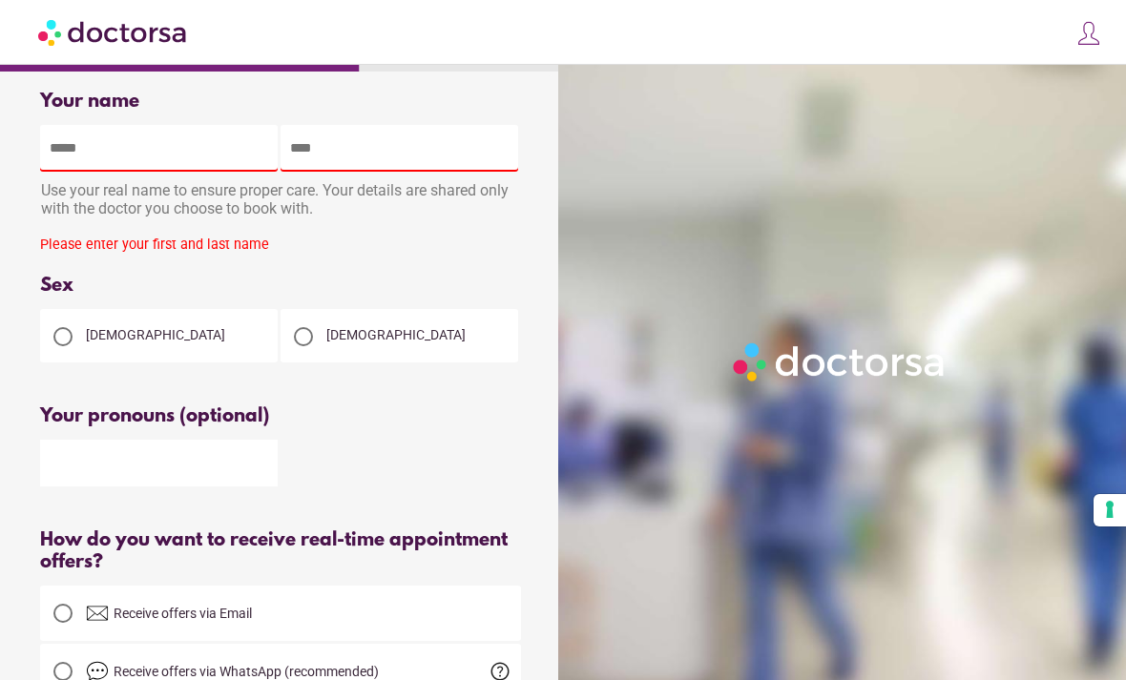
click at [218, 129] on input "text" at bounding box center [159, 148] width 238 height 47
type input "******"
click at [381, 150] on input "text" at bounding box center [400, 148] width 238 height 47
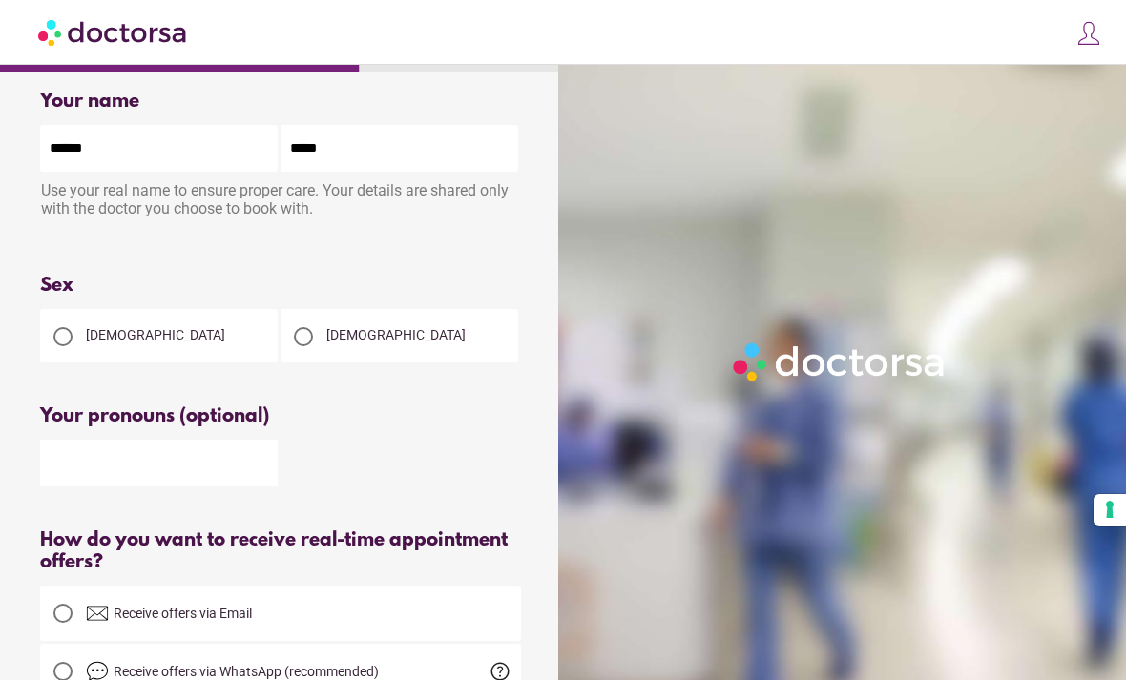
type input "******"
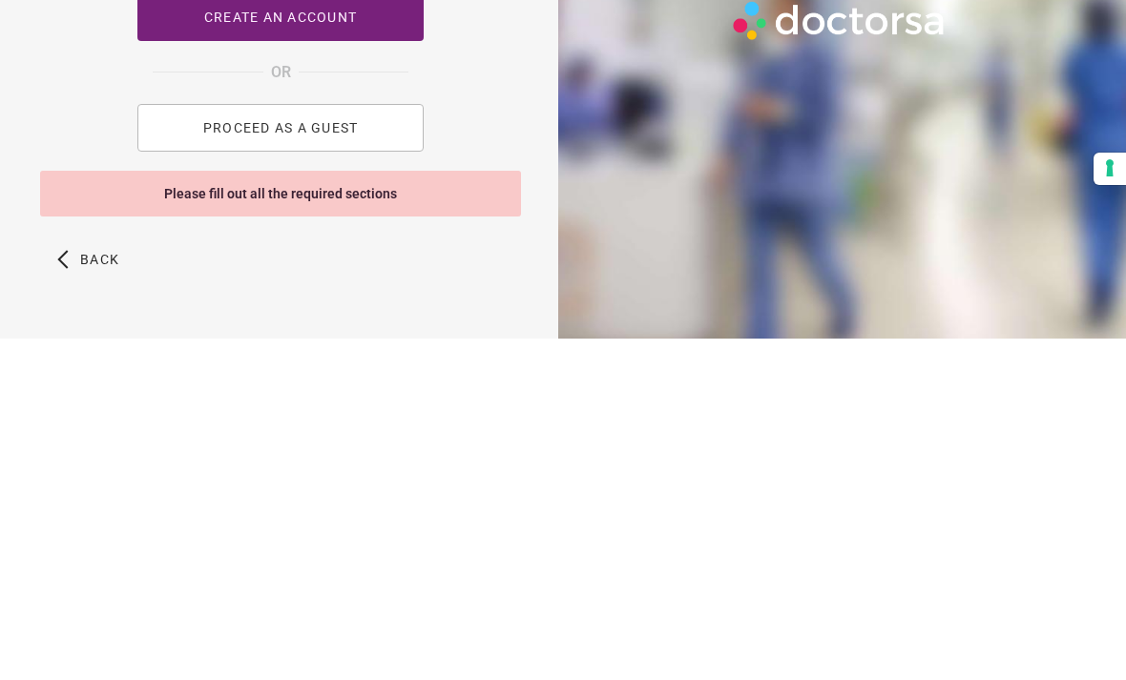
scroll to position [870, 0]
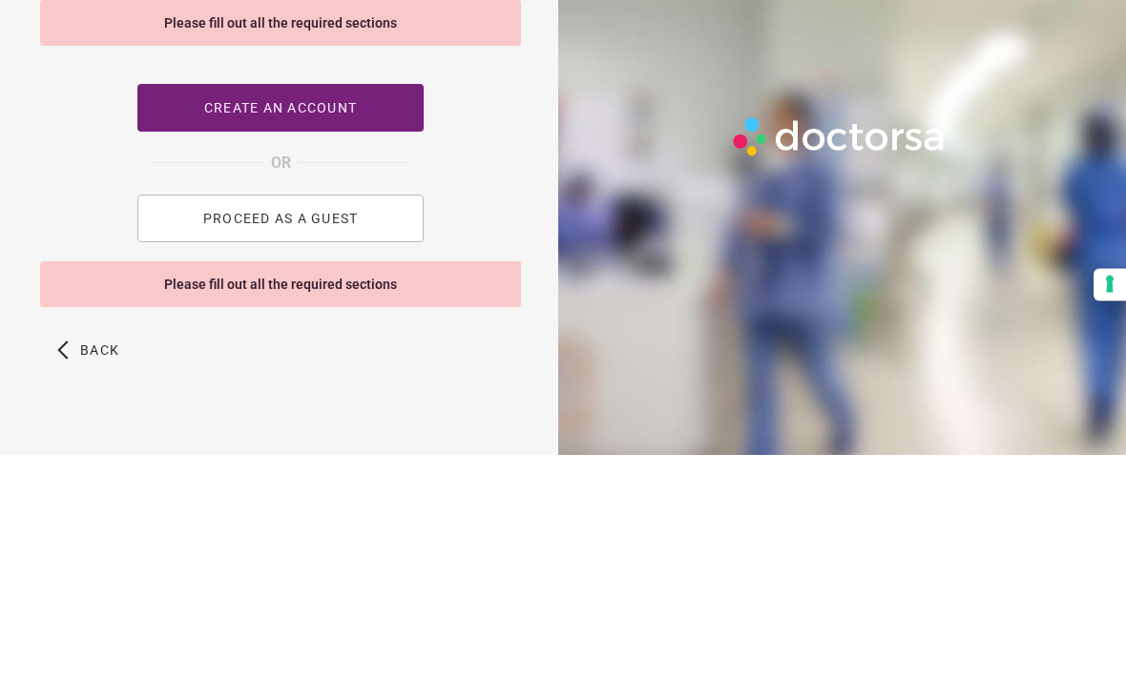
click at [375, 310] on span "button" at bounding box center [280, 334] width 286 height 48
type input "**********"
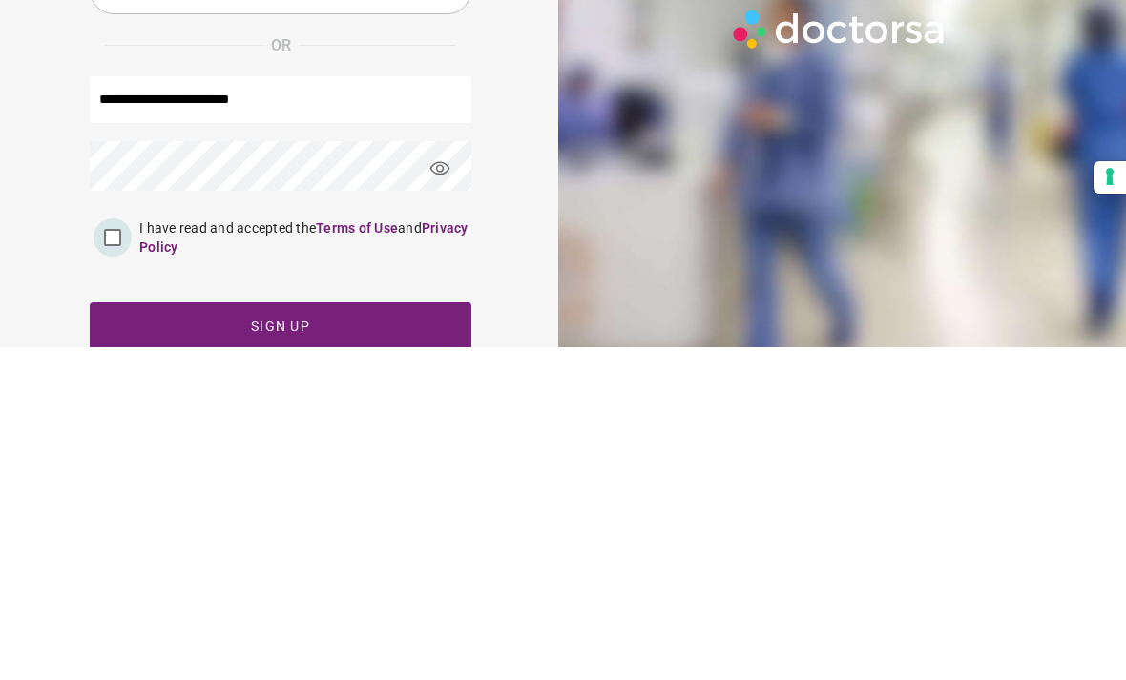
scroll to position [113, 0]
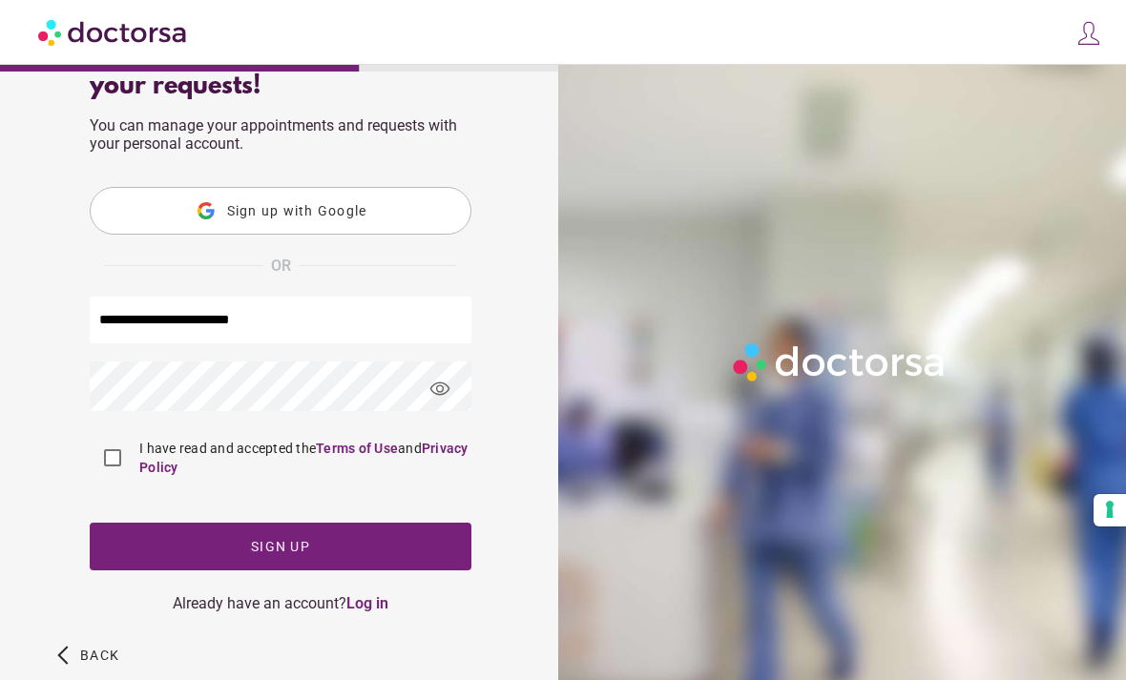
click at [376, 567] on span "button" at bounding box center [281, 547] width 382 height 48
